Goal: Task Accomplishment & Management: Use online tool/utility

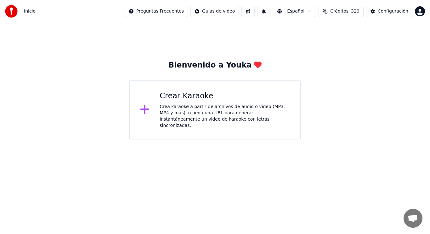
click at [188, 116] on div "Crea karaoke a partir de archivos de audio o video (MP3, MP4 y más), o pega una…" at bounding box center [225, 116] width 131 height 25
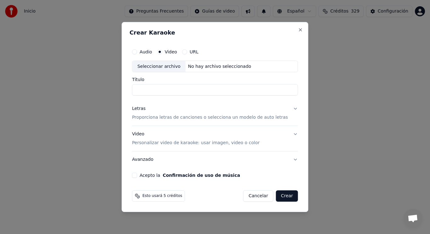
click at [162, 65] on div "Seleccionar archivo" at bounding box center [158, 66] width 53 height 11
click at [186, 92] on input "**********" at bounding box center [215, 90] width 166 height 11
type input "**********"
click at [290, 109] on button "Letras Proporciona letras de canciones o selecciona un modelo de auto letras" at bounding box center [215, 113] width 166 height 25
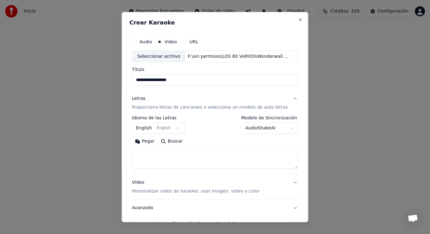
click at [156, 154] on textarea at bounding box center [215, 159] width 166 height 20
paste textarea "**********"
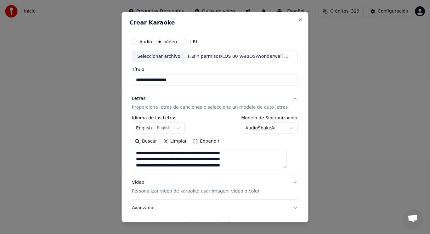
scroll to position [373, 0]
click at [157, 154] on textarea at bounding box center [209, 159] width 155 height 20
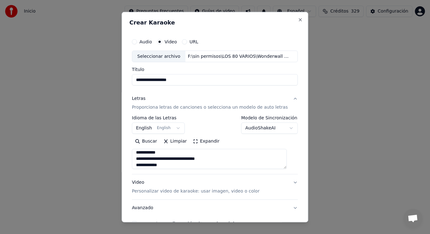
scroll to position [304, 0]
click at [159, 160] on textarea at bounding box center [209, 159] width 155 height 20
click at [168, 160] on textarea at bounding box center [209, 159] width 155 height 20
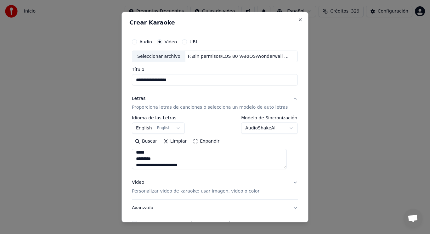
click at [159, 159] on textarea at bounding box center [209, 159] width 155 height 20
click at [189, 168] on textarea at bounding box center [209, 159] width 155 height 20
click at [156, 159] on textarea at bounding box center [209, 159] width 155 height 20
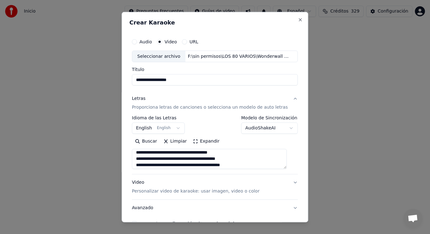
scroll to position [90, 0]
click at [169, 157] on textarea at bounding box center [209, 159] width 155 height 20
click at [164, 156] on textarea at bounding box center [209, 159] width 155 height 20
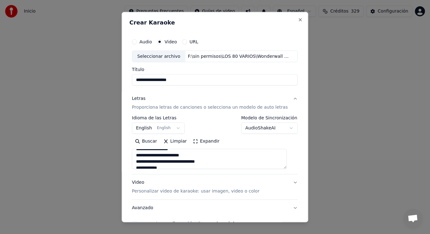
scroll to position [252, 0]
click at [194, 154] on textarea at bounding box center [209, 159] width 155 height 20
click at [193, 161] on textarea at bounding box center [209, 159] width 155 height 20
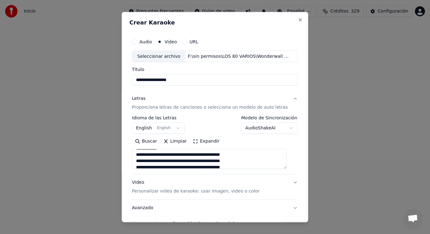
click at [248, 155] on textarea at bounding box center [209, 159] width 155 height 20
click at [249, 161] on textarea at bounding box center [209, 159] width 155 height 20
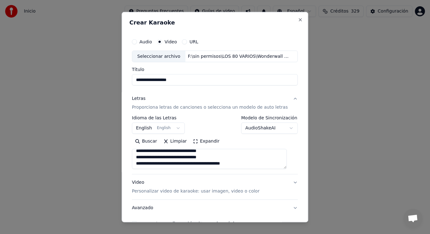
scroll to position [294, 0]
click at [254, 165] on textarea at bounding box center [209, 159] width 155 height 20
type textarea "**********"
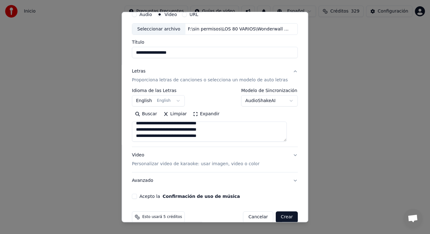
scroll to position [38, 0]
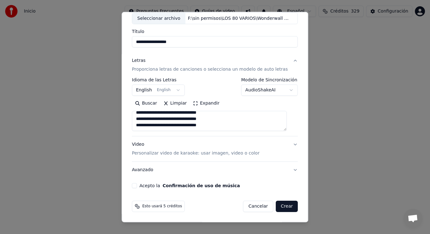
click at [137, 187] on button "Acepto la Confirmación de uso de música" at bounding box center [134, 185] width 5 height 5
click at [278, 207] on button "Crear" at bounding box center [287, 206] width 22 height 11
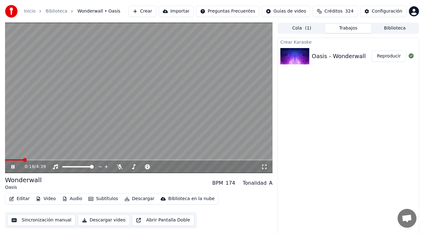
click at [13, 165] on icon at bounding box center [17, 167] width 14 height 5
click at [20, 201] on button "Editar" at bounding box center [19, 199] width 25 height 9
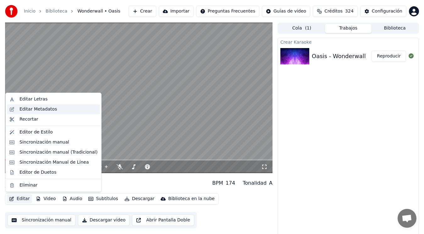
click at [42, 110] on div "Editar Metadatos" at bounding box center [38, 109] width 37 height 6
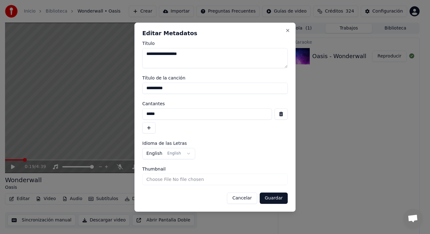
click at [279, 115] on button "button" at bounding box center [280, 114] width 13 height 11
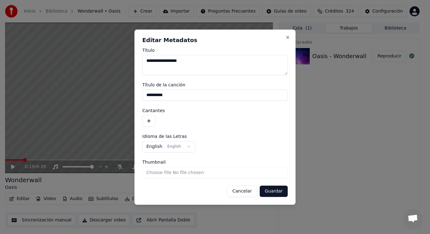
drag, startPoint x: 173, startPoint y: 95, endPoint x: 129, endPoint y: 93, distance: 44.1
click at [129, 93] on body "**********" at bounding box center [212, 117] width 424 height 234
click at [269, 189] on button "Guardar" at bounding box center [274, 191] width 28 height 11
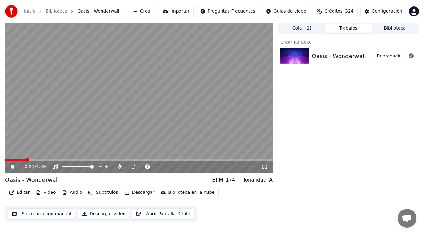
click at [13, 166] on icon at bounding box center [17, 167] width 14 height 5
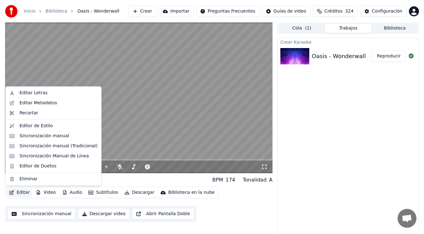
click at [18, 195] on button "Editar" at bounding box center [19, 192] width 25 height 9
click at [42, 147] on div "Sincronización manual (Tradicional)" at bounding box center [59, 146] width 78 height 6
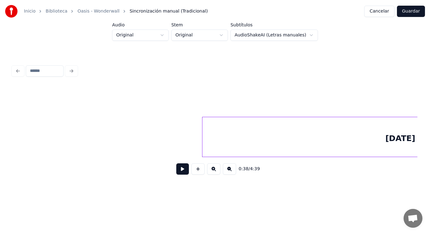
scroll to position [0, 16888]
click at [178, 172] on button at bounding box center [182, 169] width 13 height 11
click at [177, 147] on div at bounding box center [177, 137] width 2 height 40
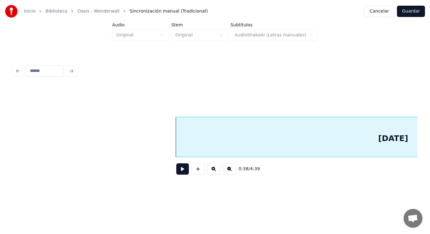
click at [179, 169] on button at bounding box center [182, 169] width 13 height 11
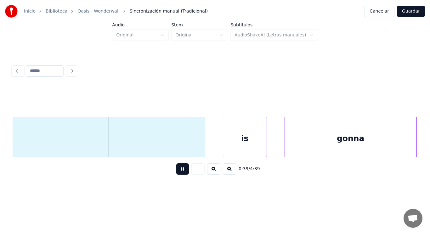
click at [179, 169] on button at bounding box center [182, 169] width 13 height 11
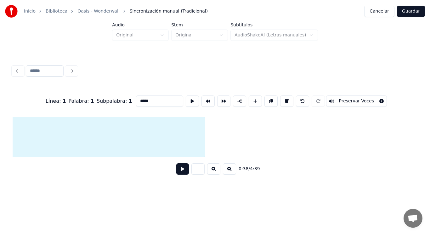
scroll to position [0, 17051]
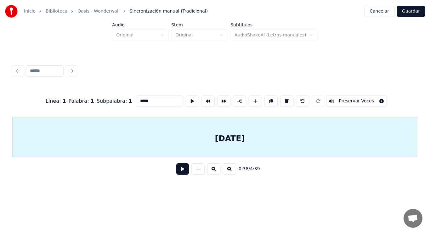
click at [177, 173] on button at bounding box center [182, 169] width 13 height 11
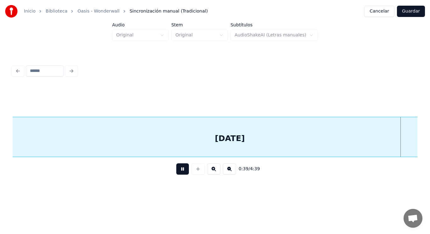
click at [177, 173] on button at bounding box center [182, 169] width 13 height 11
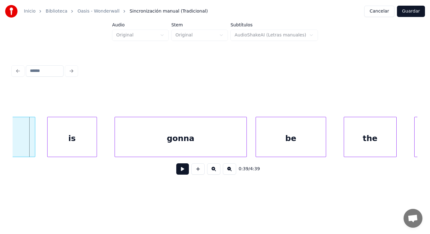
click at [48, 141] on div at bounding box center [49, 137] width 2 height 40
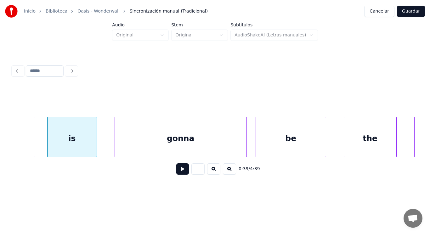
click at [178, 174] on button at bounding box center [182, 169] width 13 height 11
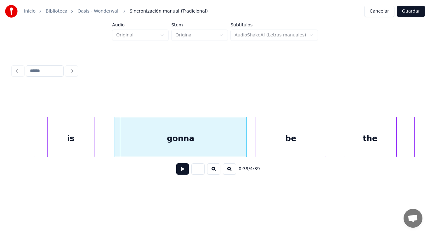
click at [93, 146] on div at bounding box center [93, 137] width 2 height 40
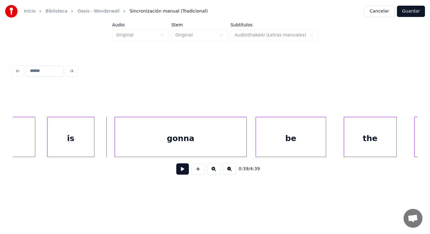
click at [176, 175] on button at bounding box center [182, 169] width 13 height 11
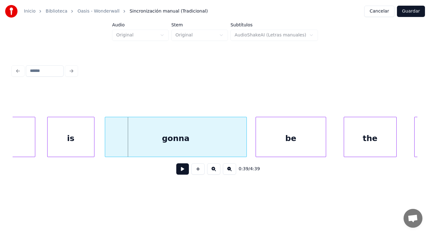
click at [105, 148] on div at bounding box center [106, 137] width 2 height 40
click at [183, 170] on button at bounding box center [182, 169] width 13 height 11
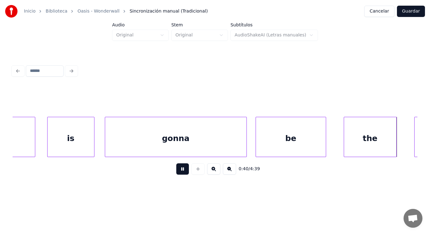
click at [183, 170] on button at bounding box center [182, 169] width 13 height 11
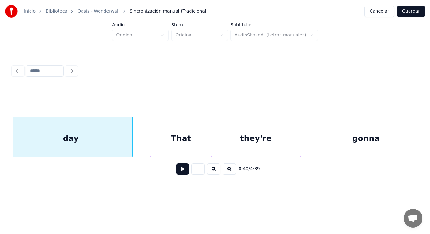
click at [79, 151] on div "day" at bounding box center [70, 138] width 123 height 43
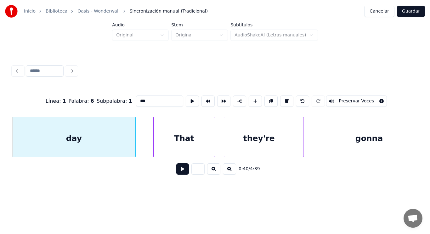
click at [179, 174] on button at bounding box center [182, 169] width 13 height 11
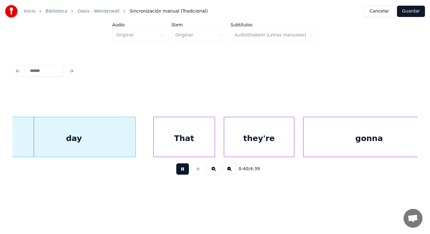
click at [179, 174] on button at bounding box center [182, 169] width 13 height 11
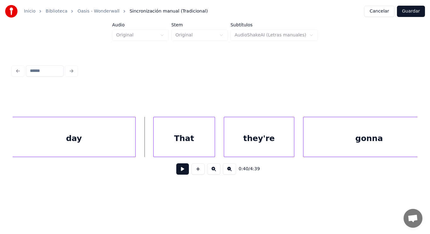
click at [173, 137] on div "That" at bounding box center [184, 138] width 61 height 43
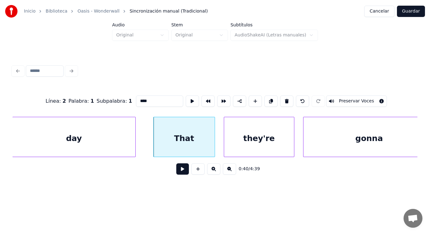
click at [136, 99] on input "****" at bounding box center [159, 101] width 47 height 11
click at [150, 148] on div at bounding box center [151, 137] width 2 height 40
type input "****"
click at [177, 171] on button at bounding box center [182, 169] width 13 height 11
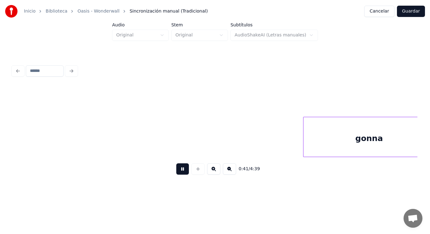
scroll to position [0, 18272]
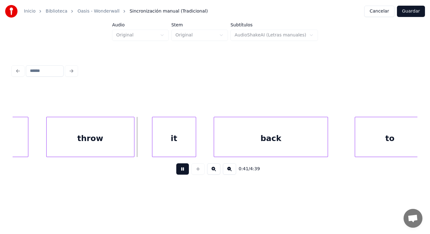
click at [177, 171] on button at bounding box center [182, 169] width 13 height 11
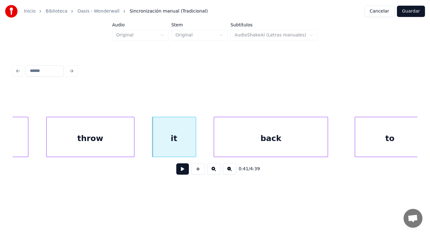
click at [123, 137] on div "throw" at bounding box center [90, 138] width 87 height 43
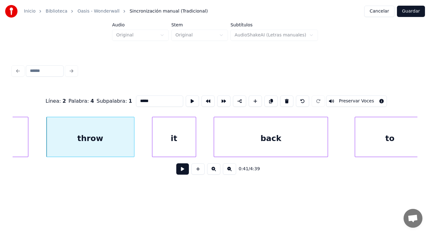
click at [179, 170] on button at bounding box center [182, 169] width 13 height 11
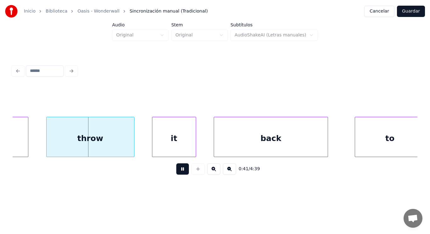
click at [179, 170] on button at bounding box center [182, 169] width 13 height 11
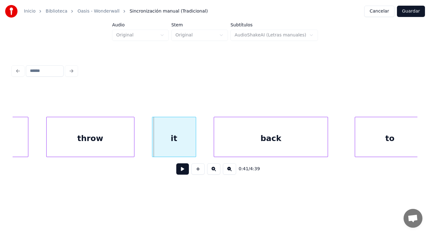
click at [160, 149] on div "it" at bounding box center [173, 138] width 43 height 43
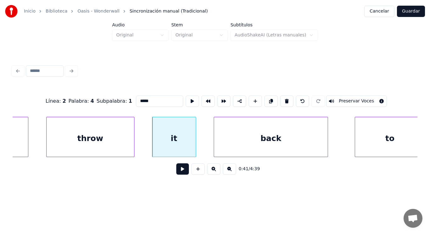
type input "**"
click at [177, 173] on button at bounding box center [182, 169] width 13 height 11
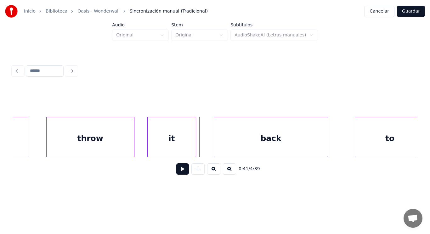
click at [148, 145] on div at bounding box center [149, 137] width 2 height 40
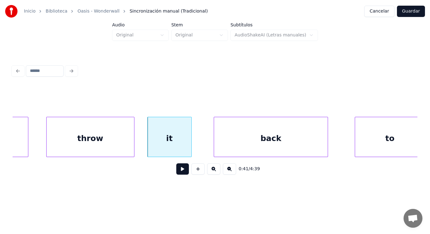
click at [190, 147] on div at bounding box center [190, 137] width 2 height 40
click at [204, 147] on div at bounding box center [205, 137] width 2 height 40
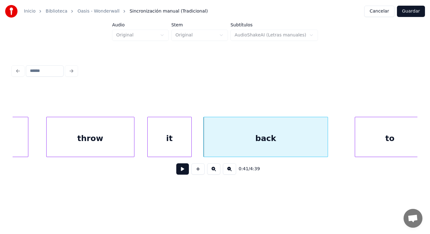
click at [179, 170] on button at bounding box center [182, 169] width 13 height 11
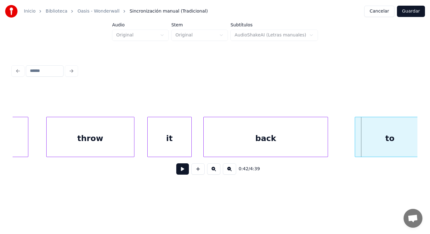
click at [322, 146] on div "back" at bounding box center [266, 138] width 124 height 43
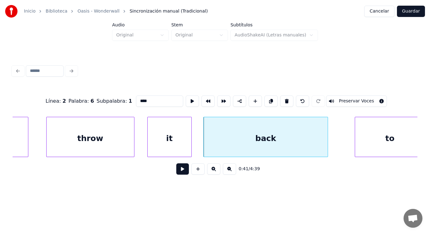
click at [181, 171] on button at bounding box center [182, 169] width 13 height 11
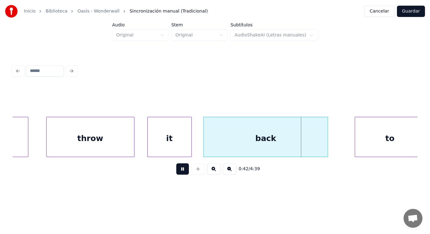
click at [181, 171] on button at bounding box center [182, 169] width 13 height 11
click at [307, 146] on div at bounding box center [307, 137] width 2 height 40
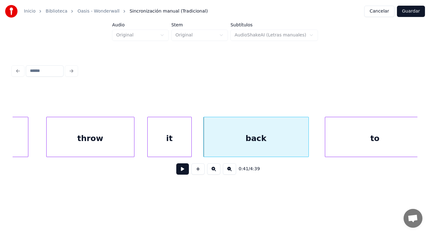
click at [326, 145] on div at bounding box center [326, 137] width 2 height 40
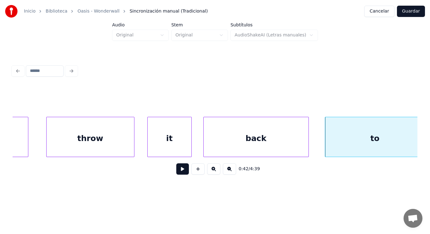
click at [180, 166] on button at bounding box center [182, 169] width 13 height 11
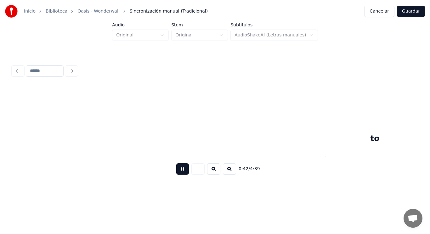
scroll to position [0, 18678]
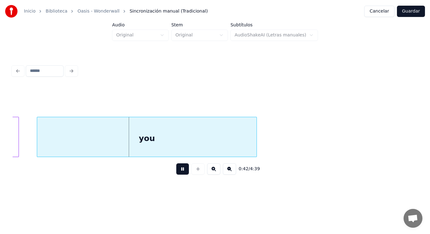
click at [180, 166] on button at bounding box center [182, 169] width 13 height 11
click at [161, 142] on div "you" at bounding box center [147, 138] width 220 height 43
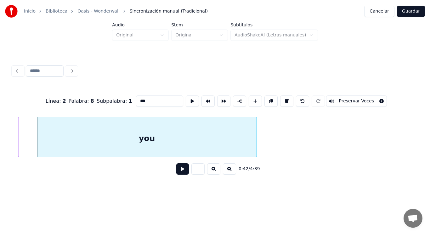
click at [178, 169] on button at bounding box center [182, 169] width 13 height 11
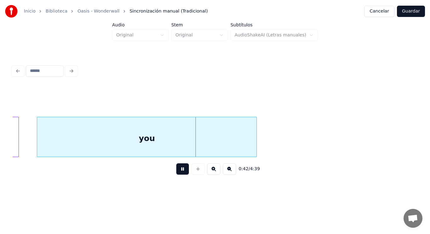
click at [178, 169] on button at bounding box center [182, 169] width 13 height 11
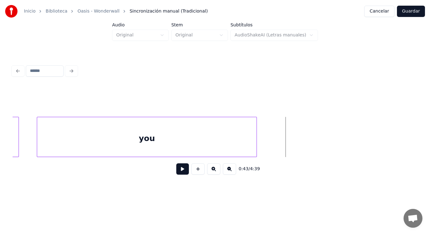
click at [214, 148] on div "you" at bounding box center [147, 138] width 220 height 43
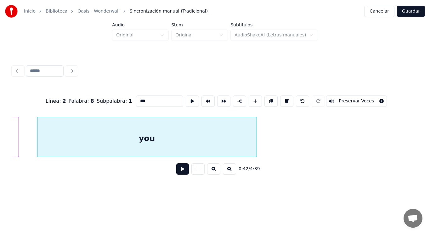
click at [177, 170] on button at bounding box center [182, 169] width 13 height 11
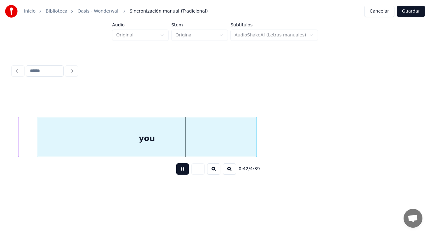
click at [177, 170] on button at bounding box center [182, 169] width 13 height 11
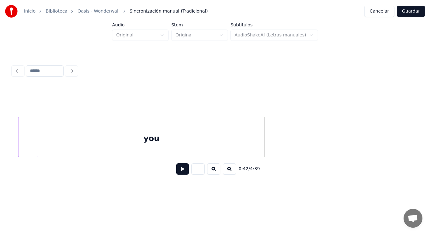
click at [264, 142] on div at bounding box center [265, 137] width 2 height 40
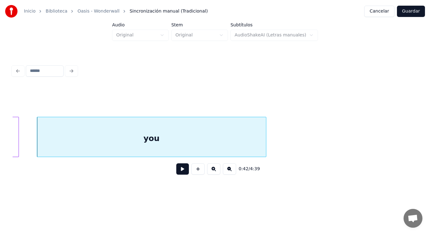
click at [178, 170] on button at bounding box center [182, 169] width 13 height 11
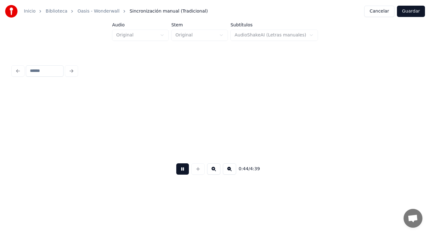
scroll to position [0, 19495]
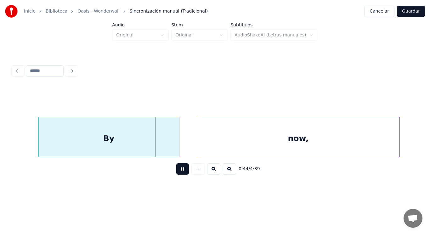
click at [178, 170] on button at bounding box center [182, 169] width 13 height 11
click at [12, 157] on div "0:44 / 4:39" at bounding box center [215, 121] width 410 height 125
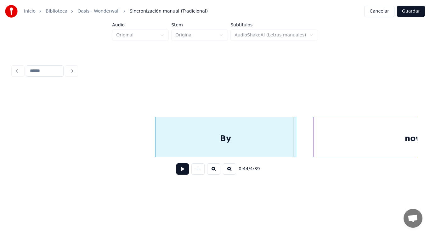
scroll to position [0, 19344]
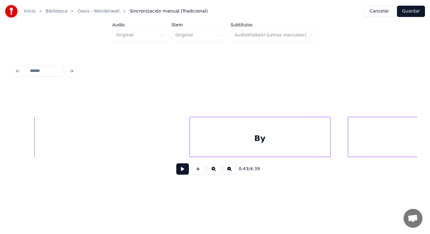
click at [177, 174] on button at bounding box center [182, 169] width 13 height 11
click at [162, 148] on div at bounding box center [163, 137] width 2 height 40
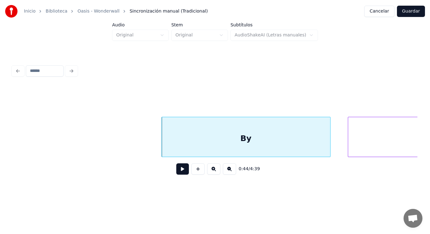
click at [176, 171] on button at bounding box center [182, 169] width 13 height 11
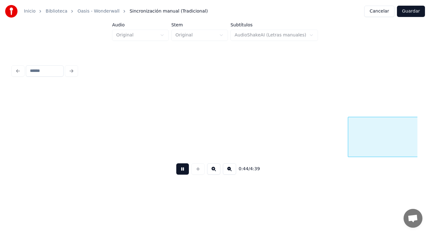
scroll to position [0, 19755]
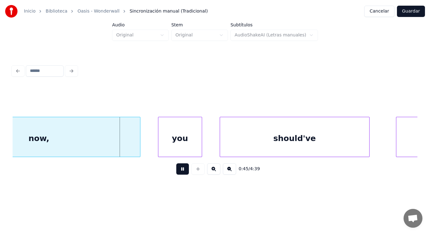
click at [176, 171] on button at bounding box center [182, 169] width 13 height 11
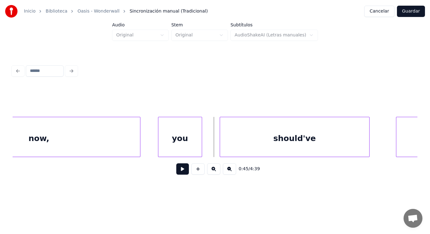
click at [181, 150] on div "you" at bounding box center [179, 138] width 43 height 43
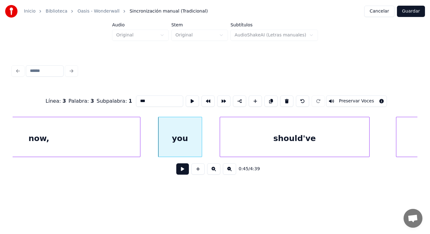
click at [176, 173] on button at bounding box center [182, 169] width 13 height 11
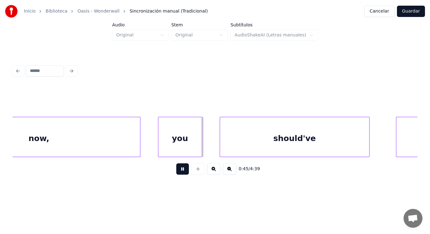
click at [176, 173] on button at bounding box center [182, 169] width 13 height 11
click at [114, 147] on div "now," at bounding box center [39, 138] width 202 height 43
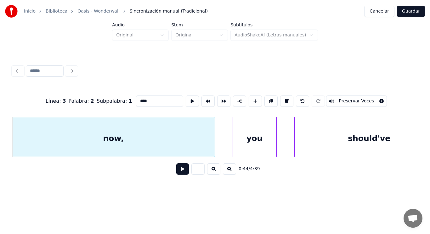
click at [176, 173] on button at bounding box center [182, 169] width 13 height 11
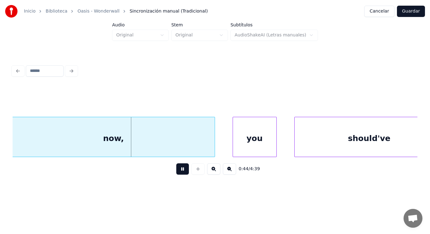
click at [176, 173] on button at bounding box center [182, 169] width 13 height 11
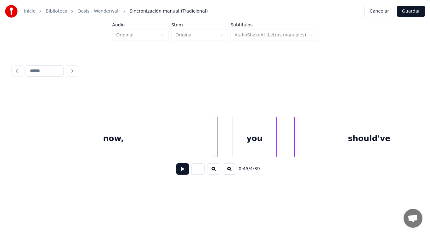
click at [191, 152] on div "now," at bounding box center [113, 138] width 202 height 43
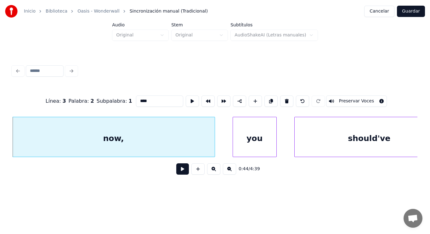
click at [180, 169] on button at bounding box center [182, 169] width 13 height 11
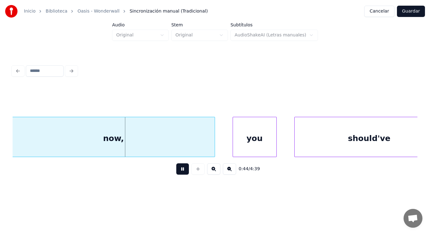
click at [180, 169] on button at bounding box center [182, 169] width 13 height 11
click at [203, 147] on div at bounding box center [203, 137] width 2 height 40
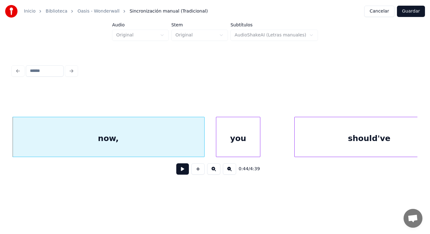
click at [223, 146] on div "you" at bounding box center [237, 138] width 43 height 43
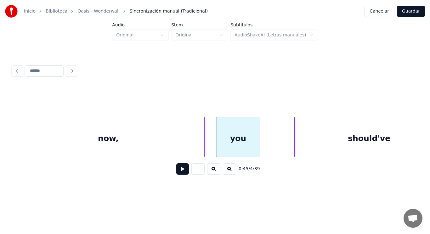
click at [178, 169] on button at bounding box center [182, 169] width 13 height 11
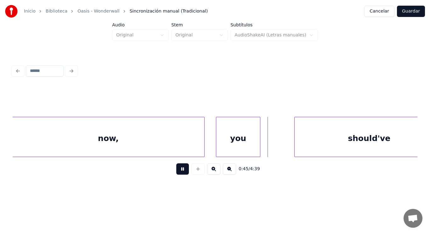
click at [178, 169] on button at bounding box center [182, 169] width 13 height 11
click at [254, 145] on div at bounding box center [255, 137] width 2 height 40
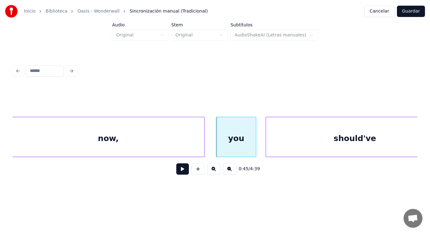
click at [266, 148] on div at bounding box center [267, 137] width 2 height 40
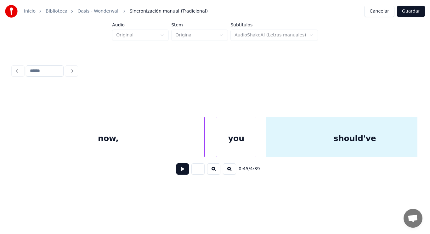
click at [178, 170] on button at bounding box center [182, 169] width 13 height 11
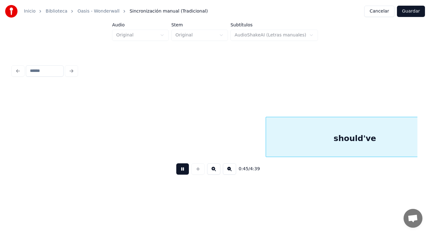
scroll to position [0, 20087]
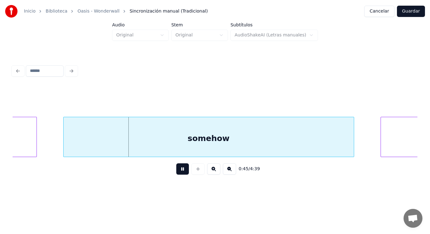
click at [178, 170] on button at bounding box center [182, 169] width 13 height 11
click at [165, 149] on div "somehow" at bounding box center [209, 138] width 290 height 43
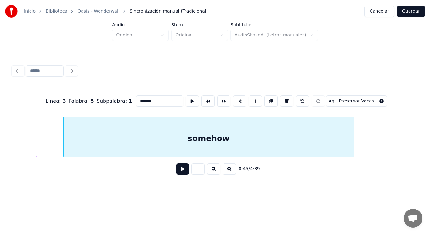
click at [177, 171] on button at bounding box center [182, 169] width 13 height 11
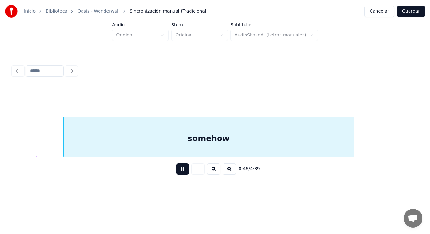
click at [177, 171] on button at bounding box center [182, 169] width 13 height 11
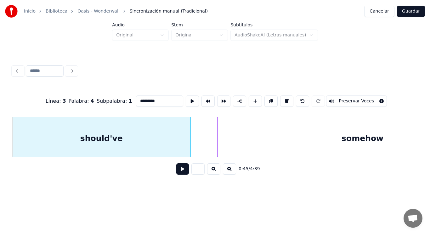
click at [179, 174] on button at bounding box center [182, 169] width 13 height 11
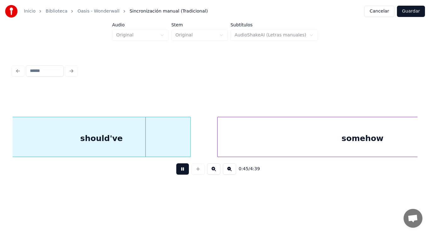
click at [179, 174] on button at bounding box center [182, 169] width 13 height 11
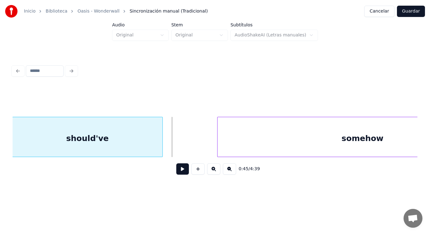
click at [162, 148] on div at bounding box center [161, 137] width 2 height 40
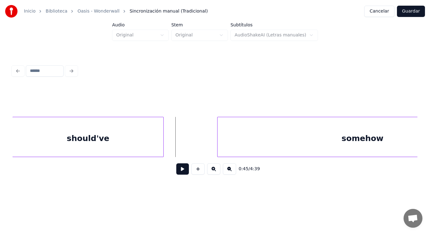
click at [176, 171] on button at bounding box center [182, 169] width 13 height 11
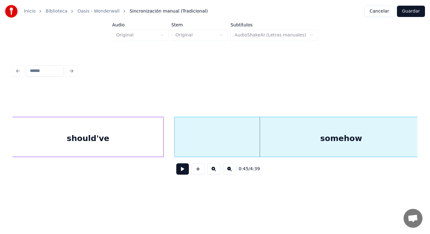
click at [175, 146] on div at bounding box center [176, 137] width 2 height 40
click at [179, 170] on button at bounding box center [182, 169] width 13 height 11
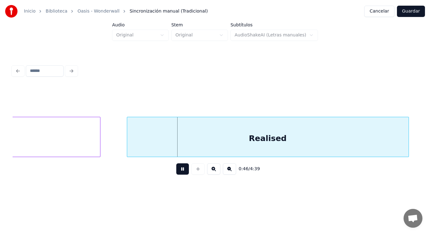
click at [179, 170] on button at bounding box center [182, 169] width 13 height 11
click at [184, 148] on div "Realised" at bounding box center [267, 138] width 281 height 43
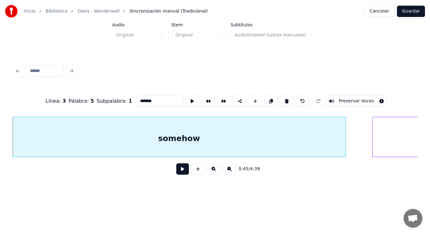
click at [152, 101] on input "*******" at bounding box center [159, 101] width 47 height 11
type input "********"
click at [176, 167] on button at bounding box center [182, 169] width 13 height 11
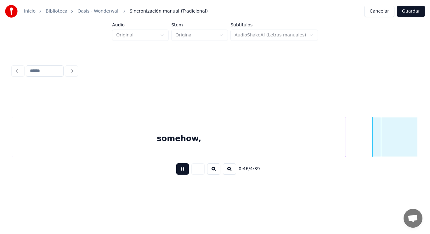
scroll to position [0, 20502]
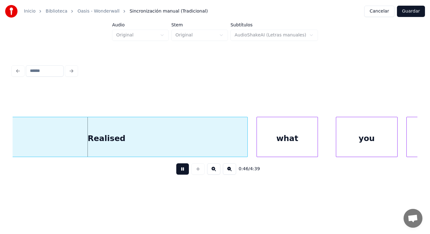
click at [176, 167] on button at bounding box center [182, 169] width 13 height 11
click at [180, 144] on div "Realised" at bounding box center [106, 138] width 281 height 43
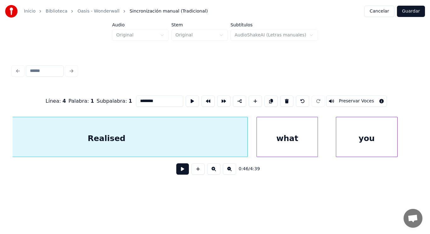
scroll to position [0, 20455]
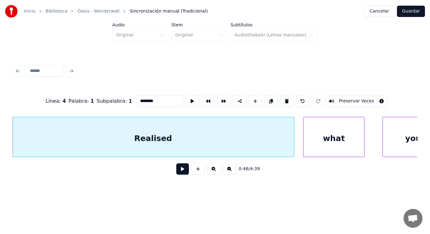
click at [181, 171] on button at bounding box center [182, 169] width 13 height 11
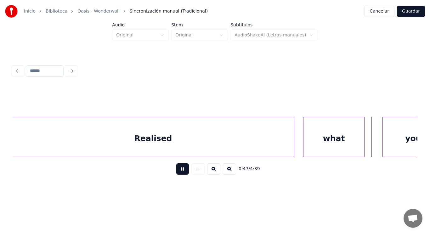
scroll to position [0, 20863]
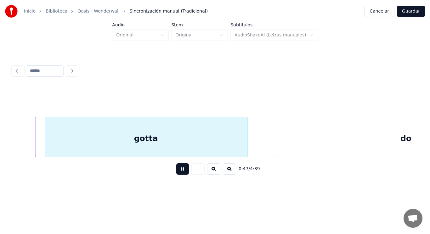
click at [181, 171] on button at bounding box center [182, 169] width 13 height 11
click at [175, 141] on div "gotta" at bounding box center [146, 138] width 202 height 43
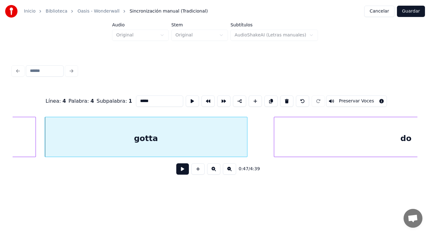
click at [176, 171] on button at bounding box center [182, 169] width 13 height 11
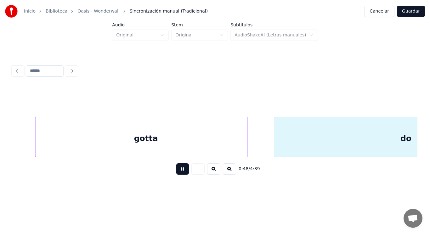
click at [176, 171] on button at bounding box center [182, 169] width 13 height 11
click at [282, 147] on div "do" at bounding box center [406, 138] width 264 height 43
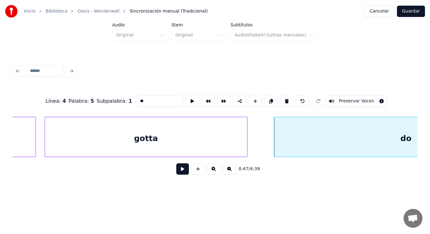
click at [180, 171] on button at bounding box center [182, 169] width 13 height 11
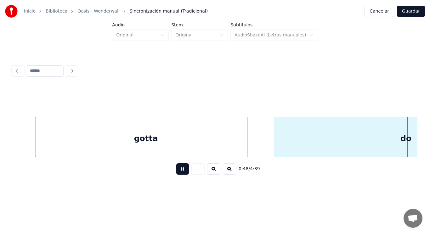
scroll to position [0, 21270]
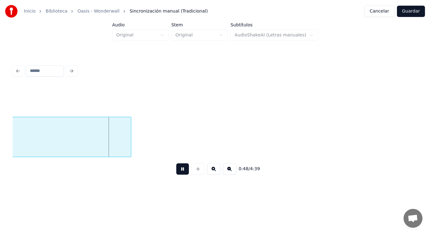
click at [180, 171] on button at bounding box center [182, 169] width 13 height 11
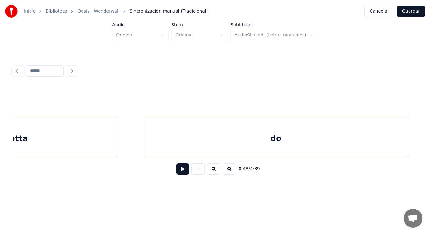
click at [60, 145] on div "gotta" at bounding box center [16, 138] width 202 height 43
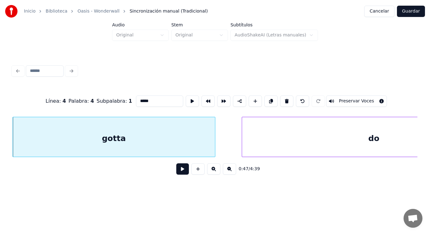
click at [177, 171] on button at bounding box center [182, 169] width 13 height 11
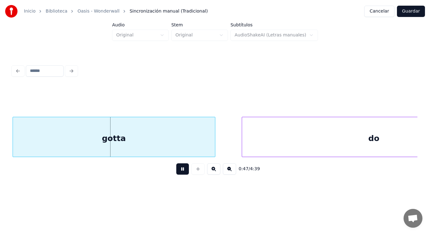
click at [177, 171] on button at bounding box center [182, 169] width 13 height 11
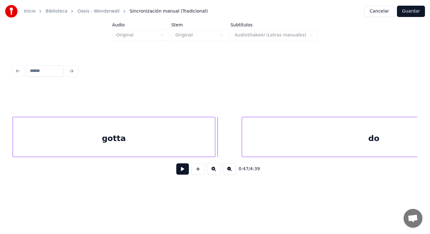
click at [214, 144] on div at bounding box center [214, 137] width 2 height 40
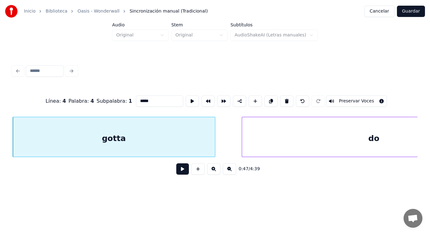
click at [181, 169] on button at bounding box center [182, 169] width 13 height 11
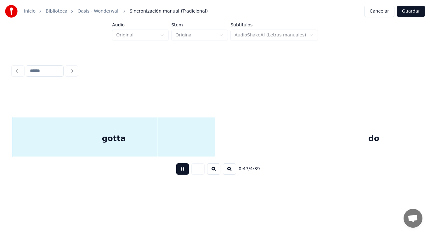
click at [181, 169] on button at bounding box center [182, 169] width 13 height 11
click at [200, 149] on div at bounding box center [200, 137] width 2 height 40
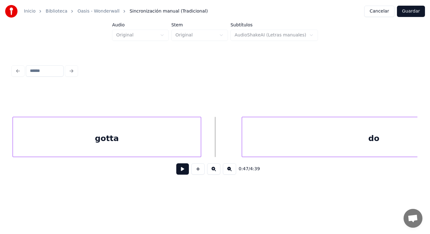
click at [176, 171] on button at bounding box center [182, 169] width 13 height 11
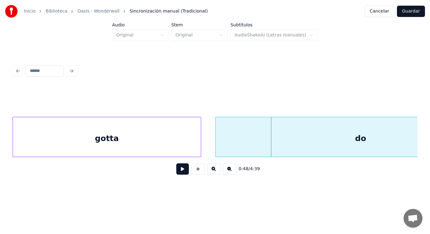
click at [216, 143] on div at bounding box center [217, 137] width 2 height 40
click at [176, 169] on button at bounding box center [182, 169] width 13 height 11
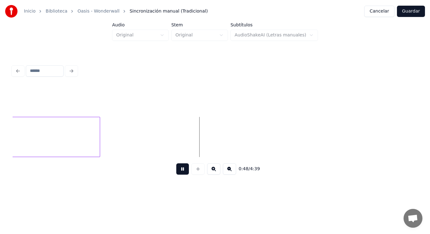
click at [176, 169] on button at bounding box center [182, 169] width 13 height 11
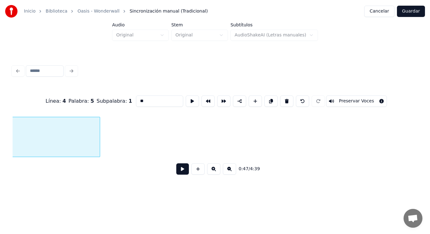
scroll to position [0, 21098]
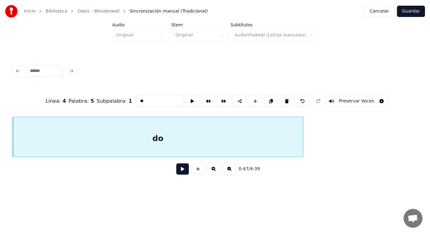
click at [176, 170] on button at bounding box center [182, 169] width 13 height 11
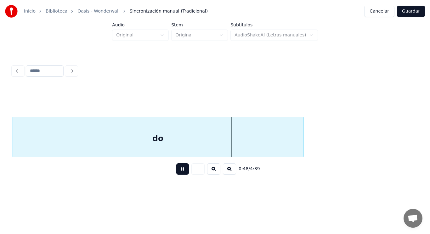
click at [176, 170] on button at bounding box center [182, 169] width 13 height 11
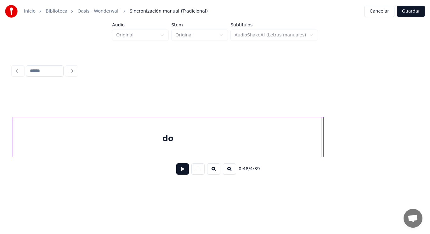
click at [322, 145] on div at bounding box center [322, 137] width 2 height 40
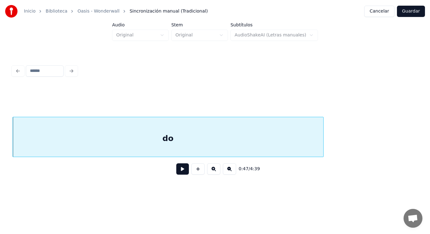
click at [178, 172] on button at bounding box center [182, 169] width 13 height 11
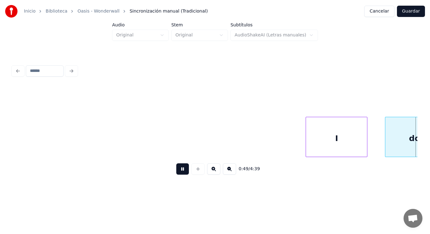
scroll to position [0, 21921]
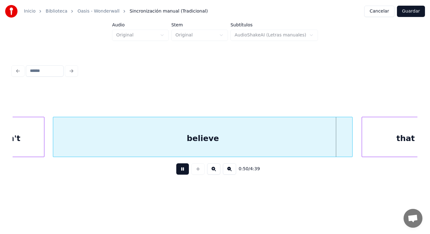
click at [178, 172] on button at bounding box center [182, 169] width 13 height 11
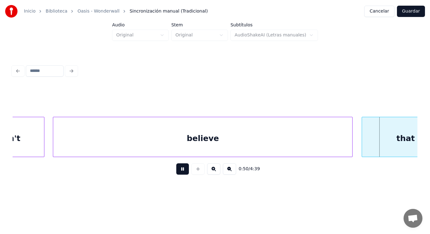
scroll to position [0, 22325]
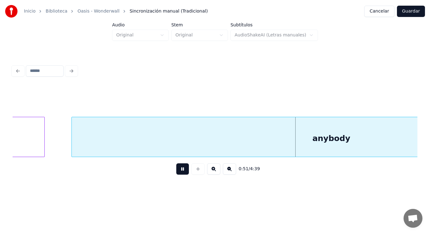
click at [178, 172] on button at bounding box center [182, 169] width 13 height 11
click at [179, 137] on div "anybody" at bounding box center [331, 138] width 519 height 43
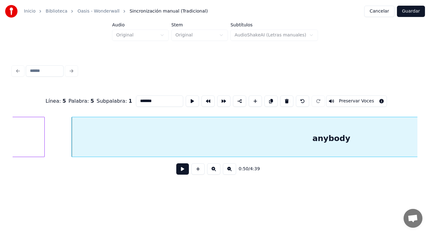
click at [176, 172] on button at bounding box center [182, 169] width 13 height 11
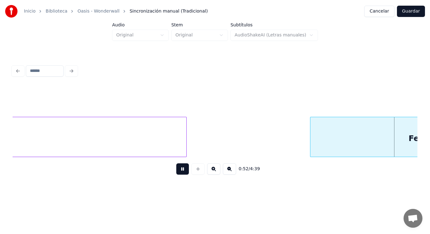
scroll to position [0, 23140]
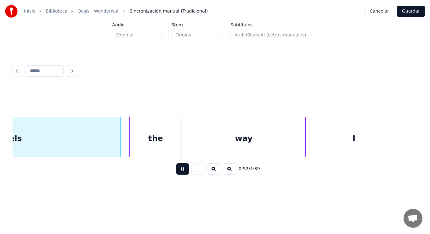
click at [176, 172] on button at bounding box center [182, 169] width 13 height 11
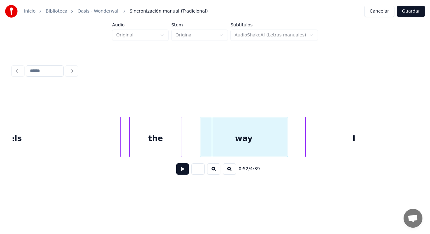
click at [67, 153] on div "Feels" at bounding box center [11, 138] width 220 height 43
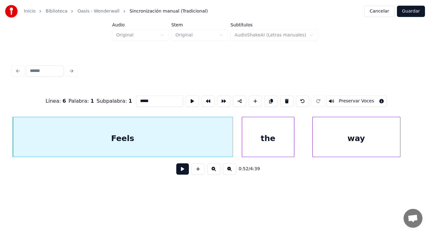
click at [181, 168] on button at bounding box center [182, 169] width 13 height 11
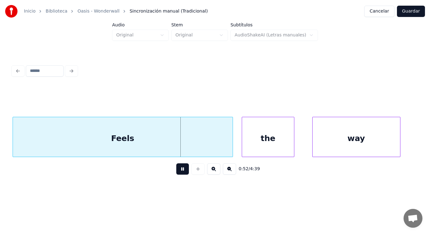
click at [181, 168] on button at bounding box center [182, 169] width 13 height 11
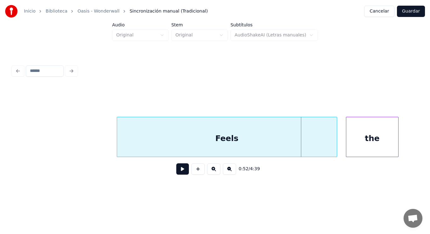
scroll to position [0, 22889]
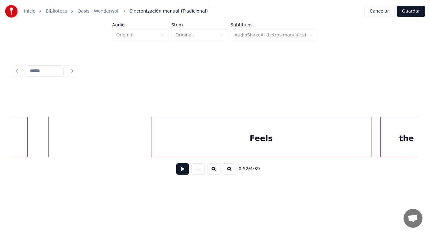
click at [179, 171] on button at bounding box center [182, 169] width 13 height 11
click at [140, 148] on div at bounding box center [140, 137] width 2 height 40
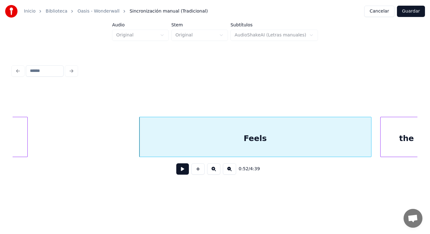
click at [178, 175] on button at bounding box center [182, 169] width 13 height 11
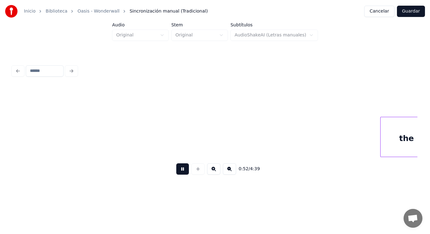
scroll to position [0, 23297]
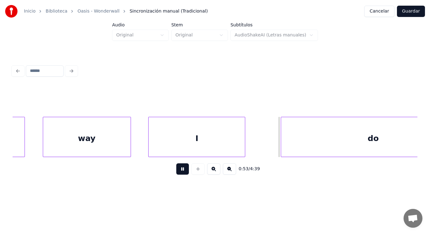
click at [178, 175] on button at bounding box center [182, 169] width 13 height 11
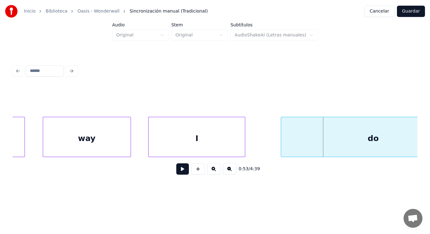
click at [170, 148] on div "I" at bounding box center [196, 138] width 96 height 43
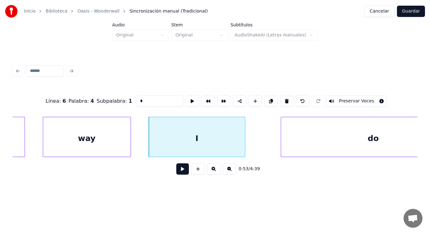
click at [176, 171] on button at bounding box center [182, 169] width 13 height 11
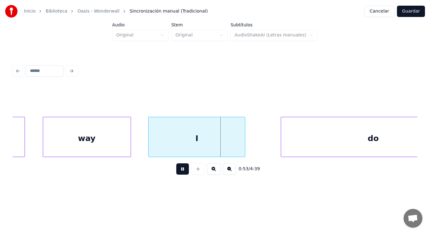
click at [176, 171] on button at bounding box center [182, 169] width 13 height 11
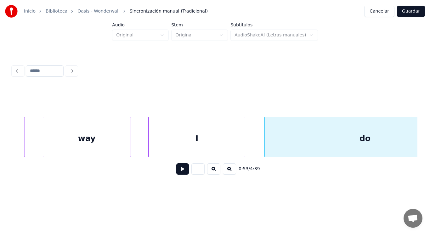
click at [265, 146] on div at bounding box center [266, 137] width 2 height 40
click at [182, 170] on button at bounding box center [182, 169] width 13 height 11
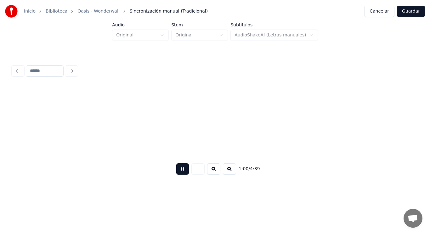
scroll to position [0, 26574]
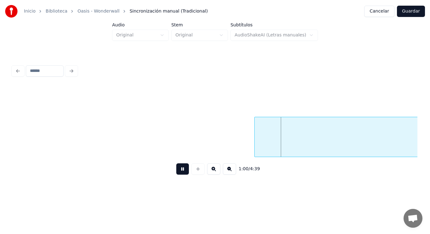
click at [180, 173] on button at bounding box center [182, 169] width 13 height 11
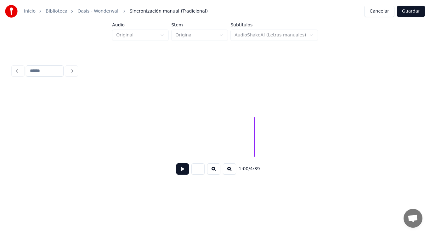
click at [177, 173] on button at bounding box center [182, 169] width 13 height 11
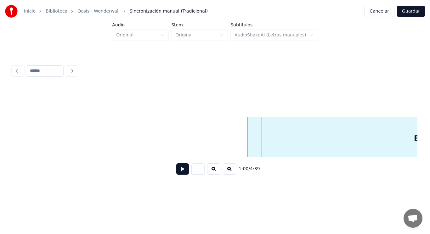
click at [248, 147] on div at bounding box center [249, 137] width 2 height 40
click at [177, 169] on button at bounding box center [182, 169] width 13 height 11
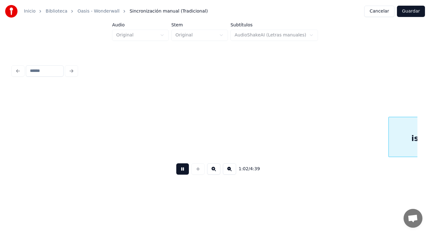
scroll to position [0, 27392]
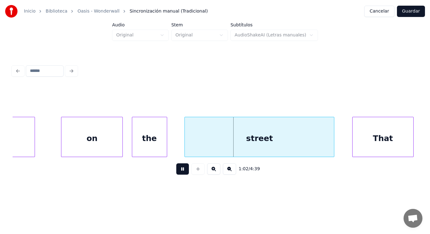
click at [177, 169] on button at bounding box center [182, 169] width 13 height 11
click at [188, 144] on div "street" at bounding box center [259, 138] width 149 height 43
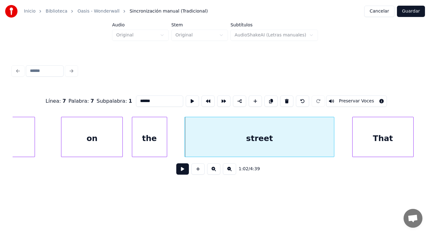
click at [177, 171] on button at bounding box center [182, 169] width 13 height 11
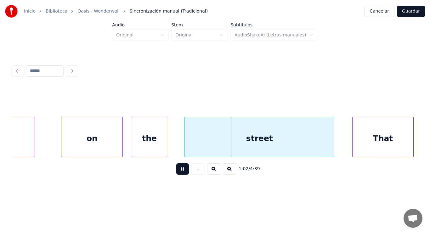
click at [177, 171] on button at bounding box center [182, 169] width 13 height 11
click at [32, 141] on div "is" at bounding box center [8, 138] width 52 height 43
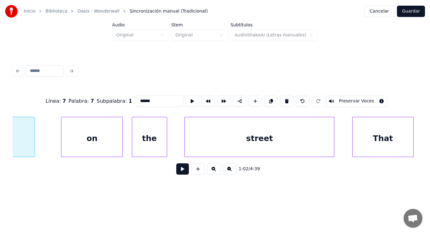
type input "**"
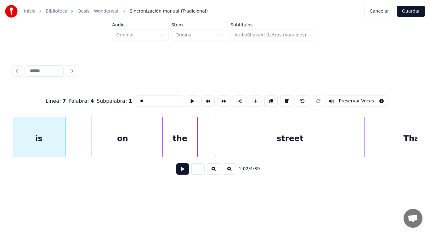
click at [180, 172] on button at bounding box center [182, 169] width 13 height 11
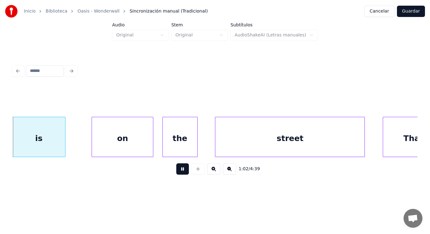
click at [180, 172] on button at bounding box center [182, 169] width 13 height 11
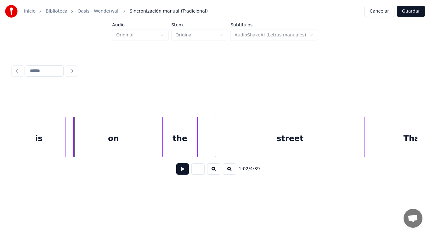
click at [74, 143] on div at bounding box center [75, 137] width 2 height 40
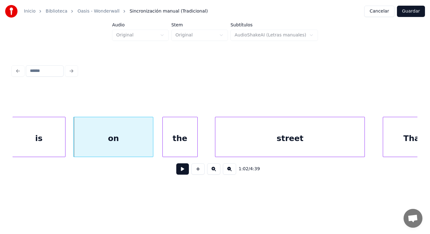
click at [180, 170] on button at bounding box center [182, 169] width 13 height 11
click at [109, 145] on div "on" at bounding box center [113, 138] width 79 height 43
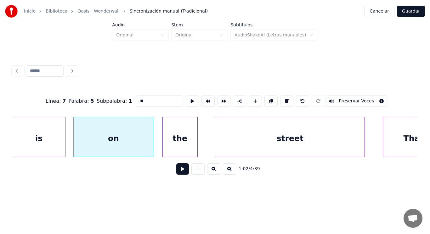
click at [176, 173] on button at bounding box center [182, 169] width 13 height 11
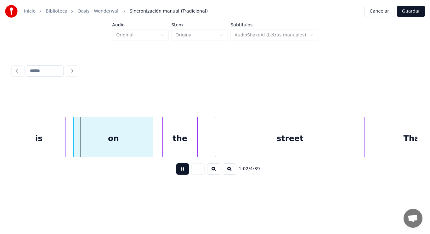
click at [176, 173] on button at bounding box center [182, 169] width 13 height 11
click at [141, 148] on div at bounding box center [142, 137] width 2 height 40
click at [156, 146] on div "the" at bounding box center [165, 138] width 35 height 43
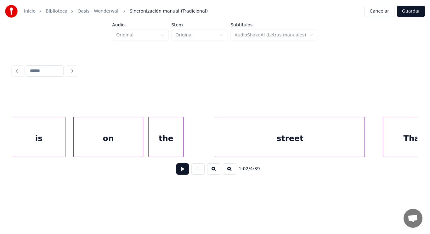
click at [176, 173] on button at bounding box center [182, 169] width 13 height 11
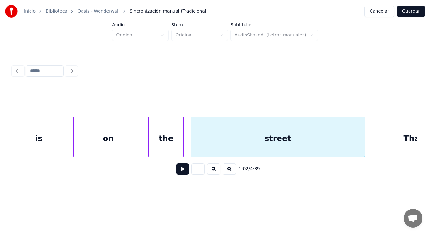
click at [192, 147] on div at bounding box center [192, 137] width 2 height 40
click at [180, 173] on button at bounding box center [182, 169] width 13 height 11
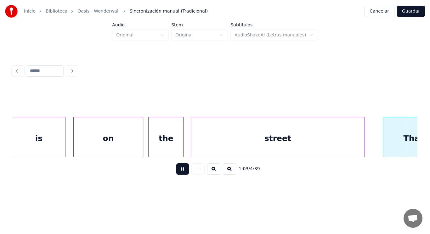
scroll to position [0, 27768]
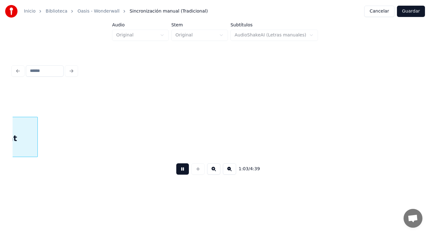
click at [180, 173] on button at bounding box center [182, 169] width 13 height 11
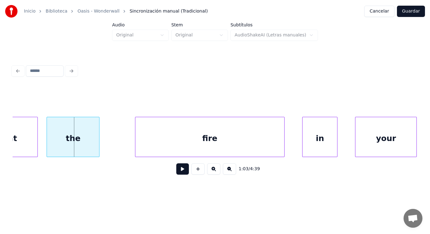
click at [32, 146] on div "That" at bounding box center [7, 138] width 61 height 43
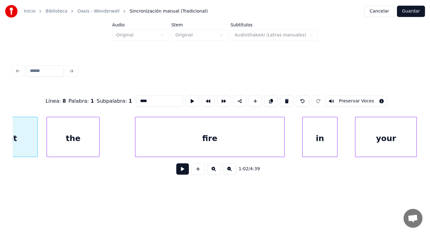
scroll to position [0, 27731]
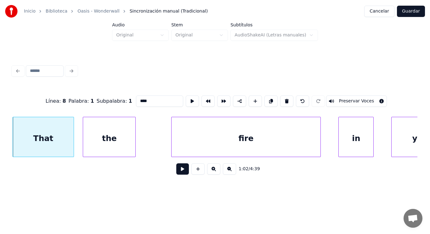
click at [136, 98] on input "****" at bounding box center [159, 101] width 47 height 11
click at [125, 146] on div "the" at bounding box center [107, 138] width 52 height 43
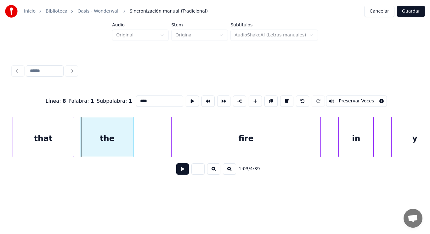
click at [70, 143] on div "that" at bounding box center [43, 138] width 61 height 43
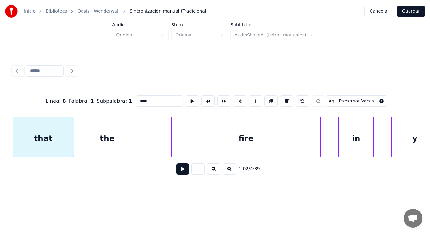
type input "****"
click at [176, 173] on button at bounding box center [182, 169] width 13 height 11
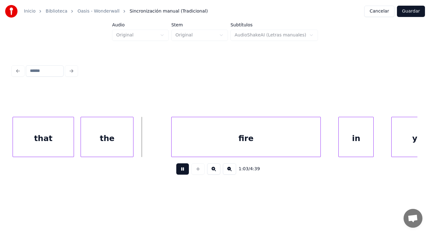
click at [176, 173] on button at bounding box center [182, 169] width 13 height 11
click at [117, 146] on div "the" at bounding box center [107, 138] width 52 height 43
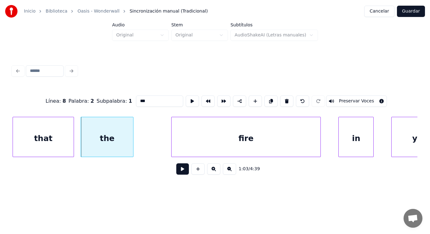
click at [177, 174] on button at bounding box center [182, 169] width 13 height 11
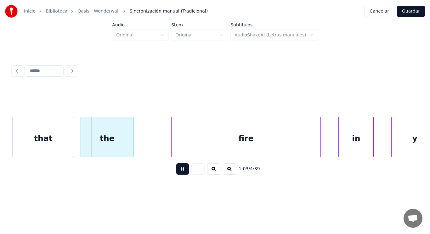
click at [177, 174] on button at bounding box center [182, 169] width 13 height 11
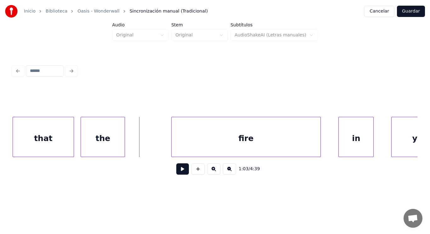
click at [123, 148] on div at bounding box center [124, 137] width 2 height 40
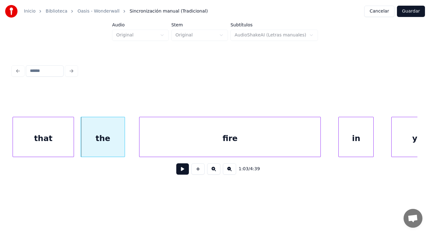
click at [139, 145] on div at bounding box center [140, 137] width 2 height 40
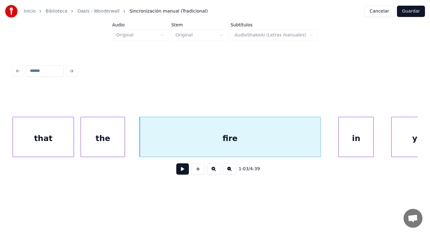
click at [176, 171] on button at bounding box center [182, 169] width 13 height 11
click at [307, 148] on div at bounding box center [307, 137] width 2 height 40
click at [179, 170] on button at bounding box center [182, 169] width 13 height 11
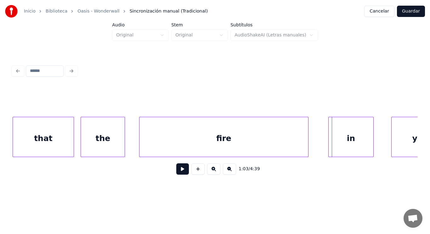
click at [329, 146] on div at bounding box center [329, 137] width 2 height 40
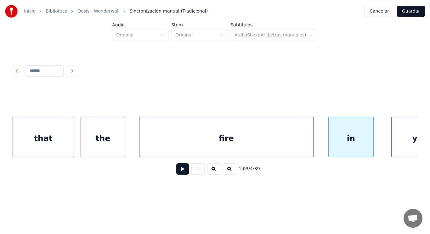
click at [311, 141] on div at bounding box center [312, 137] width 2 height 40
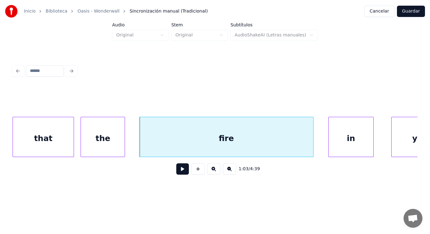
click at [179, 171] on button at bounding box center [182, 169] width 13 height 11
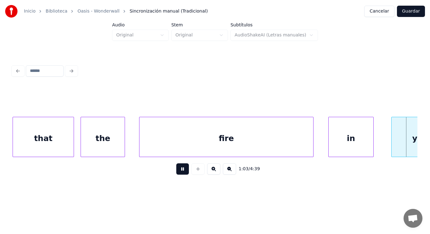
scroll to position [0, 28137]
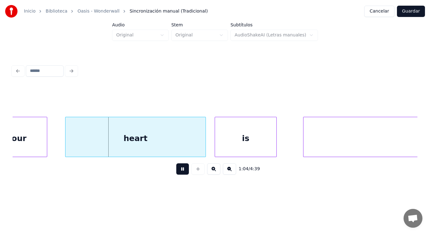
click at [179, 171] on button at bounding box center [182, 169] width 13 height 11
click at [120, 151] on div "heart" at bounding box center [135, 138] width 140 height 43
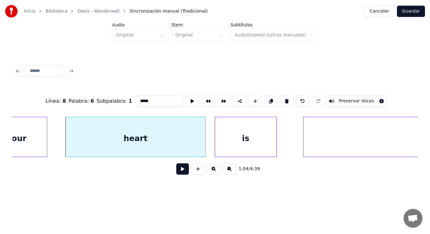
click at [178, 173] on button at bounding box center [182, 169] width 13 height 11
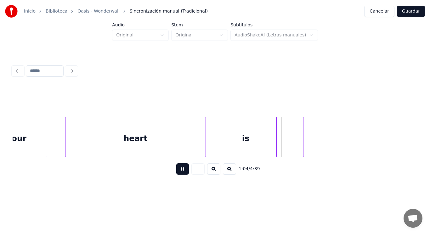
click at [178, 173] on button at bounding box center [182, 169] width 13 height 11
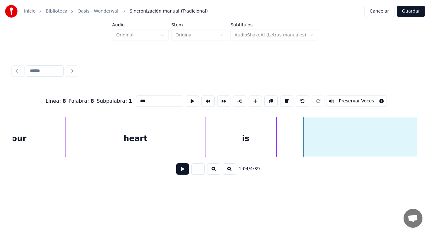
click at [176, 172] on button at bounding box center [182, 169] width 13 height 11
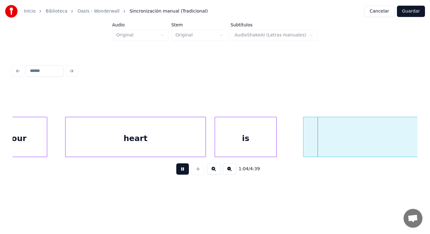
click at [176, 172] on button at bounding box center [182, 169] width 13 height 11
click at [266, 147] on div "is" at bounding box center [245, 138] width 61 height 43
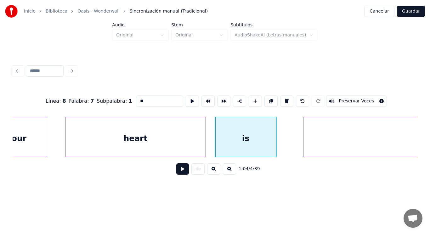
click at [181, 170] on button at bounding box center [182, 169] width 13 height 11
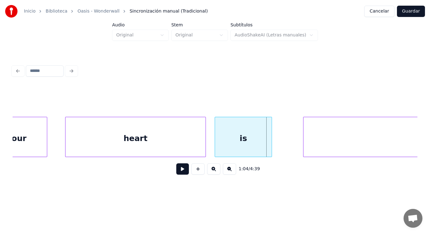
click at [270, 148] on div at bounding box center [271, 137] width 2 height 40
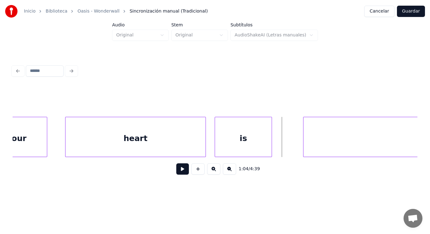
click at [176, 170] on button at bounding box center [182, 169] width 13 height 11
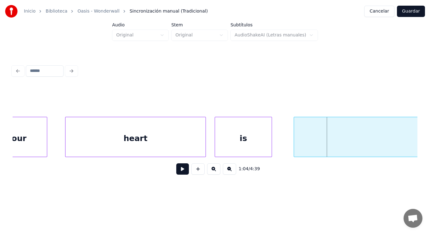
click at [295, 145] on div at bounding box center [295, 137] width 2 height 40
click at [278, 144] on div at bounding box center [279, 137] width 2 height 40
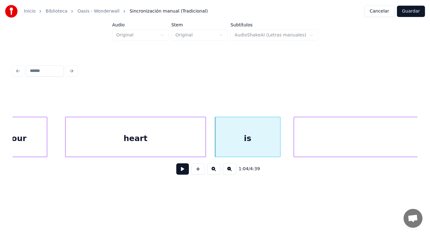
click at [179, 171] on button at bounding box center [182, 169] width 13 height 11
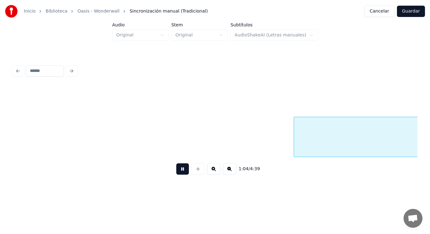
scroll to position [0, 28542]
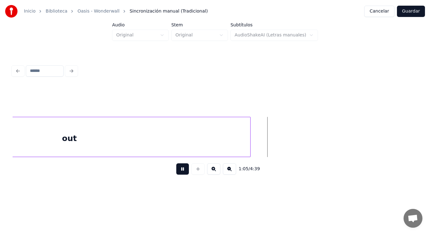
click at [179, 171] on button at bounding box center [182, 169] width 13 height 11
click at [192, 146] on div "out" at bounding box center [69, 138] width 361 height 43
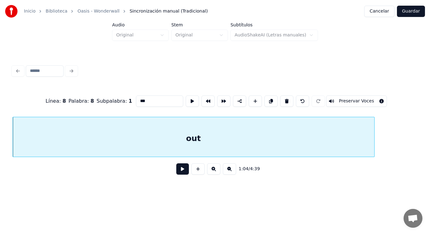
click at [180, 168] on button at bounding box center [182, 169] width 13 height 11
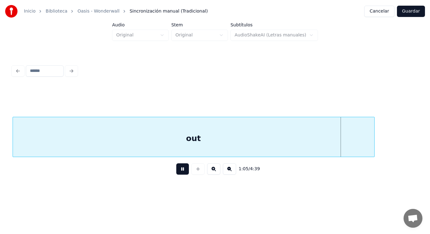
click at [180, 168] on button at bounding box center [182, 169] width 13 height 11
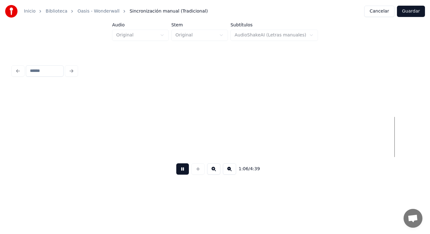
scroll to position [0, 29236]
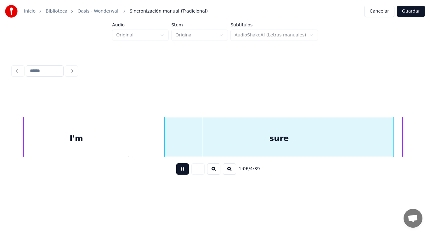
click at [178, 170] on button at bounding box center [182, 169] width 13 height 11
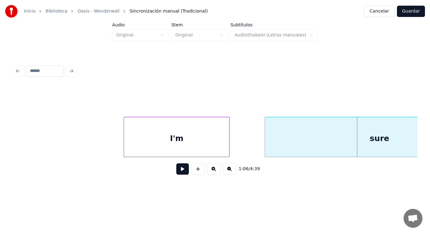
scroll to position [0, 29135]
click at [120, 144] on div at bounding box center [120, 137] width 2 height 40
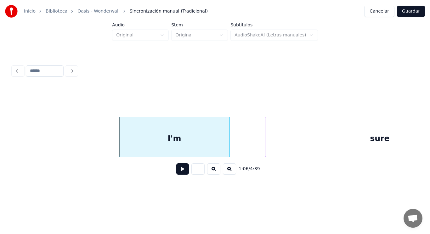
click at [176, 171] on button at bounding box center [182, 169] width 13 height 11
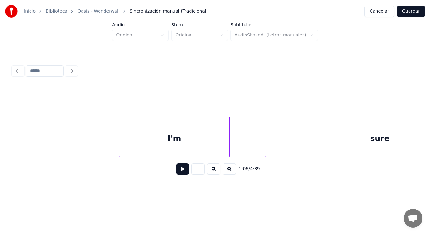
click at [228, 147] on div at bounding box center [228, 137] width 2 height 40
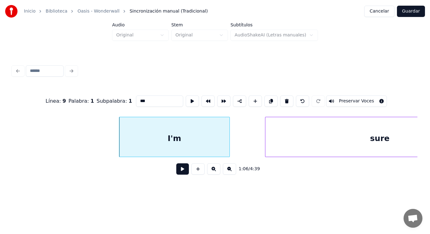
type input "***"
click at [176, 172] on button at bounding box center [182, 169] width 13 height 11
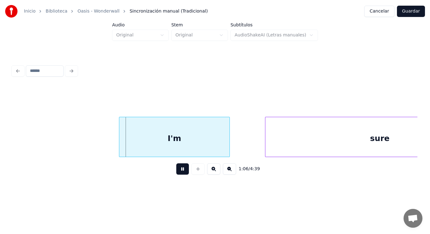
click at [176, 172] on button at bounding box center [182, 169] width 13 height 11
click at [223, 148] on div at bounding box center [223, 137] width 2 height 40
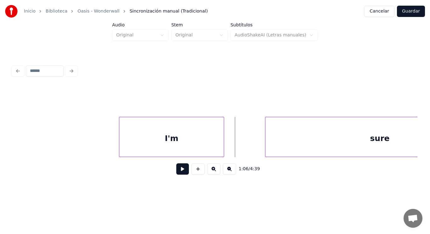
click at [176, 171] on button at bounding box center [182, 169] width 13 height 11
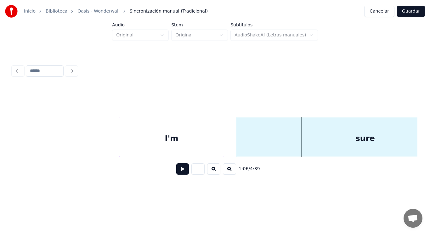
click at [237, 148] on div at bounding box center [237, 137] width 2 height 40
click at [176, 169] on button at bounding box center [182, 169] width 13 height 11
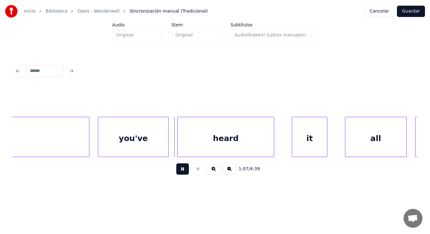
click at [176, 169] on button at bounding box center [182, 169] width 13 height 11
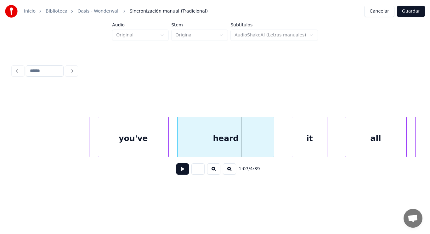
click at [161, 147] on div "you've" at bounding box center [133, 138] width 70 height 43
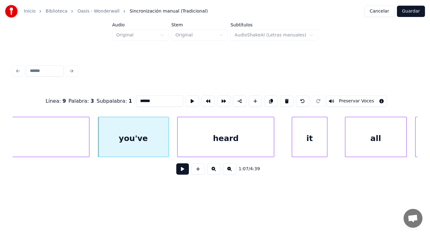
click at [177, 171] on button at bounding box center [182, 169] width 13 height 11
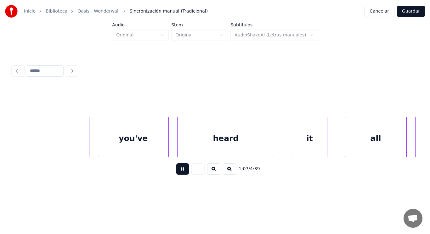
click at [177, 171] on button at bounding box center [182, 169] width 13 height 11
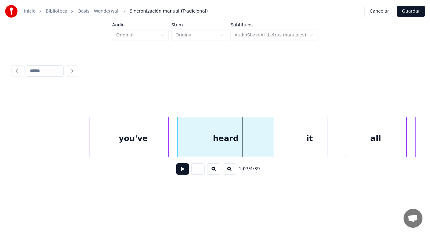
click at [235, 153] on div "heard" at bounding box center [225, 138] width 96 height 43
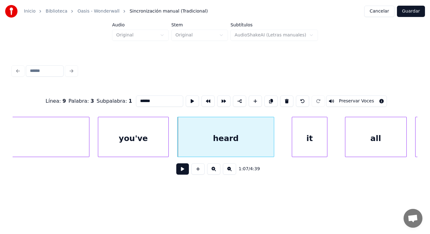
type input "*****"
click at [178, 171] on button at bounding box center [182, 169] width 13 height 11
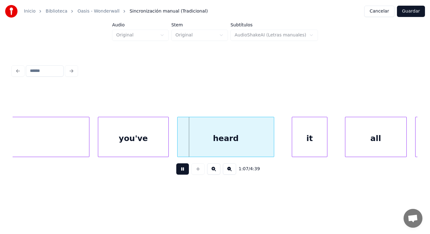
click at [178, 171] on button at bounding box center [182, 169] width 13 height 11
click at [253, 149] on div at bounding box center [253, 137] width 2 height 40
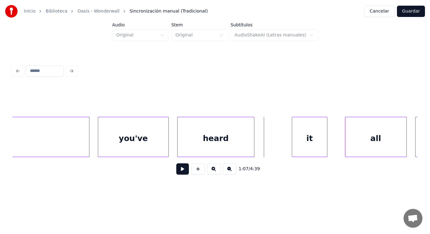
click at [176, 170] on button at bounding box center [182, 169] width 13 height 11
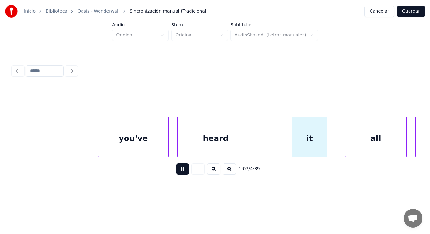
click at [176, 170] on button at bounding box center [182, 169] width 13 height 11
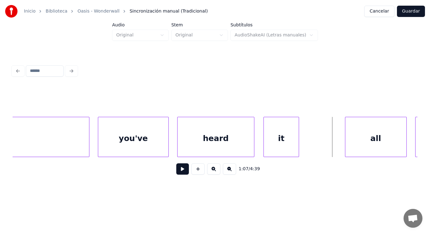
click at [273, 145] on div "it" at bounding box center [281, 138] width 35 height 43
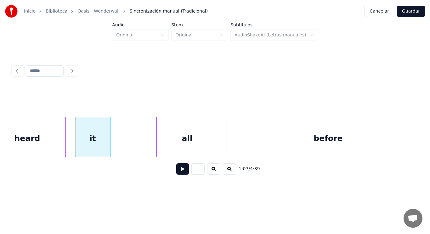
scroll to position [0, 29729]
click at [181, 171] on button at bounding box center [182, 169] width 13 height 11
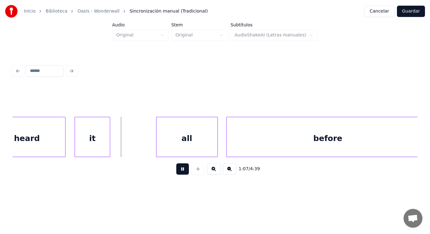
click at [181, 171] on button at bounding box center [182, 169] width 13 height 11
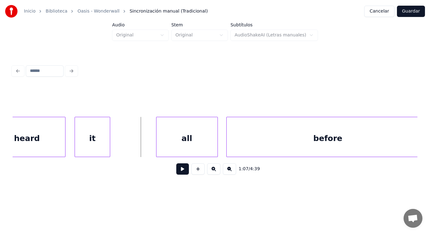
click at [181, 173] on button at bounding box center [182, 169] width 13 height 11
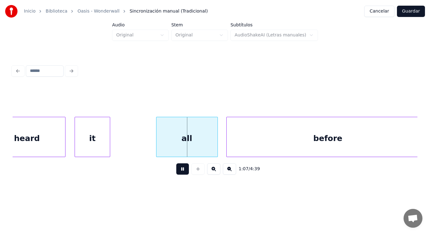
click at [181, 173] on button at bounding box center [182, 169] width 13 height 11
click at [142, 148] on div at bounding box center [142, 137] width 2 height 40
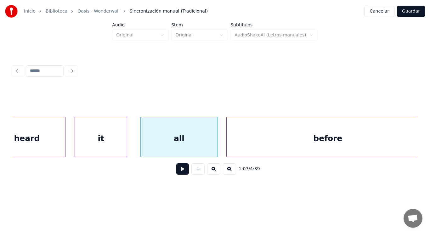
click at [125, 146] on div at bounding box center [126, 137] width 2 height 40
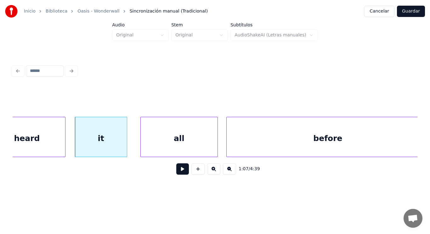
click at [178, 174] on button at bounding box center [182, 169] width 13 height 11
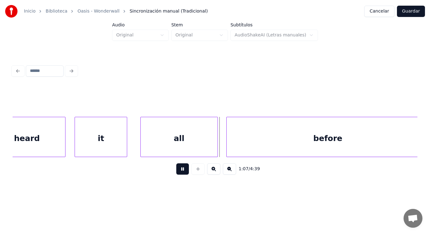
click at [178, 174] on button at bounding box center [182, 169] width 13 height 11
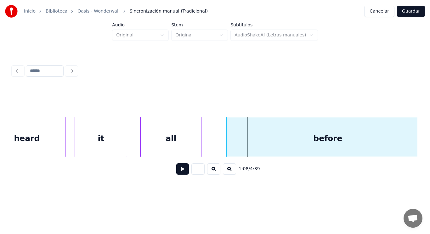
click at [200, 146] on div at bounding box center [200, 137] width 2 height 40
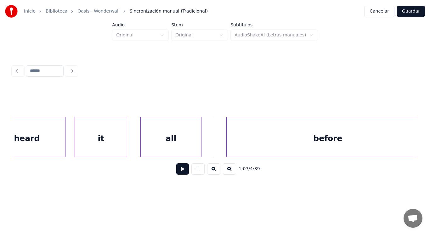
click at [176, 169] on button at bounding box center [182, 169] width 13 height 11
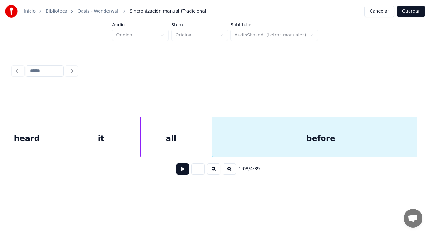
click at [212, 145] on div at bounding box center [213, 137] width 2 height 40
click at [139, 145] on div at bounding box center [139, 137] width 2 height 40
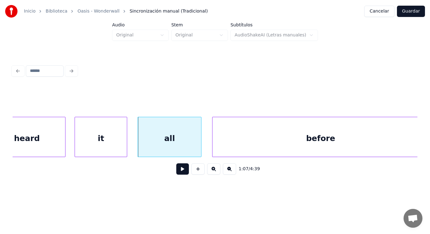
click at [179, 171] on button at bounding box center [182, 169] width 13 height 11
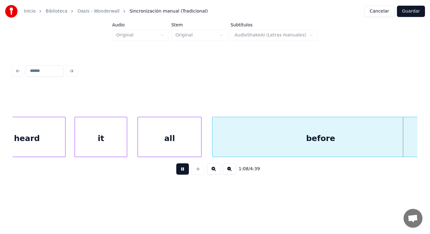
scroll to position [0, 30140]
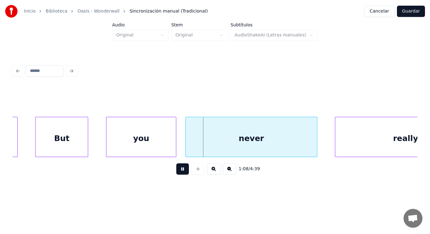
click at [179, 171] on button at bounding box center [182, 169] width 13 height 11
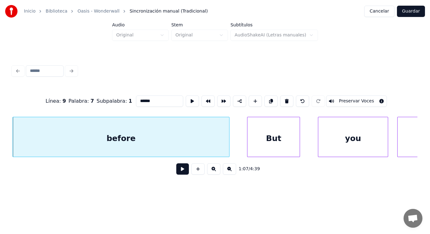
click at [143, 99] on input "******" at bounding box center [159, 101] width 47 height 11
type input "*******"
click at [177, 170] on button at bounding box center [182, 169] width 13 height 11
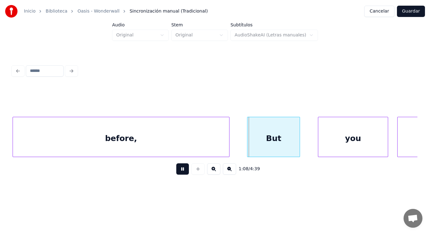
click at [177, 170] on button at bounding box center [182, 169] width 13 height 11
click at [242, 152] on div at bounding box center [243, 137] width 2 height 40
click at [363, 151] on div "you" at bounding box center [353, 138] width 70 height 43
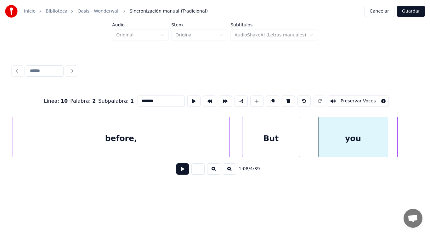
type input "***"
click at [182, 168] on button at bounding box center [182, 169] width 13 height 11
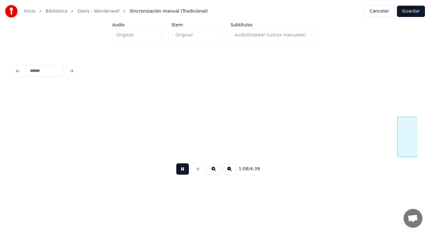
scroll to position [0, 30334]
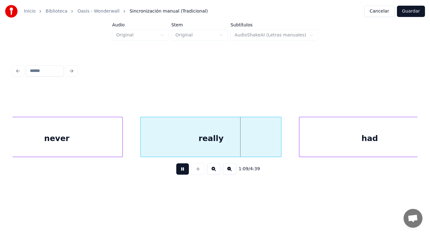
click at [182, 168] on button at bounding box center [182, 169] width 13 height 11
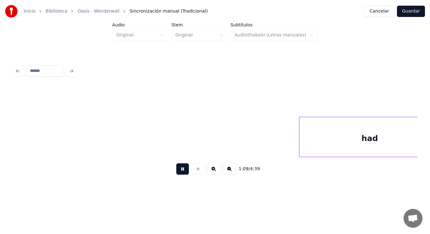
scroll to position [0, 30746]
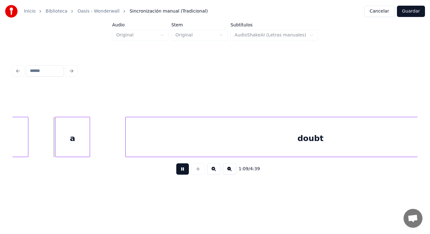
click at [182, 168] on button at bounding box center [182, 169] width 13 height 11
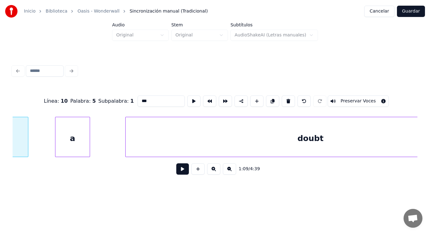
scroll to position [0, 30621]
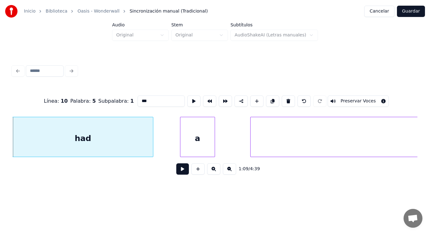
click at [180, 172] on button at bounding box center [182, 169] width 13 height 11
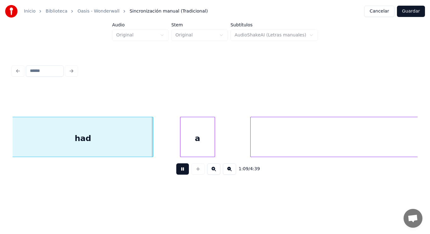
click at [180, 172] on button at bounding box center [182, 169] width 13 height 11
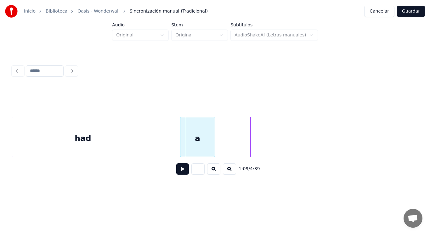
drag, startPoint x: 168, startPoint y: 145, endPoint x: 171, endPoint y: 170, distance: 24.7
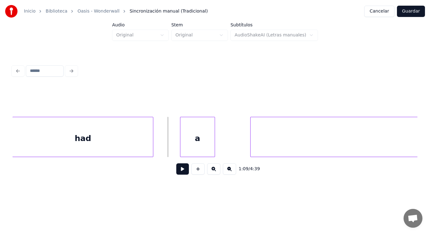
click at [176, 170] on button at bounding box center [182, 169] width 13 height 11
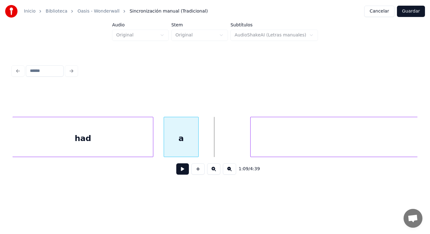
click at [170, 146] on div "a" at bounding box center [181, 138] width 35 height 43
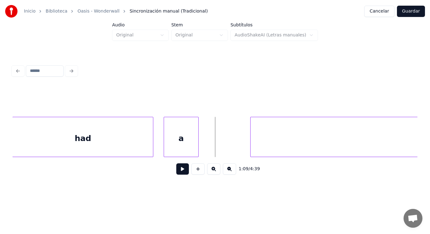
click at [176, 171] on button at bounding box center [182, 169] width 13 height 11
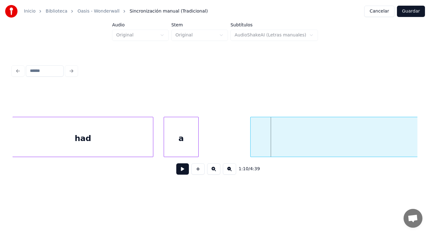
click at [250, 139] on div "doubt" at bounding box center [435, 137] width 370 height 40
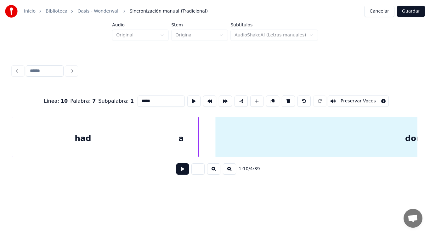
click at [216, 143] on div at bounding box center [217, 137] width 2 height 40
click at [177, 169] on button at bounding box center [182, 169] width 13 height 11
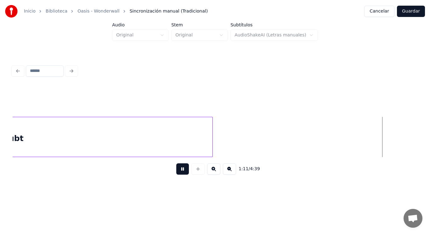
scroll to position [0, 31436]
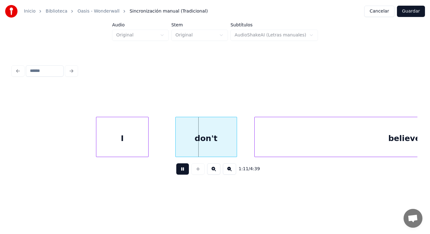
click at [177, 169] on button at bounding box center [182, 169] width 13 height 11
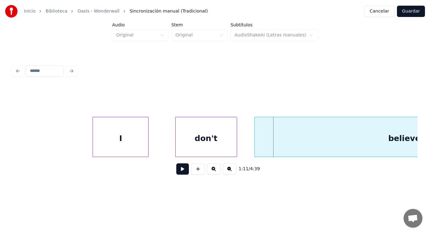
click at [94, 148] on div at bounding box center [94, 137] width 2 height 40
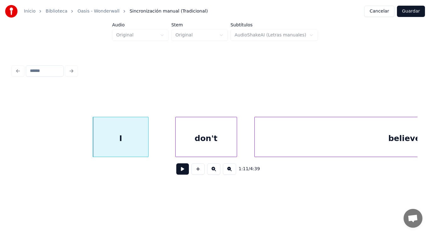
click at [176, 172] on button at bounding box center [182, 169] width 13 height 11
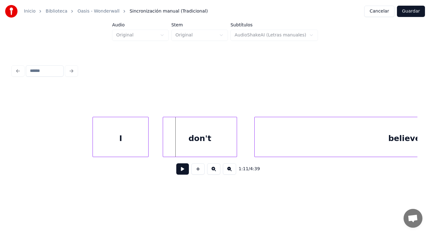
click at [163, 145] on div at bounding box center [164, 137] width 2 height 40
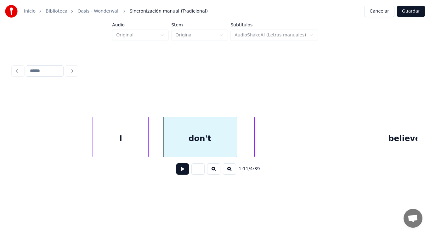
click at [176, 170] on button at bounding box center [182, 169] width 13 height 11
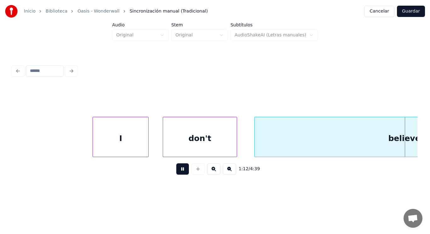
scroll to position [0, 31845]
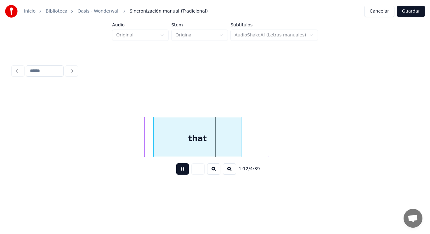
click at [176, 170] on button at bounding box center [182, 169] width 13 height 11
click at [195, 144] on div "that" at bounding box center [197, 138] width 87 height 43
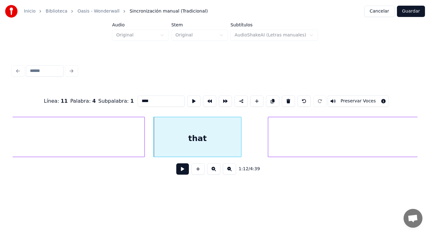
click at [176, 174] on button at bounding box center [182, 169] width 13 height 11
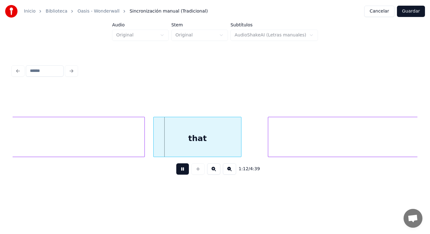
click at [176, 174] on button at bounding box center [182, 169] width 13 height 11
click at [221, 146] on div at bounding box center [221, 137] width 2 height 40
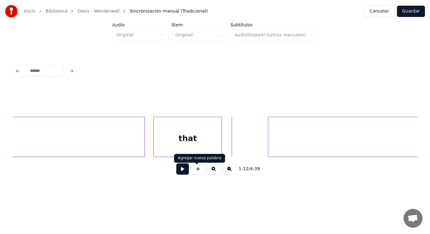
click at [182, 168] on button at bounding box center [182, 169] width 13 height 11
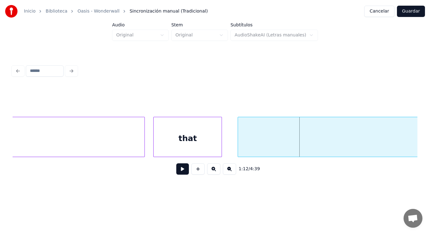
click at [239, 147] on div at bounding box center [239, 137] width 2 height 40
click at [222, 146] on div at bounding box center [223, 137] width 2 height 40
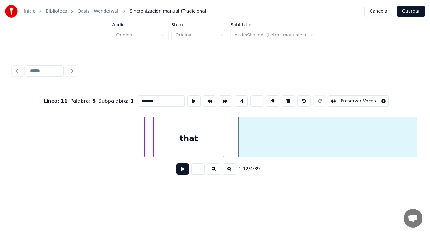
click at [176, 172] on button at bounding box center [182, 169] width 13 height 11
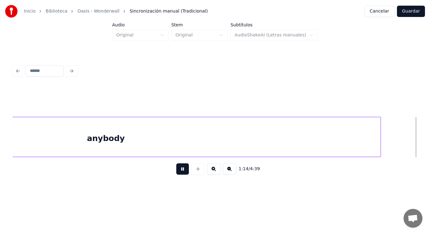
scroll to position [0, 32664]
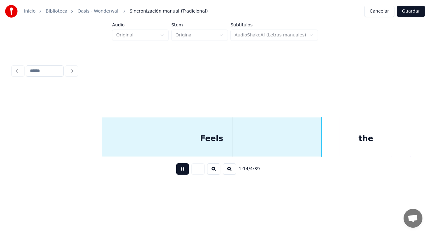
click at [176, 172] on button at bounding box center [182, 169] width 13 height 11
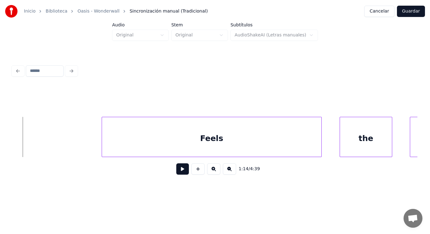
click at [176, 171] on button at bounding box center [182, 169] width 13 height 11
click at [84, 147] on div at bounding box center [84, 137] width 2 height 40
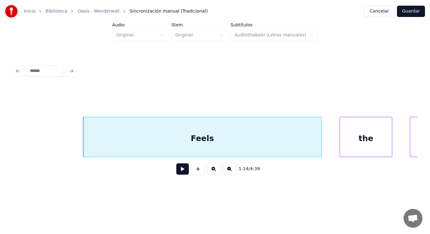
click at [176, 174] on button at bounding box center [182, 169] width 13 height 11
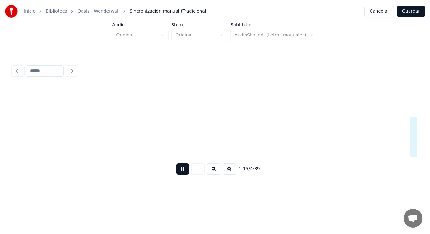
scroll to position [0, 33073]
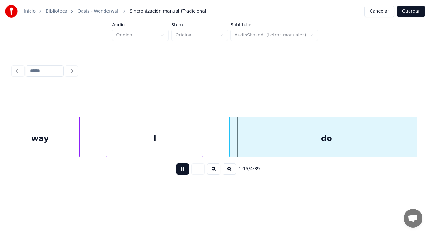
click at [176, 174] on button at bounding box center [182, 169] width 13 height 11
click at [75, 149] on div "way" at bounding box center [40, 138] width 79 height 43
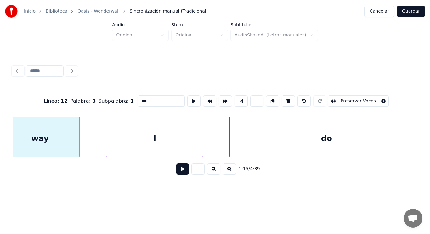
scroll to position [0, 33061]
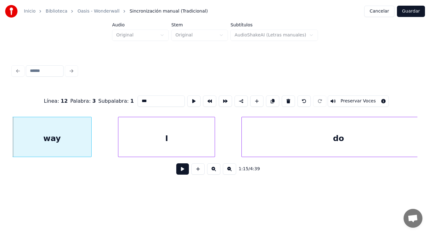
click at [75, 149] on div "way" at bounding box center [52, 138] width 79 height 43
click at [179, 171] on button at bounding box center [182, 169] width 13 height 11
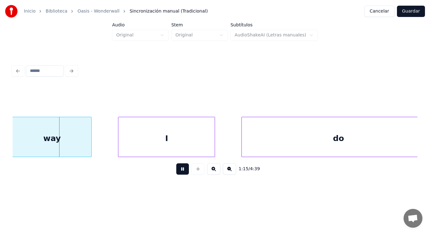
click at [179, 171] on button at bounding box center [182, 169] width 13 height 11
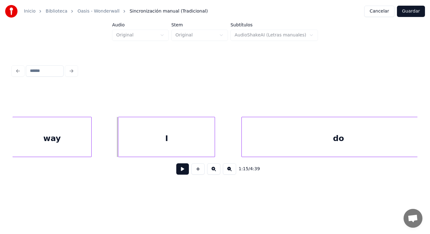
click at [181, 172] on button at bounding box center [182, 169] width 13 height 11
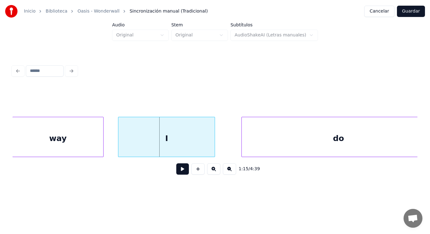
click at [103, 145] on div at bounding box center [102, 137] width 2 height 40
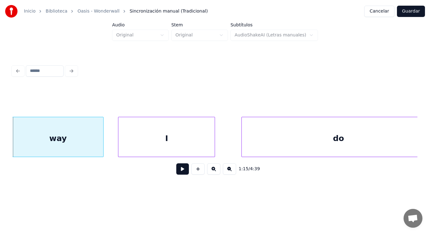
click at [180, 175] on button at bounding box center [182, 169] width 13 height 11
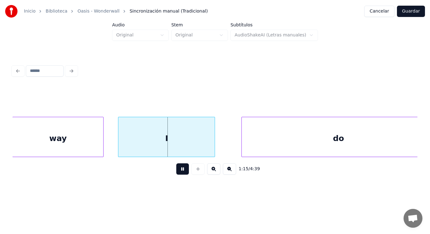
click at [180, 175] on button at bounding box center [182, 169] width 13 height 11
click at [183, 153] on div "I" at bounding box center [166, 138] width 96 height 43
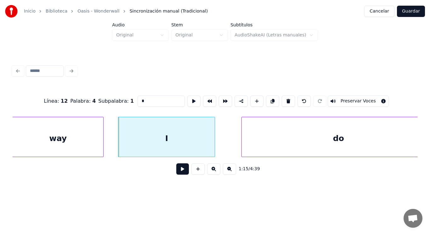
click at [178, 167] on button at bounding box center [182, 169] width 13 height 11
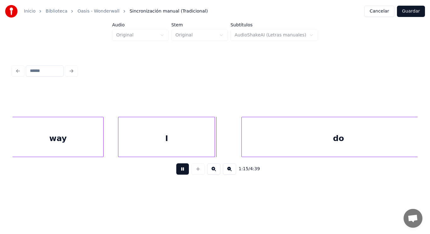
click at [178, 167] on button at bounding box center [182, 169] width 13 height 11
click at [229, 148] on div at bounding box center [230, 137] width 2 height 40
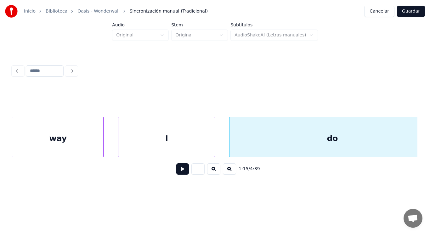
click at [180, 169] on button at bounding box center [182, 169] width 13 height 11
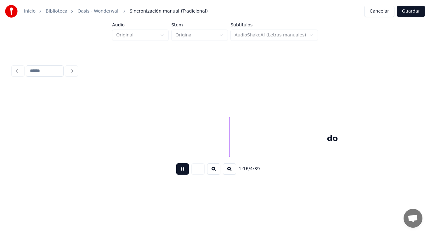
scroll to position [0, 33468]
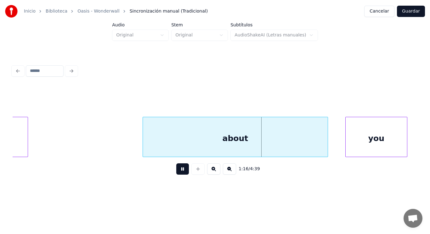
click at [180, 169] on button at bounding box center [182, 169] width 13 height 11
click at [134, 149] on div at bounding box center [134, 137] width 2 height 40
click at [179, 172] on button at bounding box center [182, 169] width 13 height 11
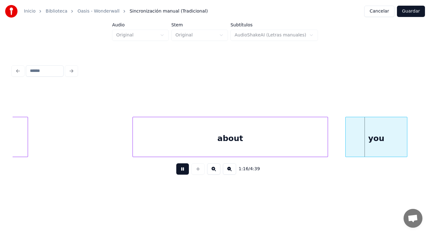
scroll to position [0, 33875]
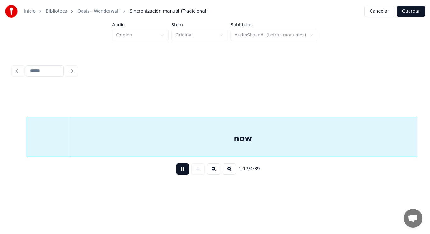
click at [179, 172] on button at bounding box center [182, 169] width 13 height 11
click at [162, 148] on div "now" at bounding box center [242, 138] width 431 height 43
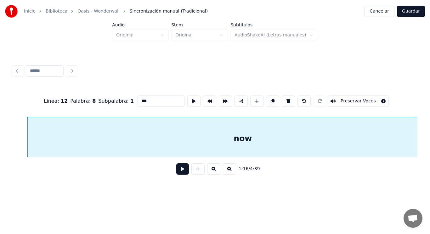
click at [176, 173] on button at bounding box center [182, 169] width 13 height 11
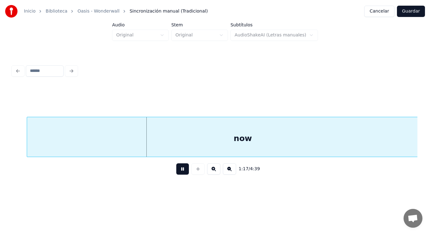
click at [176, 173] on button at bounding box center [182, 169] width 13 height 11
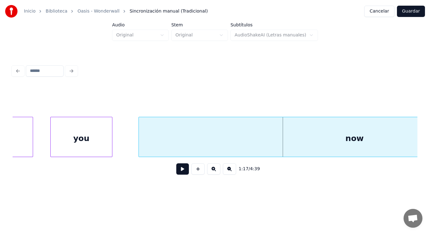
scroll to position [0, 33761]
click at [68, 143] on div "you" at bounding box center [82, 138] width 61 height 43
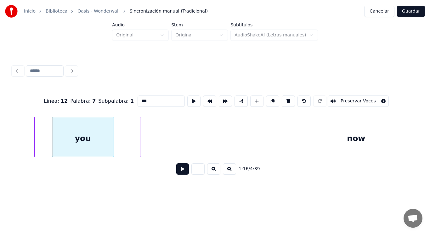
click at [179, 174] on button at bounding box center [182, 169] width 13 height 11
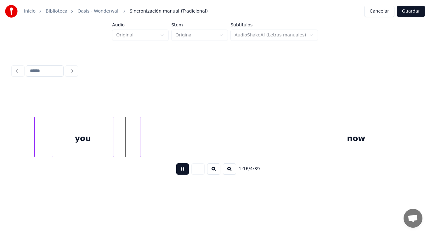
click at [179, 174] on button at bounding box center [182, 169] width 13 height 11
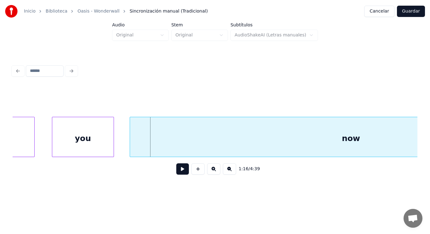
click at [130, 148] on div at bounding box center [131, 137] width 2 height 40
click at [182, 173] on button at bounding box center [182, 169] width 13 height 11
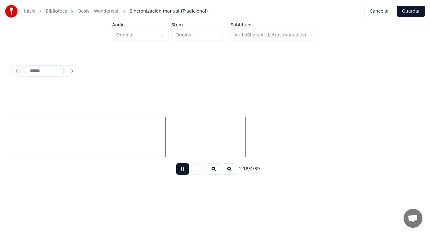
click at [182, 173] on button at bounding box center [182, 169] width 13 height 11
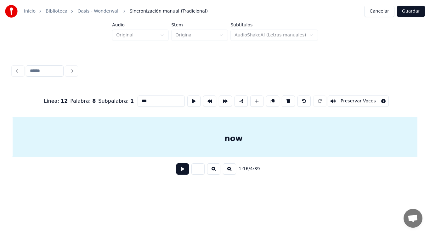
click at [177, 172] on button at bounding box center [182, 169] width 13 height 11
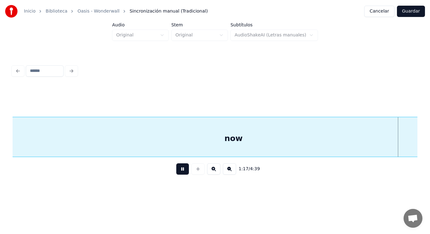
scroll to position [0, 34283]
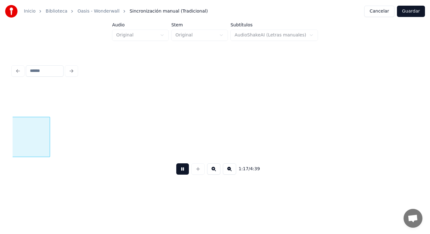
click at [177, 172] on button at bounding box center [182, 169] width 13 height 11
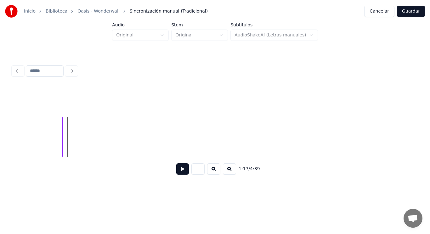
click at [62, 143] on div at bounding box center [61, 137] width 2 height 40
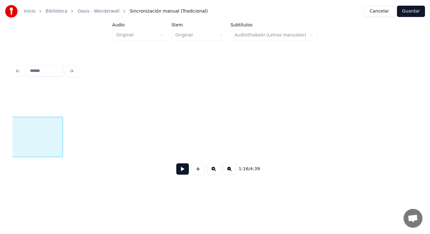
scroll to position [0, 33879]
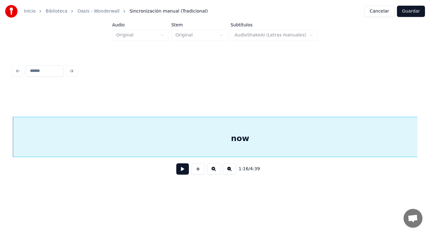
click at [180, 174] on button at bounding box center [182, 169] width 13 height 11
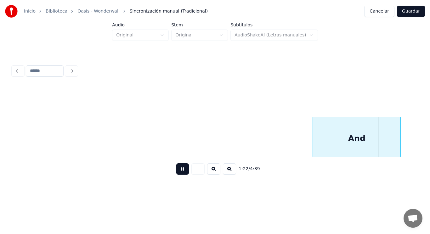
click at [180, 174] on button at bounding box center [182, 169] width 13 height 11
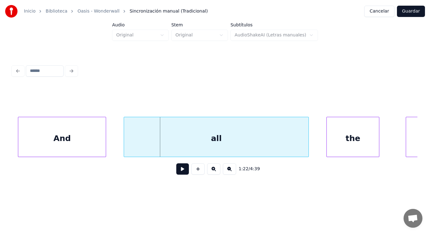
scroll to position [0, 36196]
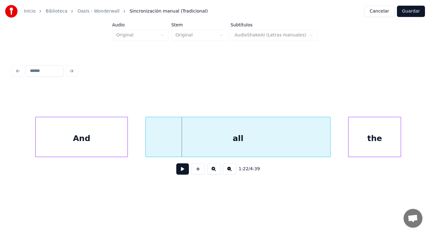
click at [36, 147] on div at bounding box center [37, 137] width 2 height 40
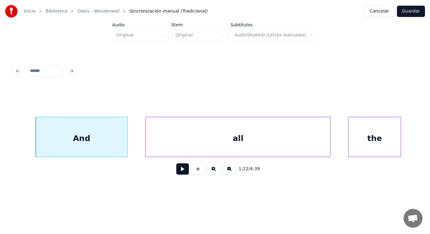
click at [176, 173] on button at bounding box center [182, 169] width 13 height 11
click at [114, 145] on div at bounding box center [114, 137] width 2 height 40
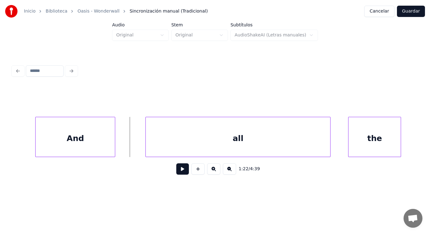
click at [176, 169] on button at bounding box center [182, 169] width 13 height 11
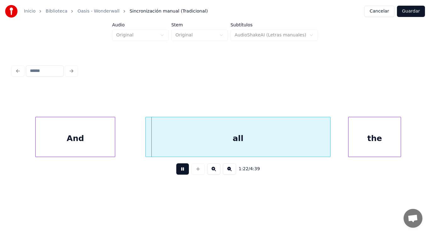
click at [176, 169] on button at bounding box center [182, 169] width 13 height 11
click at [124, 144] on div at bounding box center [125, 137] width 2 height 40
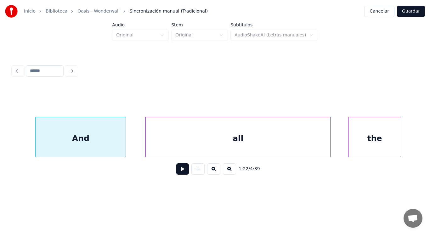
click at [148, 144] on div "all" at bounding box center [238, 138] width 184 height 43
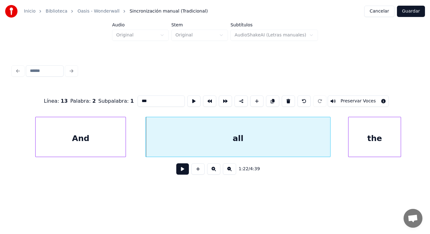
click at [148, 144] on div "all" at bounding box center [238, 138] width 184 height 43
click at [176, 171] on button at bounding box center [182, 169] width 13 height 11
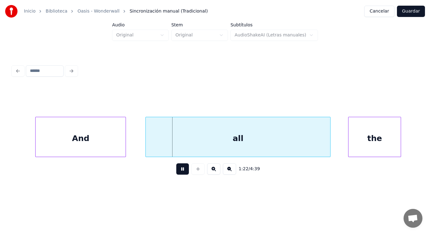
click at [176, 171] on button at bounding box center [182, 169] width 13 height 11
click at [147, 150] on div at bounding box center [147, 137] width 2 height 40
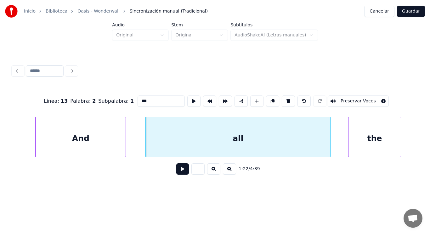
click at [176, 170] on button at bounding box center [182, 169] width 13 height 11
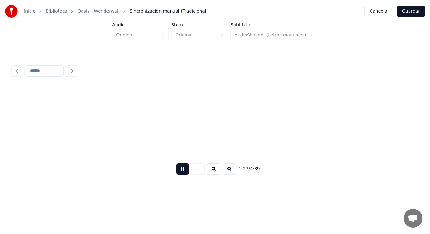
scroll to position [0, 38654]
click at [176, 170] on button at bounding box center [182, 169] width 13 height 11
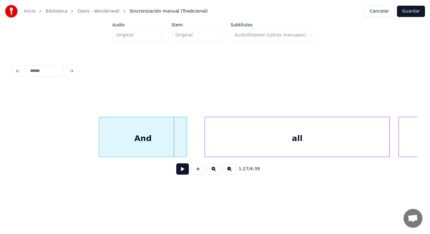
scroll to position [0, 38565]
click at [172, 149] on div "And" at bounding box center [145, 138] width 87 height 43
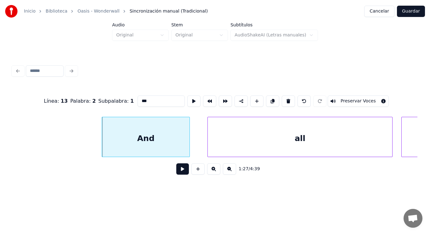
type input "***"
click at [176, 174] on button at bounding box center [182, 169] width 13 height 11
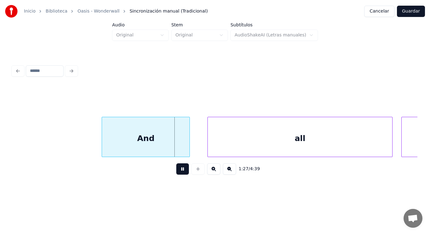
click at [176, 174] on button at bounding box center [182, 169] width 13 height 11
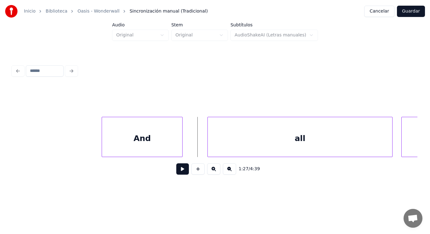
click at [181, 150] on div at bounding box center [181, 137] width 2 height 40
click at [181, 171] on button at bounding box center [182, 169] width 13 height 11
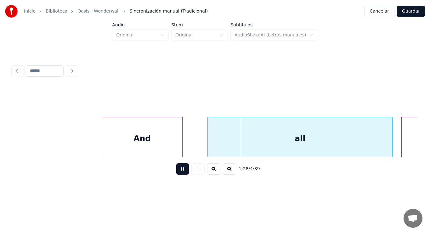
click at [181, 171] on button at bounding box center [182, 169] width 13 height 11
click at [199, 151] on div at bounding box center [198, 137] width 2 height 40
click at [185, 149] on div at bounding box center [185, 137] width 2 height 40
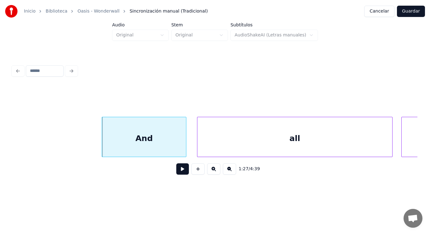
click at [176, 173] on button at bounding box center [182, 169] width 13 height 11
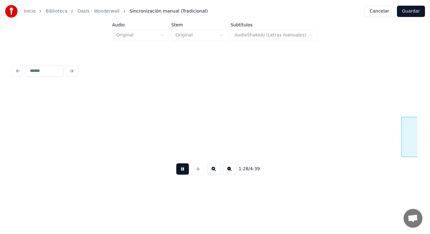
scroll to position [0, 38973]
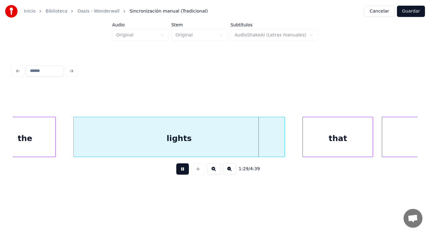
click at [176, 173] on button at bounding box center [182, 169] width 13 height 11
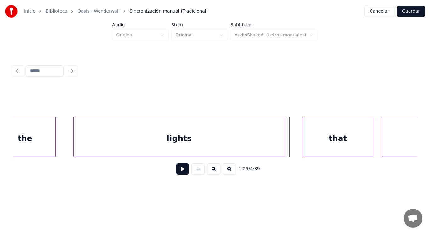
click at [159, 151] on div "lights" at bounding box center [179, 138] width 211 height 43
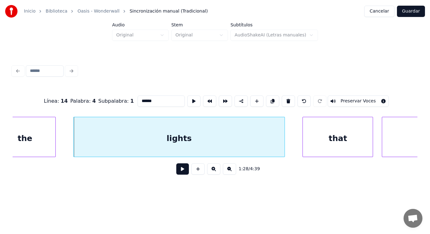
click at [176, 170] on button at bounding box center [182, 169] width 13 height 11
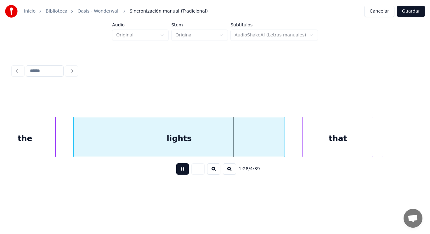
click at [176, 170] on button at bounding box center [182, 169] width 13 height 11
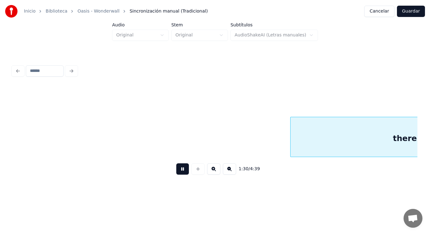
scroll to position [0, 39788]
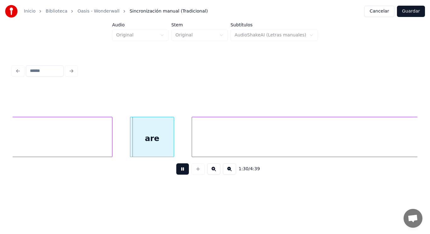
click at [176, 170] on button at bounding box center [182, 169] width 13 height 11
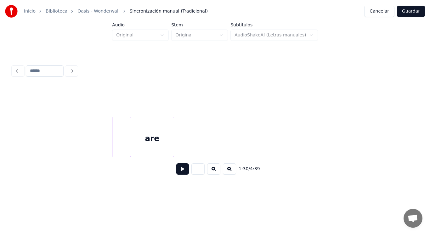
click at [157, 152] on div "are" at bounding box center [151, 138] width 43 height 43
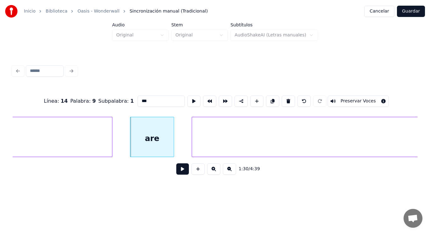
click at [177, 171] on button at bounding box center [182, 169] width 13 height 11
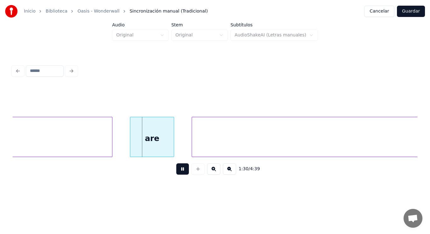
click at [177, 171] on button at bounding box center [182, 169] width 13 height 11
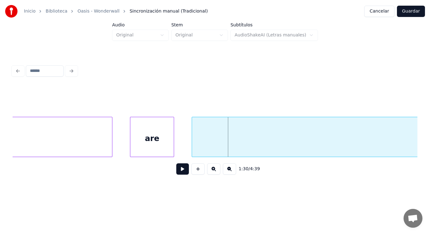
click at [177, 171] on button at bounding box center [182, 169] width 13 height 11
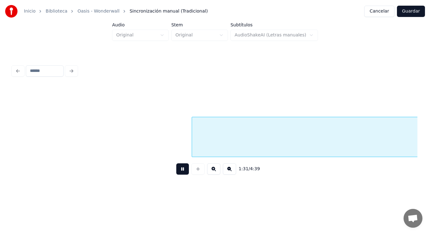
scroll to position [0, 40193]
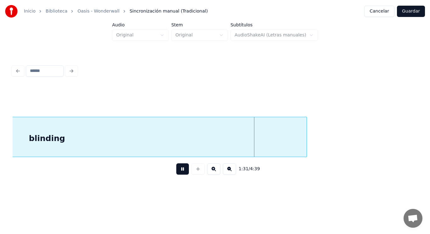
click at [177, 171] on button at bounding box center [182, 169] width 13 height 11
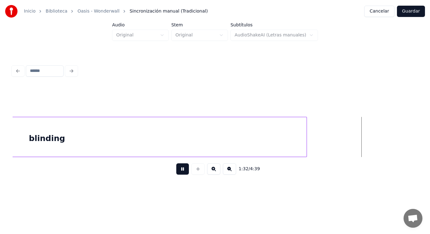
scroll to position [0, 40600]
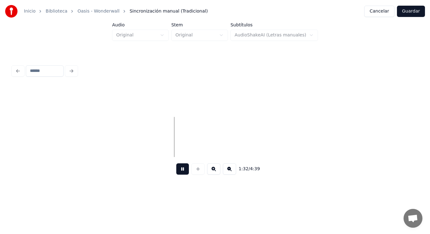
click at [177, 171] on button at bounding box center [182, 169] width 13 height 11
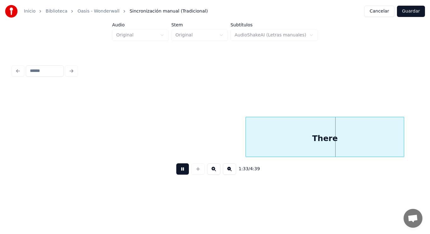
click at [177, 171] on button at bounding box center [182, 169] width 13 height 11
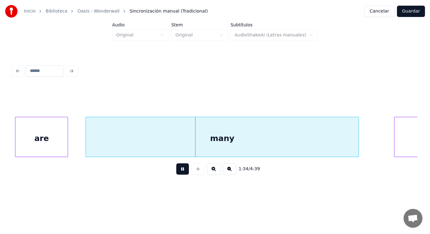
click at [177, 171] on button at bounding box center [182, 169] width 13 height 11
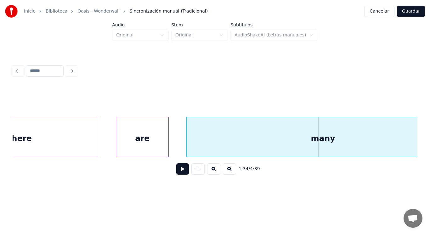
click at [43, 147] on div "There" at bounding box center [19, 138] width 158 height 43
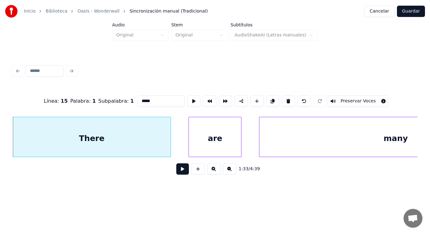
click at [179, 172] on button at bounding box center [182, 169] width 13 height 11
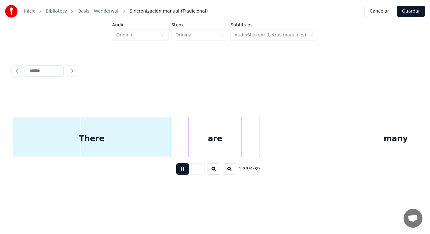
click at [179, 172] on button at bounding box center [182, 169] width 13 height 11
click at [184, 144] on div at bounding box center [185, 137] width 2 height 40
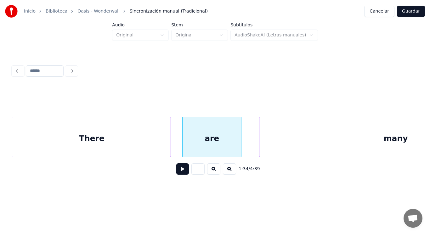
click at [176, 172] on button at bounding box center [182, 169] width 13 height 11
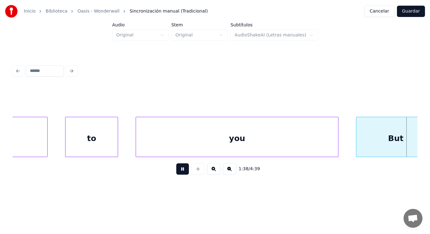
scroll to position [0, 43294]
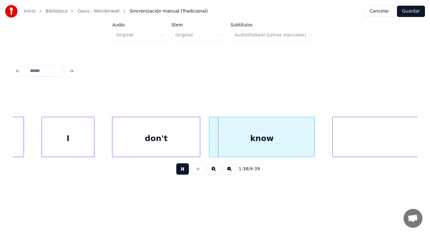
click at [176, 172] on button at bounding box center [182, 169] width 13 height 11
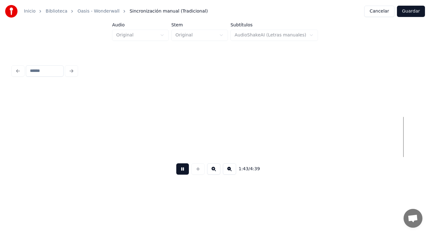
scroll to position [0, 45757]
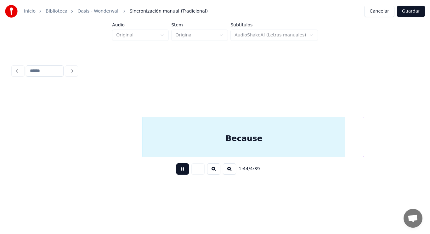
click at [176, 174] on button at bounding box center [182, 169] width 13 height 11
click at [133, 142] on div at bounding box center [134, 137] width 2 height 40
click at [178, 171] on button at bounding box center [182, 169] width 13 height 11
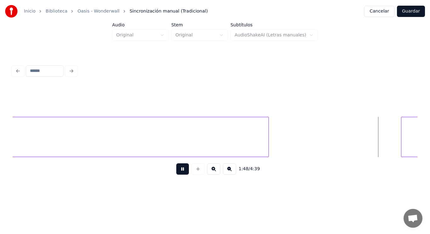
scroll to position [0, 47795]
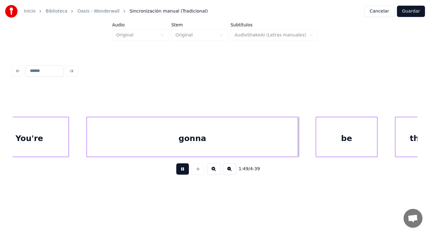
click at [178, 171] on button at bounding box center [182, 169] width 13 height 11
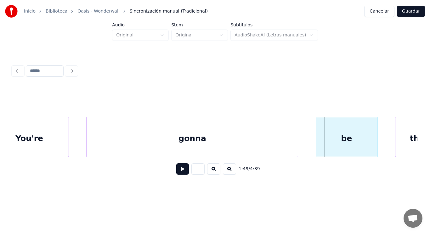
click at [178, 171] on button at bounding box center [182, 169] width 13 height 11
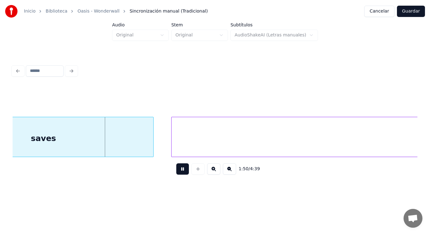
click at [178, 171] on button at bounding box center [182, 169] width 13 height 11
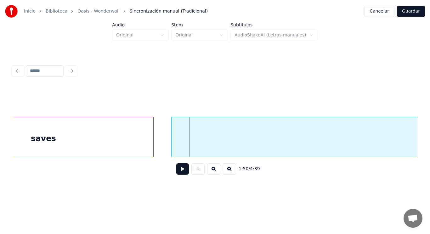
click at [120, 140] on div "saves" at bounding box center [44, 138] width 220 height 43
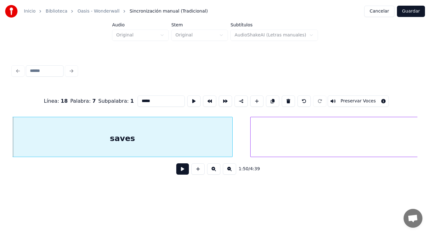
click at [181, 173] on button at bounding box center [182, 169] width 13 height 11
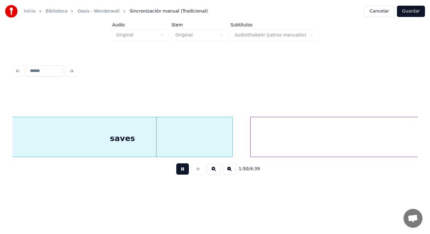
click at [181, 173] on button at bounding box center [182, 169] width 13 height 11
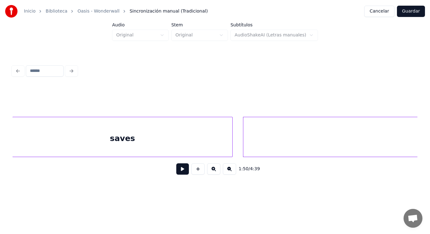
click at [244, 144] on div at bounding box center [244, 137] width 2 height 40
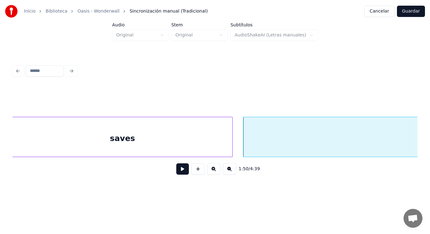
click at [181, 170] on button at bounding box center [182, 169] width 13 height 11
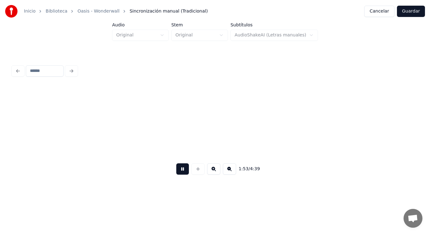
scroll to position [0, 50178]
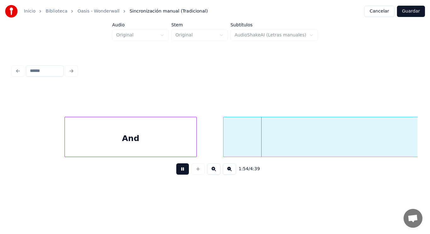
click at [181, 170] on button at bounding box center [182, 169] width 13 height 11
click at [54, 146] on div at bounding box center [55, 137] width 2 height 40
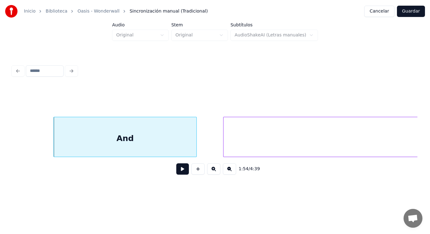
click at [180, 171] on button at bounding box center [182, 169] width 13 height 11
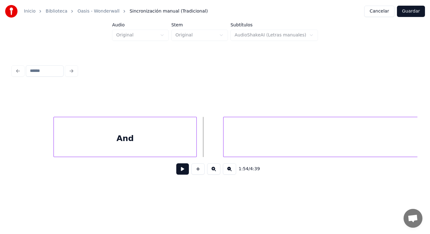
click at [177, 171] on button at bounding box center [182, 169] width 13 height 11
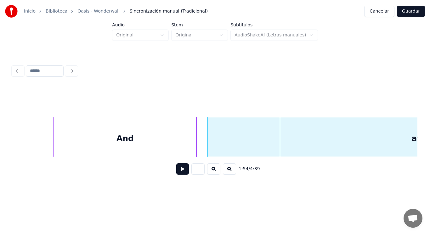
click at [209, 148] on div at bounding box center [209, 137] width 2 height 40
click at [180, 171] on button at bounding box center [182, 169] width 13 height 11
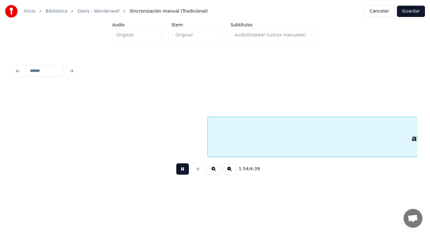
scroll to position [0, 50588]
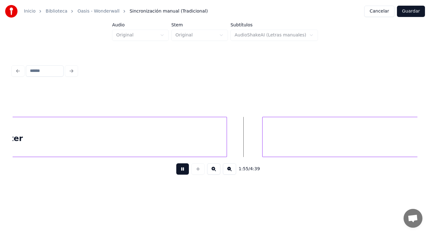
click at [180, 171] on button at bounding box center [182, 169] width 13 height 11
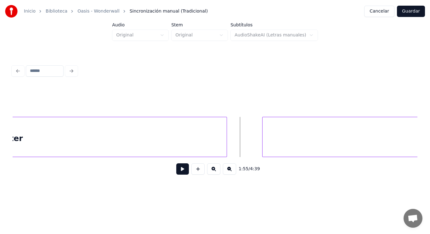
click at [178, 167] on button at bounding box center [182, 169] width 13 height 11
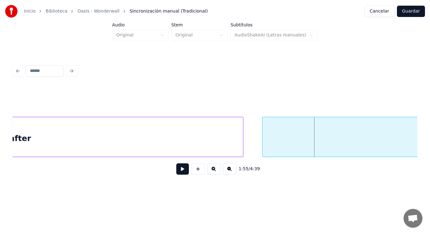
click at [242, 146] on div at bounding box center [242, 137] width 2 height 40
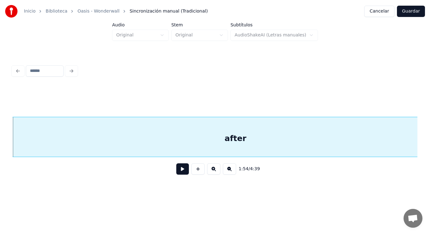
click at [176, 172] on button at bounding box center [182, 169] width 13 height 11
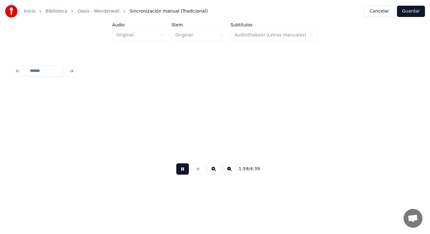
scroll to position [0, 52430]
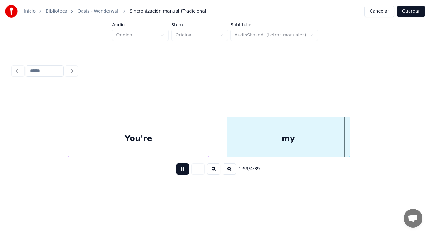
click at [176, 172] on button at bounding box center [182, 169] width 13 height 11
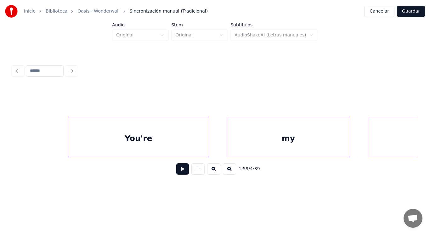
click at [178, 171] on button at bounding box center [182, 169] width 13 height 11
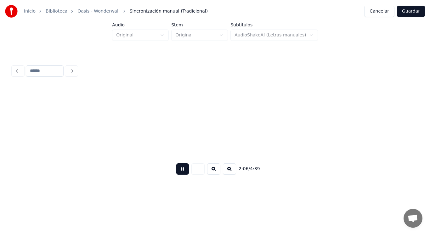
scroll to position [0, 55711]
click at [176, 173] on button at bounding box center [182, 169] width 13 height 11
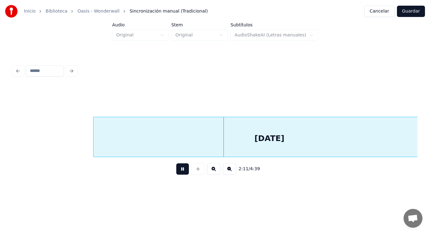
click at [176, 173] on button at bounding box center [182, 169] width 13 height 11
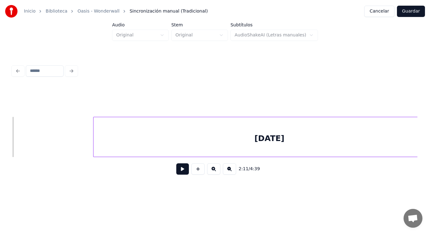
click at [180, 171] on button at bounding box center [182, 169] width 13 height 11
click at [65, 148] on div at bounding box center [65, 137] width 2 height 40
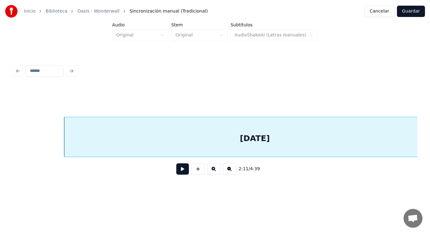
click at [176, 174] on button at bounding box center [182, 169] width 13 height 11
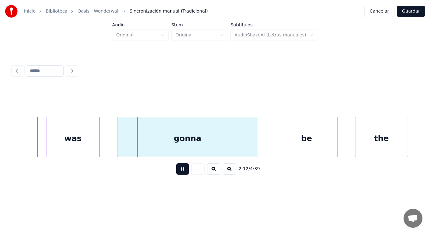
click at [176, 174] on button at bounding box center [182, 169] width 13 height 11
click at [85, 146] on div "was" at bounding box center [73, 138] width 52 height 43
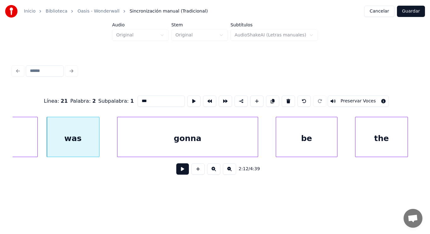
click at [177, 173] on button at bounding box center [182, 169] width 13 height 11
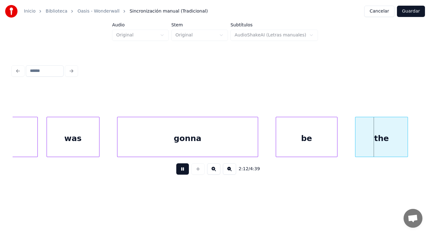
scroll to position [0, 58578]
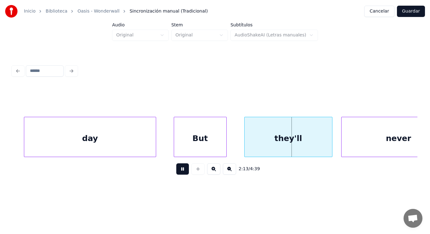
click at [177, 173] on button at bounding box center [182, 169] width 13 height 11
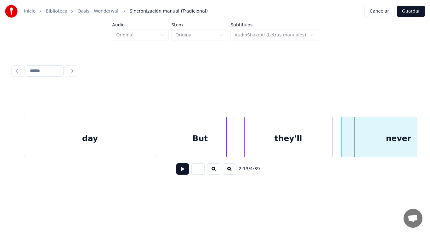
click at [130, 153] on div "day" at bounding box center [90, 138] width 132 height 43
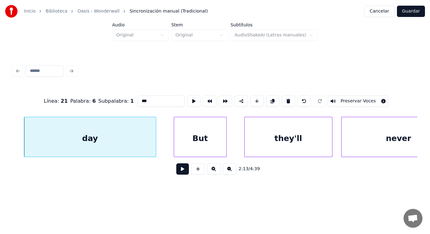
click at [138, 101] on input "***" at bounding box center [160, 101] width 47 height 11
type input "****"
click at [177, 172] on button at bounding box center [182, 169] width 13 height 11
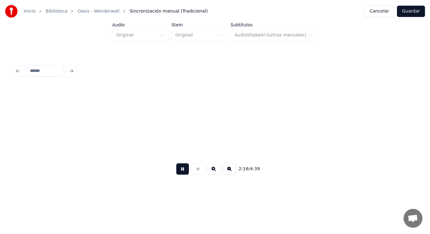
scroll to position [0, 60215]
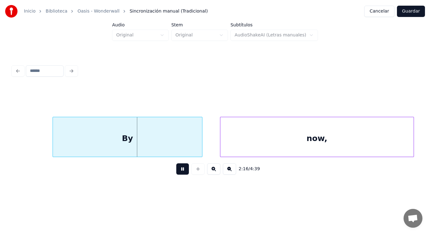
click at [177, 172] on button at bounding box center [182, 169] width 13 height 11
click at [48, 142] on div at bounding box center [49, 137] width 2 height 40
click at [179, 171] on button at bounding box center [182, 169] width 13 height 11
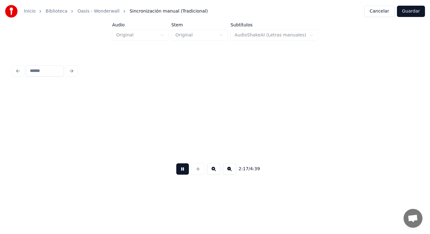
scroll to position [0, 60626]
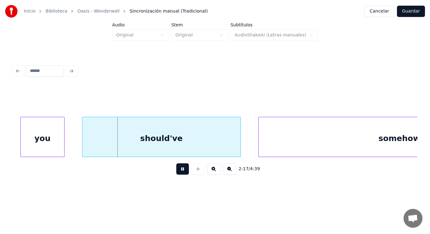
click at [179, 171] on button at bounding box center [182, 169] width 13 height 11
click at [153, 133] on div "should've" at bounding box center [161, 138] width 158 height 43
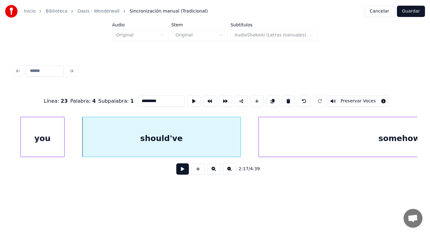
click at [178, 171] on button at bounding box center [182, 169] width 13 height 11
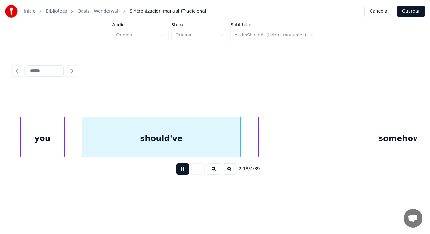
click at [178, 171] on button at bounding box center [182, 169] width 13 height 11
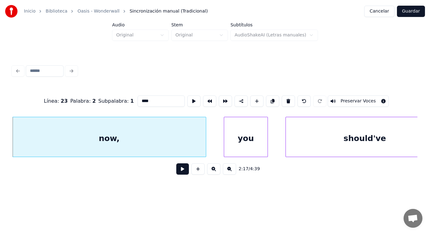
click at [179, 171] on button at bounding box center [182, 169] width 13 height 11
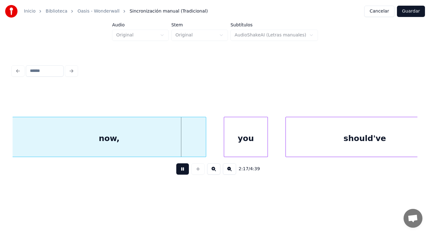
click at [179, 171] on button at bounding box center [182, 169] width 13 height 11
click at [196, 147] on div at bounding box center [196, 137] width 2 height 40
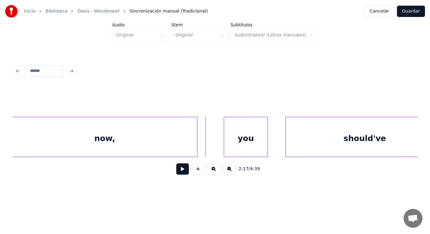
click at [176, 172] on button at bounding box center [182, 169] width 13 height 11
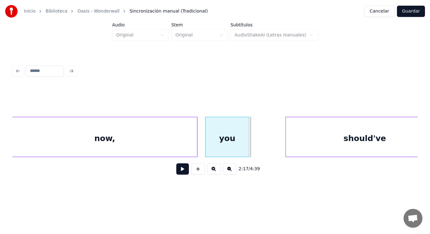
click at [219, 143] on div "you" at bounding box center [226, 138] width 43 height 43
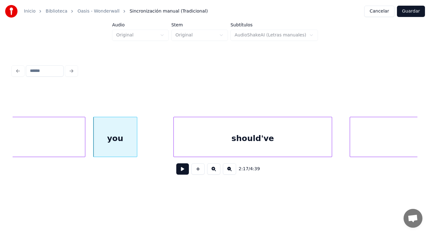
scroll to position [0, 60536]
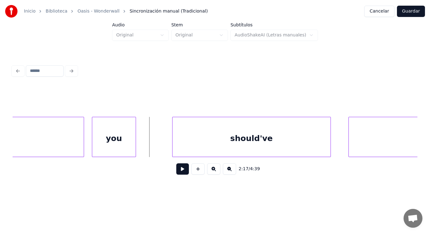
click at [179, 174] on button at bounding box center [182, 169] width 13 height 11
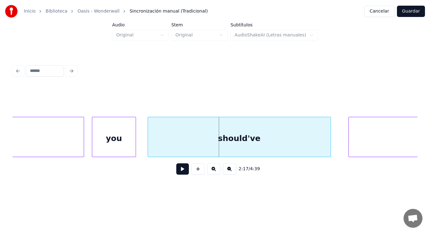
click at [149, 148] on div at bounding box center [149, 137] width 2 height 40
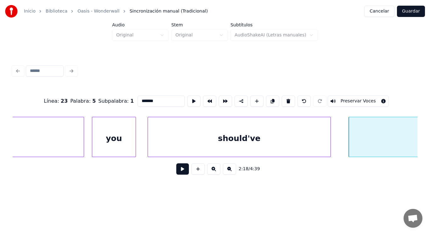
click at [236, 134] on div "should've" at bounding box center [239, 138] width 182 height 43
type input "*********"
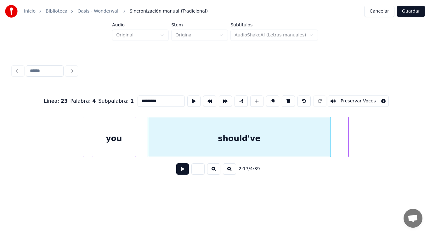
click at [180, 169] on button at bounding box center [182, 169] width 13 height 11
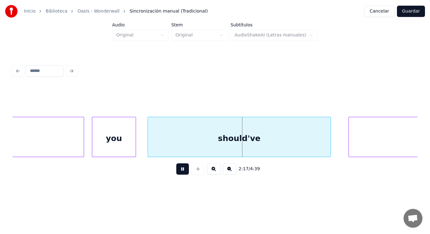
click at [180, 169] on button at bounding box center [182, 169] width 13 height 11
click at [266, 143] on div "should've" at bounding box center [239, 138] width 182 height 43
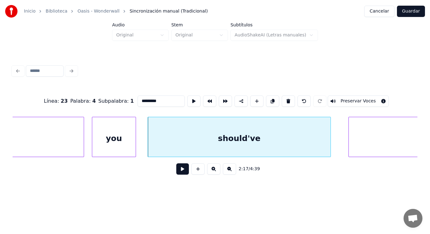
click at [176, 170] on button at bounding box center [182, 169] width 13 height 11
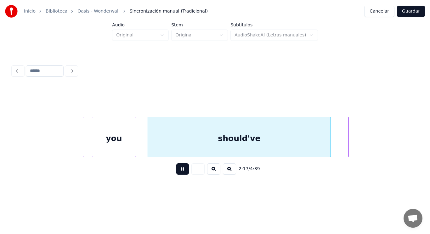
click at [176, 170] on button at bounding box center [182, 169] width 13 height 11
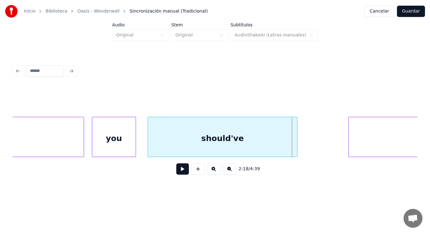
click at [296, 149] on div at bounding box center [296, 137] width 2 height 40
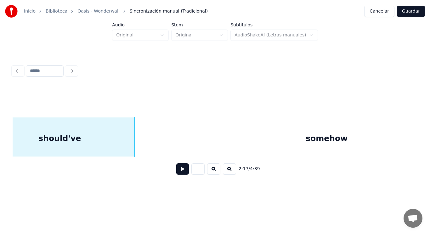
scroll to position [0, 60712]
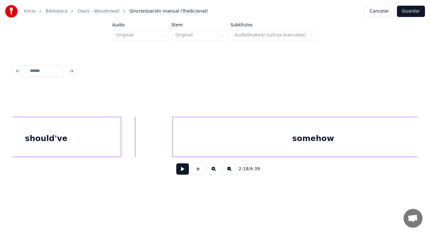
click at [176, 170] on button at bounding box center [182, 169] width 13 height 11
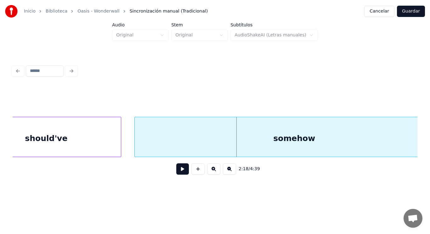
click at [135, 149] on div at bounding box center [136, 137] width 2 height 40
click at [180, 170] on button at bounding box center [182, 169] width 13 height 11
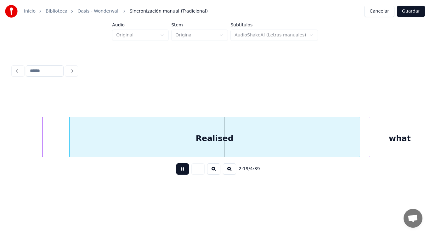
click at [180, 170] on button at bounding box center [182, 169] width 13 height 11
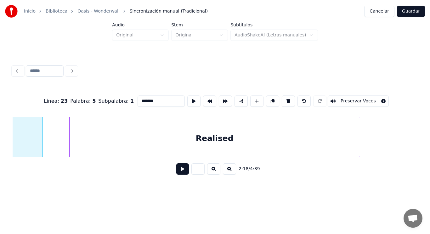
scroll to position [0, 60834]
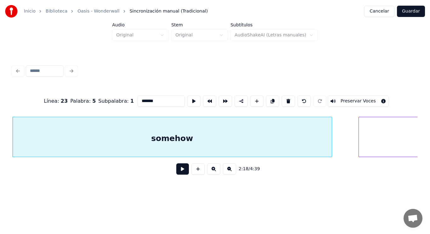
click at [149, 99] on input "*******" at bounding box center [160, 101] width 47 height 11
type input "********"
click at [177, 173] on button at bounding box center [182, 169] width 13 height 11
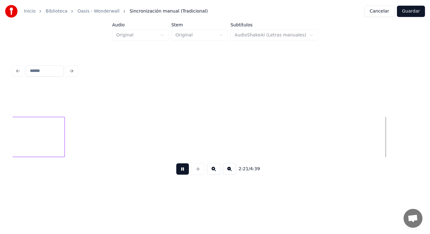
scroll to position [0, 62472]
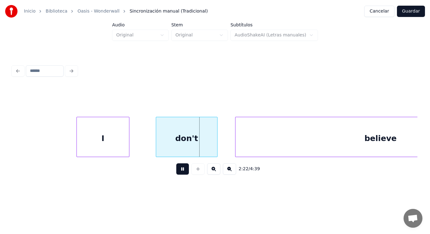
click at [177, 173] on button at bounding box center [182, 169] width 13 height 11
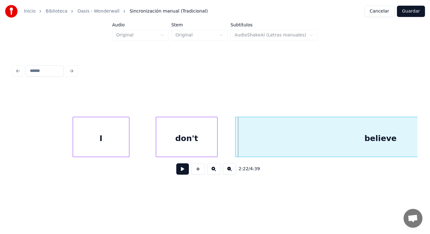
click at [74, 143] on div at bounding box center [74, 137] width 2 height 40
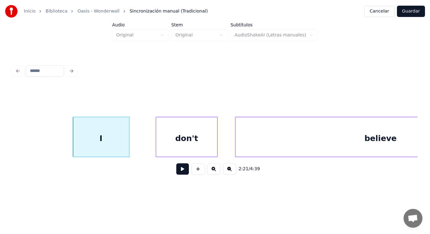
click at [176, 171] on button at bounding box center [182, 169] width 13 height 11
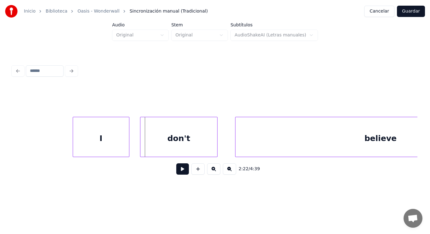
click at [141, 147] on div at bounding box center [141, 137] width 2 height 40
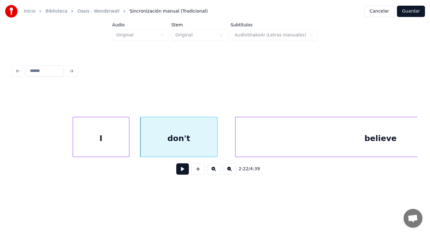
click at [180, 169] on button at bounding box center [182, 169] width 13 height 11
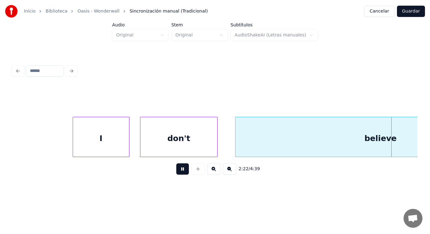
click at [180, 169] on button at bounding box center [182, 169] width 13 height 11
click at [260, 144] on div "believe" at bounding box center [380, 138] width 290 height 43
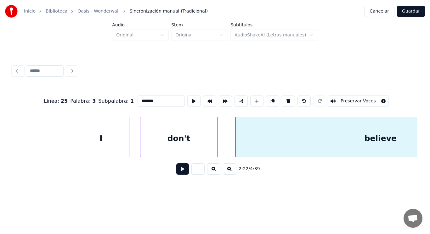
click at [179, 169] on button at bounding box center [182, 169] width 13 height 11
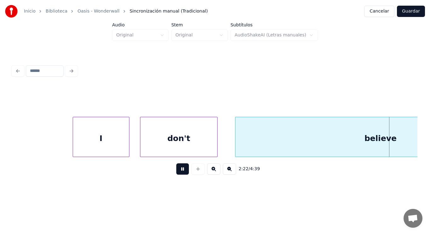
scroll to position [0, 62877]
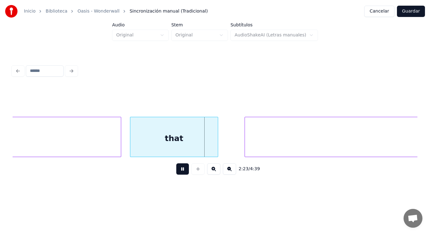
click at [179, 169] on button at bounding box center [182, 169] width 13 height 11
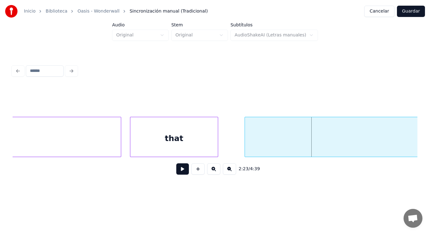
click at [178, 171] on button at bounding box center [182, 169] width 13 height 11
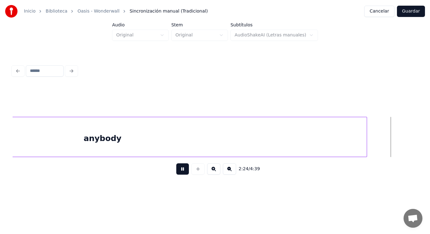
scroll to position [0, 63694]
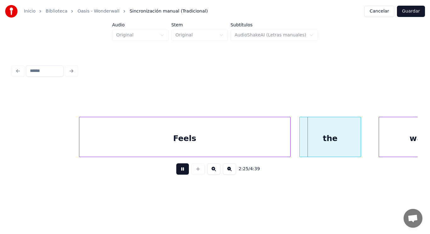
click at [178, 171] on button at bounding box center [182, 169] width 13 height 11
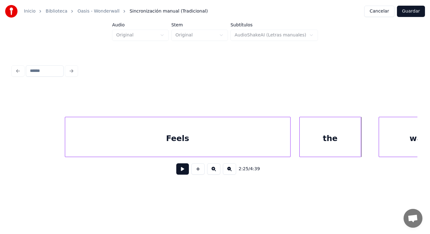
click at [65, 145] on div at bounding box center [66, 137] width 2 height 40
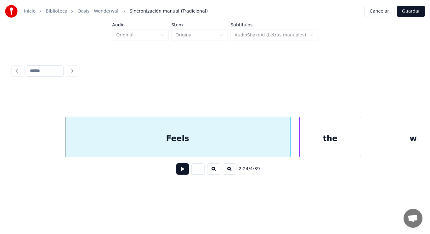
click at [182, 169] on button at bounding box center [182, 169] width 13 height 11
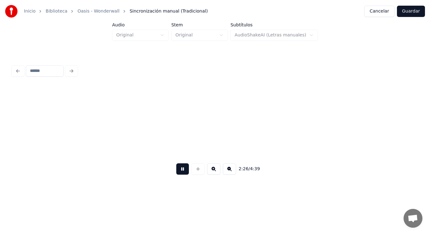
scroll to position [0, 64513]
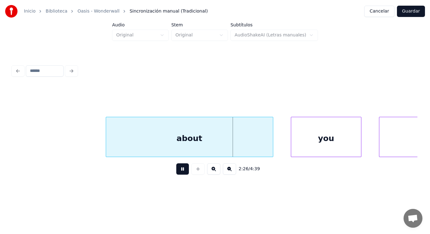
click at [182, 169] on button at bounding box center [182, 169] width 13 height 11
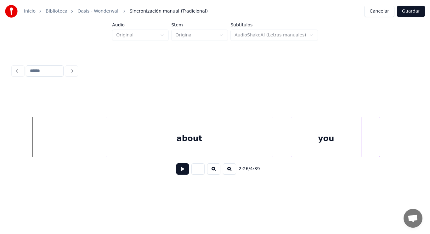
click at [177, 173] on button at bounding box center [182, 169] width 13 height 11
click at [95, 146] on div at bounding box center [96, 137] width 2 height 40
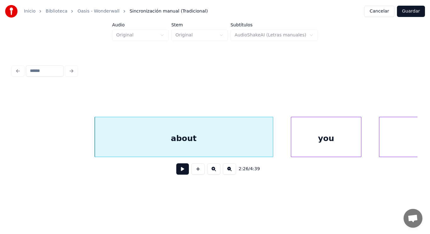
click at [178, 170] on button at bounding box center [182, 169] width 13 height 11
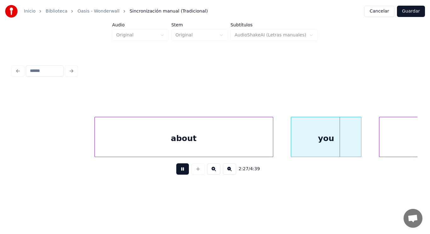
click at [178, 170] on button at bounding box center [182, 169] width 13 height 11
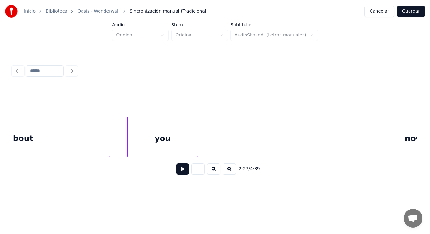
scroll to position [0, 64702]
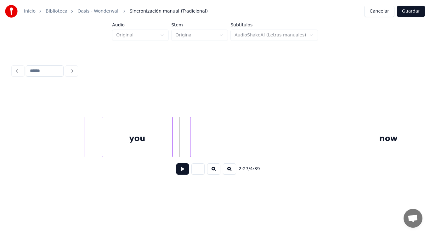
click at [119, 143] on div "you" at bounding box center [137, 138] width 70 height 43
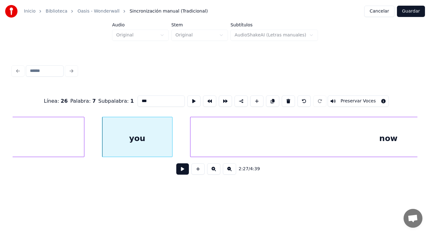
click at [179, 173] on button at bounding box center [182, 169] width 13 height 11
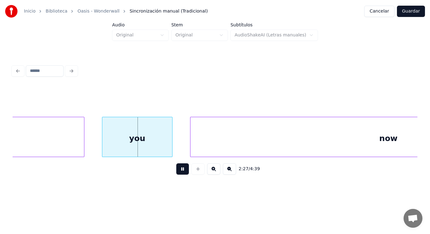
click at [179, 173] on button at bounding box center [182, 169] width 13 height 11
click at [162, 151] on div at bounding box center [162, 137] width 2 height 40
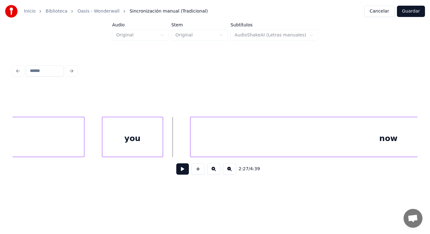
click at [176, 171] on button at bounding box center [182, 169] width 13 height 11
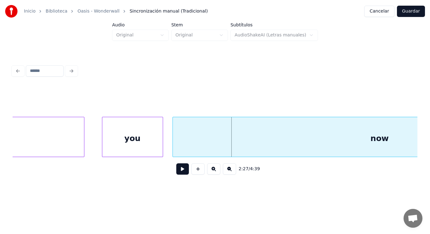
click at [173, 147] on div at bounding box center [174, 137] width 2 height 40
click at [176, 173] on button at bounding box center [182, 169] width 13 height 11
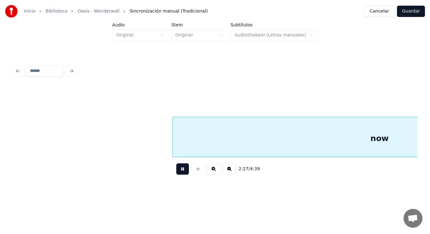
scroll to position [0, 65112]
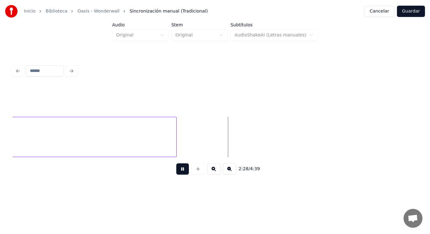
click at [176, 173] on button at bounding box center [182, 169] width 13 height 11
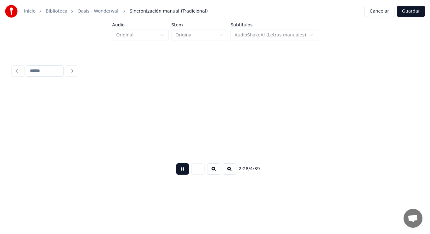
scroll to position [0, 65522]
click at [176, 173] on button at bounding box center [182, 169] width 13 height 11
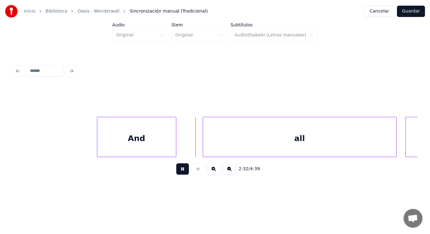
click at [176, 173] on button at bounding box center [182, 169] width 13 height 11
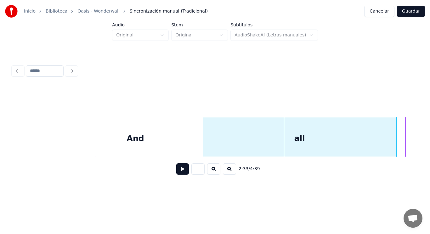
click at [96, 147] on div at bounding box center [96, 137] width 2 height 40
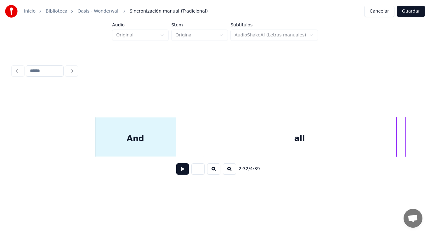
click at [180, 172] on button at bounding box center [182, 169] width 13 height 11
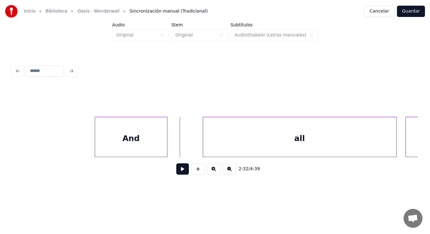
click at [167, 150] on div at bounding box center [166, 137] width 2 height 40
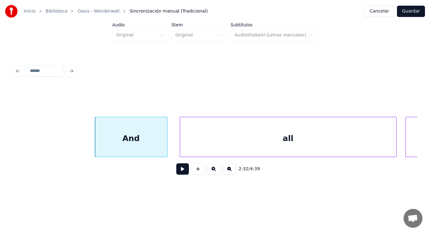
click at [180, 147] on div at bounding box center [181, 137] width 2 height 40
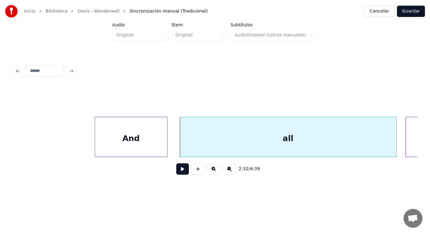
click at [181, 168] on button at bounding box center [182, 169] width 13 height 11
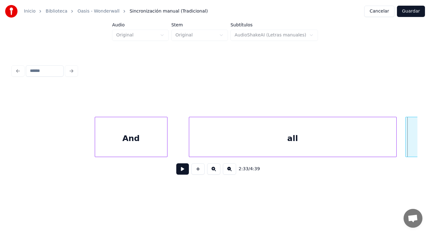
click at [189, 147] on div at bounding box center [190, 137] width 2 height 40
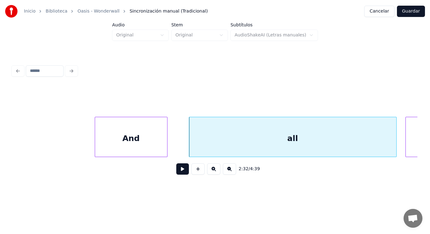
click at [179, 170] on button at bounding box center [182, 169] width 13 height 11
click at [179, 149] on div at bounding box center [179, 137] width 2 height 40
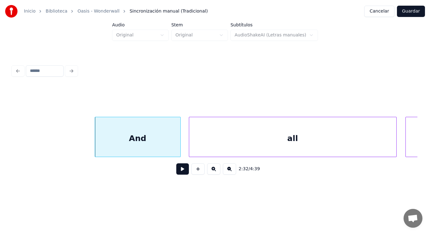
click at [179, 171] on button at bounding box center [182, 169] width 13 height 11
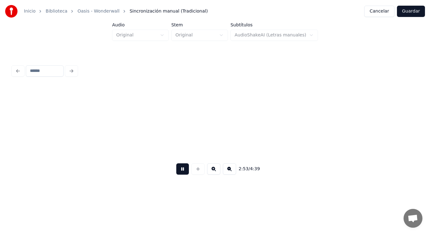
scroll to position [0, 76583]
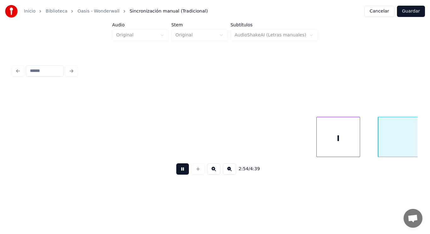
click at [179, 171] on button at bounding box center [182, 169] width 13 height 11
click at [313, 145] on div at bounding box center [313, 137] width 2 height 40
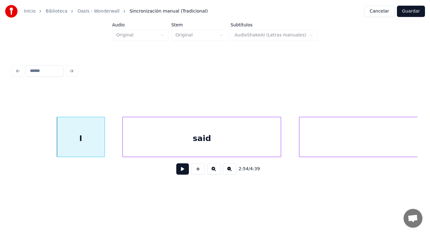
scroll to position [0, 76847]
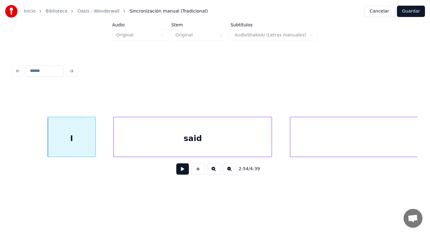
click at [237, 137] on div "said" at bounding box center [193, 138] width 158 height 43
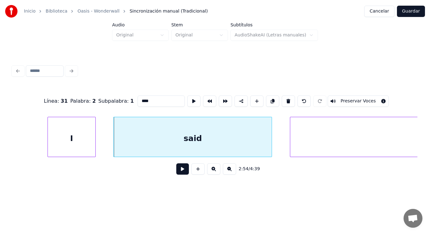
click at [178, 171] on button at bounding box center [182, 169] width 13 height 11
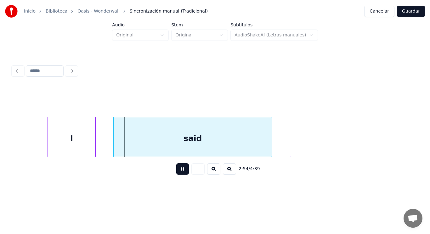
click at [178, 171] on button at bounding box center [182, 169] width 13 height 11
click at [92, 147] on div "I" at bounding box center [72, 138] width 48 height 43
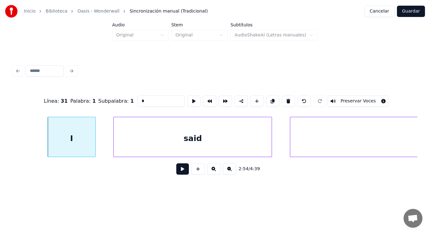
click at [179, 172] on button at bounding box center [182, 169] width 13 height 11
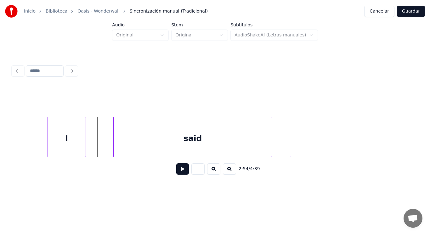
click at [84, 145] on div at bounding box center [85, 137] width 2 height 40
click at [176, 174] on button at bounding box center [182, 169] width 13 height 11
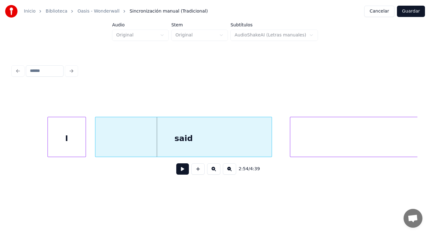
click at [96, 145] on div at bounding box center [96, 137] width 2 height 40
click at [180, 173] on button at bounding box center [182, 169] width 13 height 11
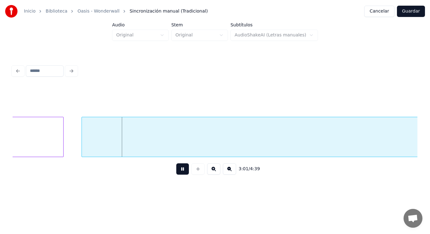
click at [180, 173] on button at bounding box center [182, 169] width 13 height 11
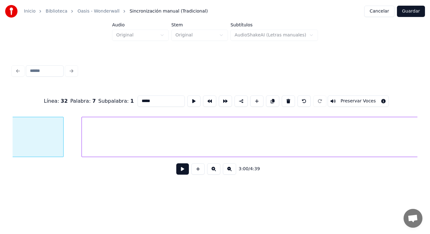
scroll to position [0, 79538]
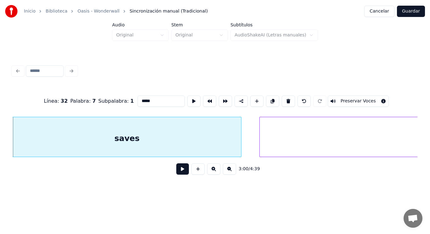
click at [180, 175] on button at bounding box center [182, 169] width 13 height 11
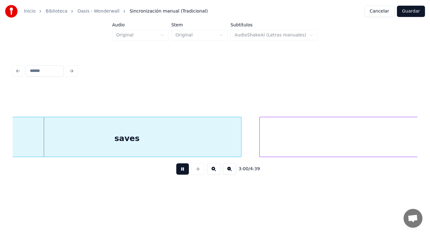
click at [180, 175] on button at bounding box center [182, 169] width 13 height 11
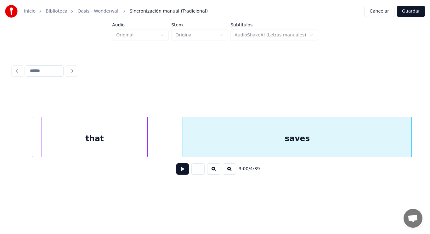
scroll to position [0, 79362]
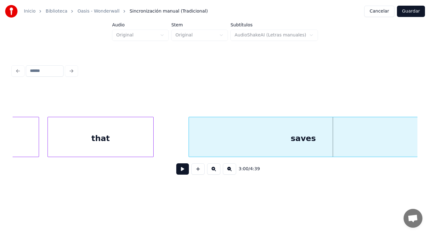
click at [81, 148] on div "that" at bounding box center [100, 138] width 105 height 43
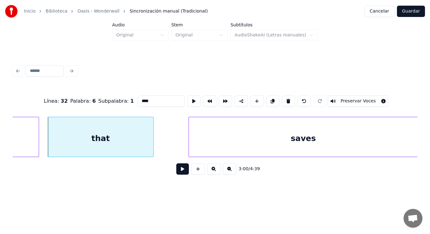
click at [178, 172] on button at bounding box center [182, 169] width 13 height 11
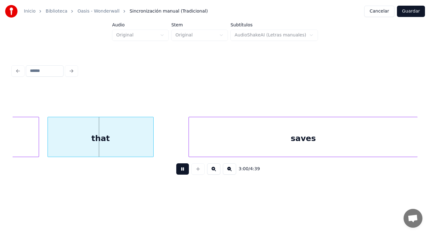
click at [178, 172] on button at bounding box center [182, 169] width 13 height 11
click at [130, 146] on div at bounding box center [130, 137] width 2 height 40
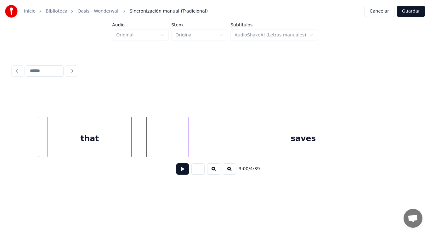
click at [177, 169] on button at bounding box center [182, 169] width 13 height 11
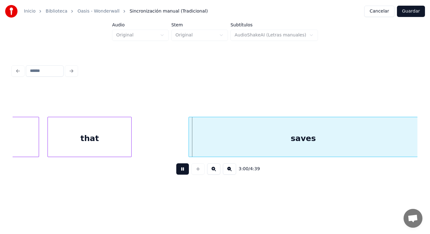
click at [177, 169] on button at bounding box center [182, 169] width 13 height 11
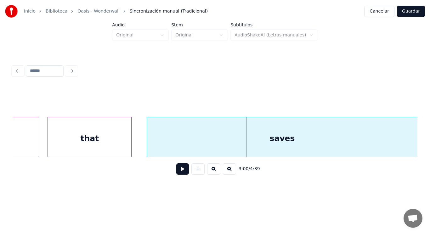
click at [147, 145] on div at bounding box center [148, 137] width 2 height 40
click at [176, 172] on button at bounding box center [182, 169] width 13 height 11
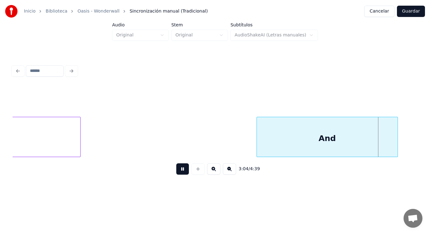
scroll to position [0, 81414]
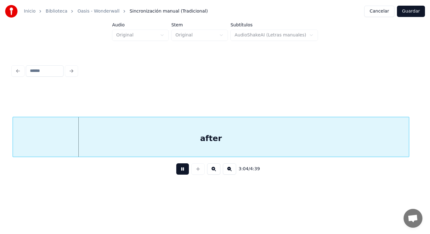
click at [176, 172] on button at bounding box center [182, 169] width 13 height 11
click at [50, 149] on div "after" at bounding box center [211, 138] width 396 height 43
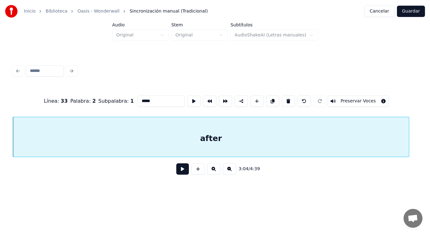
click at [179, 170] on button at bounding box center [182, 169] width 13 height 11
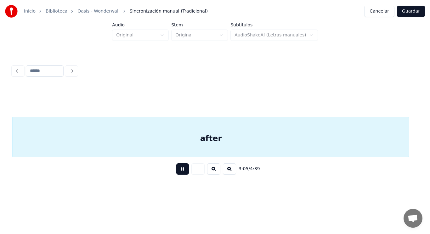
click at [179, 170] on button at bounding box center [182, 169] width 13 height 11
click at [177, 171] on button at bounding box center [182, 169] width 13 height 11
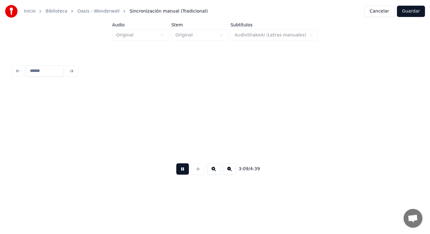
scroll to position [0, 83465]
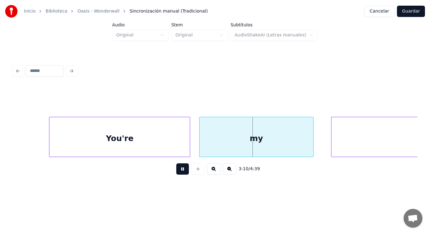
click at [177, 171] on button at bounding box center [182, 169] width 13 height 11
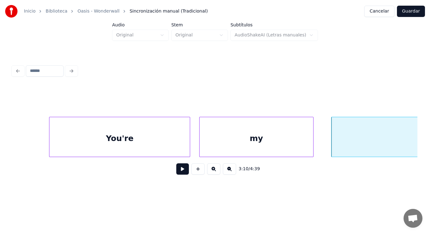
click at [12, 157] on div "3:10 / 4:39" at bounding box center [215, 121] width 410 height 125
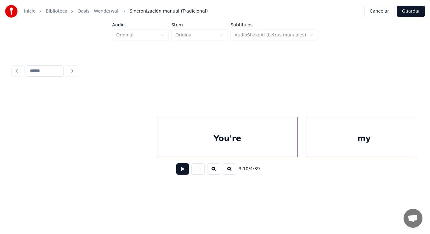
scroll to position [0, 83352]
click at [179, 171] on button at bounding box center [182, 169] width 13 height 11
click at [146, 148] on div at bounding box center [147, 137] width 2 height 40
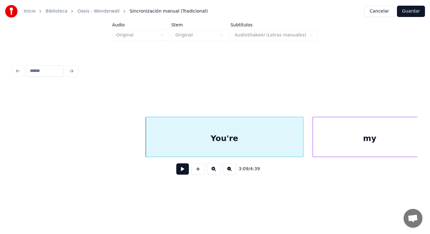
click at [176, 171] on button at bounding box center [182, 169] width 13 height 11
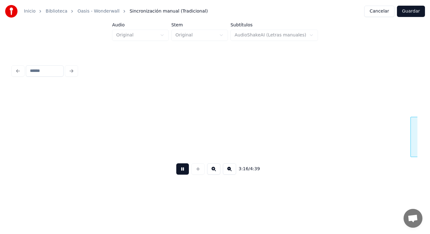
scroll to position [0, 86634]
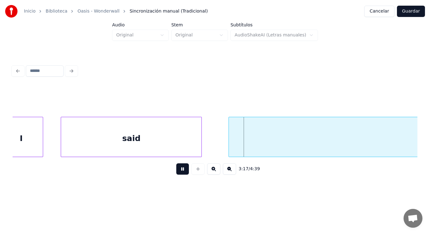
click at [176, 171] on button at bounding box center [182, 169] width 13 height 11
click at [170, 145] on div "said" at bounding box center [131, 138] width 140 height 43
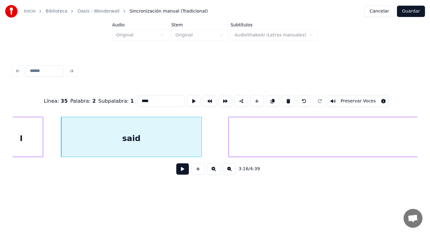
click at [176, 173] on button at bounding box center [182, 169] width 13 height 11
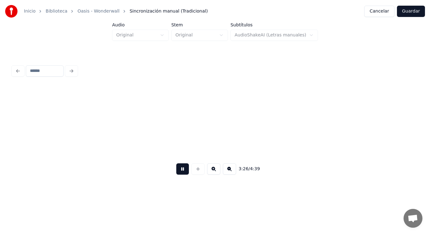
scroll to position [0, 91141]
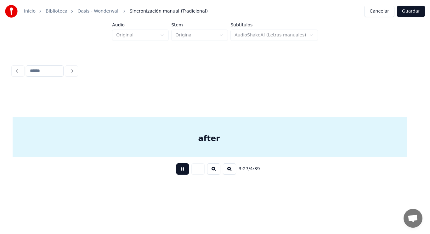
click at [176, 173] on button at bounding box center [182, 169] width 13 height 11
click at [170, 134] on div "after" at bounding box center [209, 138] width 396 height 43
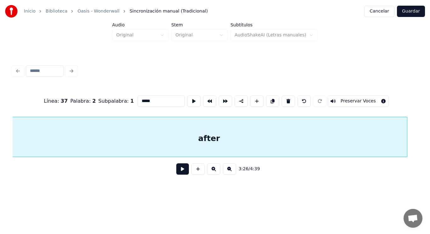
scroll to position [0, 91140]
click at [178, 175] on button at bounding box center [182, 169] width 13 height 11
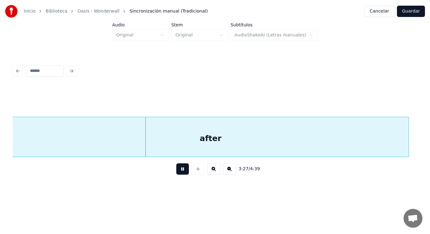
click at [178, 175] on button at bounding box center [182, 169] width 13 height 11
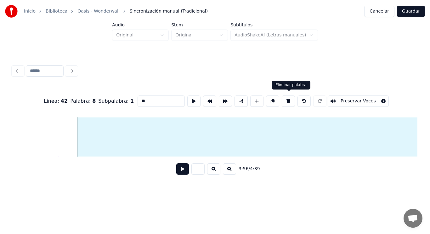
click at [291, 103] on button at bounding box center [288, 101] width 13 height 11
type input "*****"
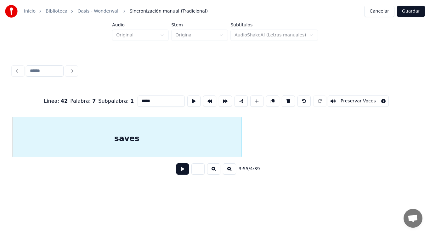
click at [179, 171] on button at bounding box center [182, 169] width 13 height 11
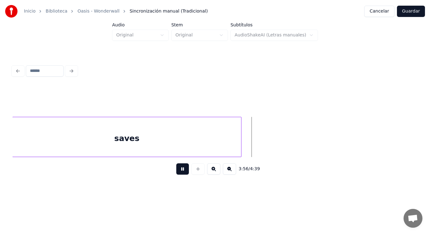
click at [179, 171] on button at bounding box center [182, 169] width 13 height 11
click at [198, 171] on button at bounding box center [197, 169] width 13 height 11
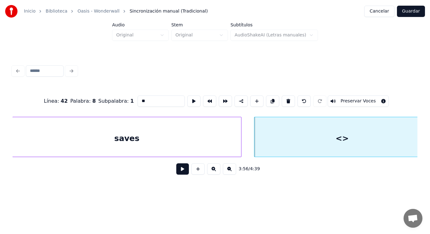
drag, startPoint x: 137, startPoint y: 98, endPoint x: 116, endPoint y: 99, distance: 21.4
click at [116, 99] on div "Línea : 42 Palabra : 8 Subpalabra : 1 ** Preservar Voces" at bounding box center [215, 101] width 405 height 31
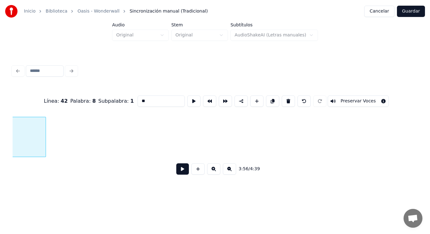
scroll to position [0, 104233]
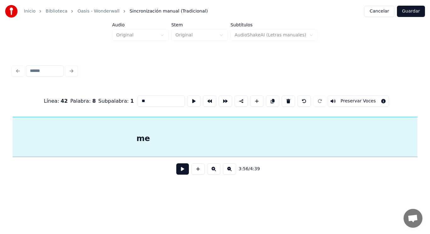
click at [422, 131] on div "Inicio Biblioteca Oasis - Wonderwall Sincronización manual (Tradicional) Cancel…" at bounding box center [215, 96] width 430 height 192
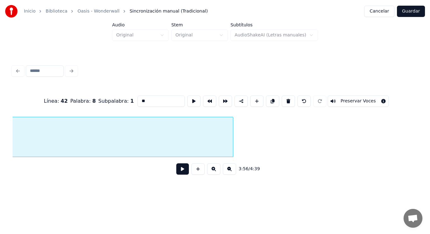
scroll to position [0, 104521]
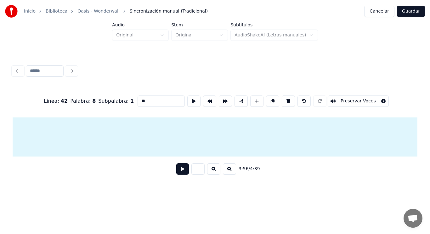
click at [429, 138] on div "Inicio Biblioteca Oasis - Wonderwall Sincronización manual (Tradicional) Cancel…" at bounding box center [215, 96] width 430 height 192
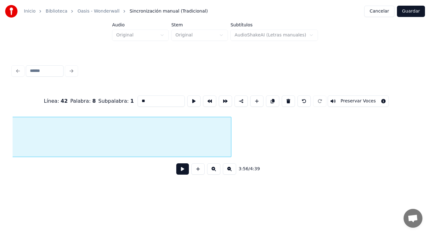
scroll to position [0, 104820]
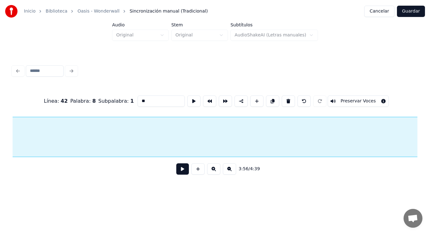
click at [429, 137] on div "Inicio Biblioteca Oasis - Wonderwall Sincronización manual (Tradicional) Cancel…" at bounding box center [215, 96] width 430 height 192
type input "**"
click at [179, 170] on button at bounding box center [182, 169] width 13 height 11
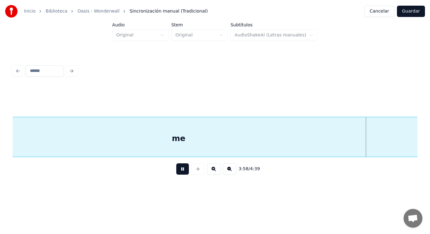
scroll to position [0, 104906]
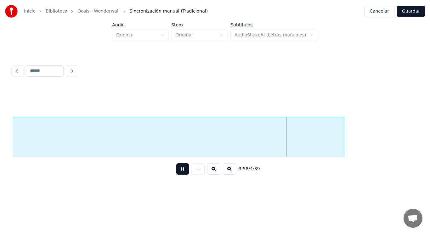
click at [179, 170] on button at bounding box center [182, 169] width 13 height 11
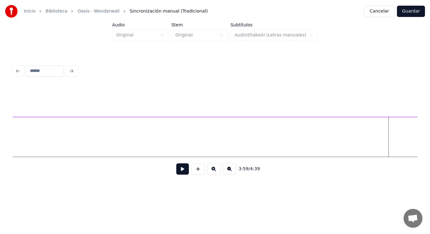
click at [429, 141] on div "Inicio Biblioteca Oasis - Wonderwall Sincronización manual (Tradicional) Cancel…" at bounding box center [215, 96] width 430 height 192
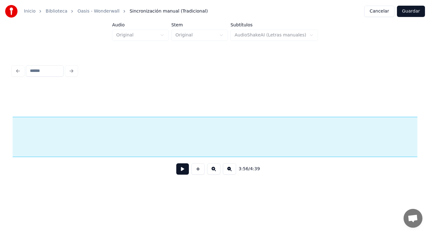
scroll to position [0, 104084]
click at [177, 173] on button at bounding box center [182, 169] width 13 height 11
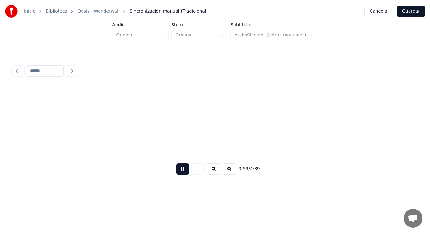
scroll to position [0, 105319]
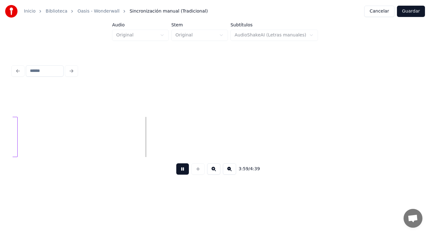
click at [177, 173] on button at bounding box center [182, 169] width 13 height 11
click at [58, 138] on div at bounding box center [58, 137] width 2 height 40
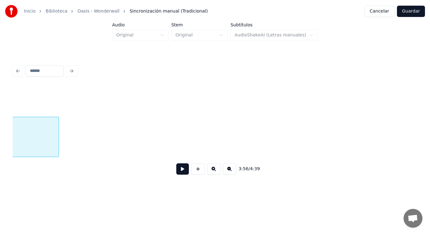
scroll to position [0, 104084]
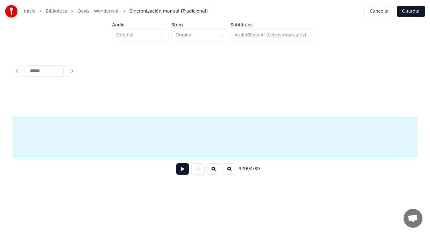
click at [180, 172] on button at bounding box center [182, 169] width 13 height 11
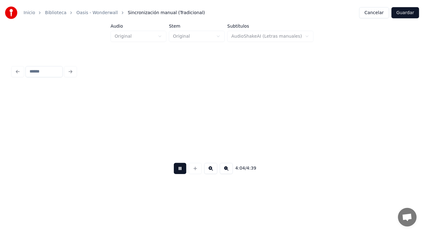
scroll to position [0, 107777]
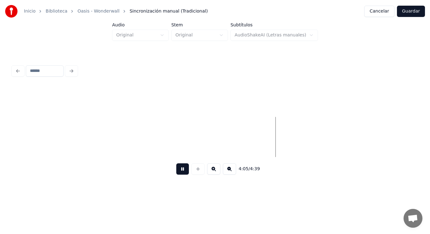
click at [180, 172] on button at bounding box center [182, 169] width 13 height 11
click at [409, 14] on button "Guardar" at bounding box center [411, 11] width 28 height 11
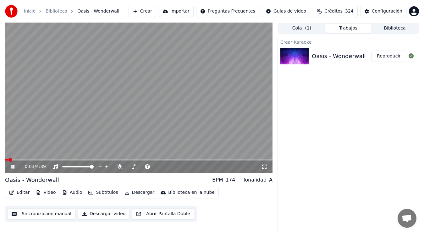
click at [12, 168] on icon at bounding box center [12, 167] width 3 height 4
click at [137, 193] on button "Descargar" at bounding box center [139, 192] width 35 height 9
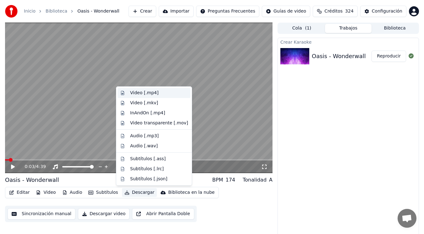
click at [143, 93] on div "Video [.mp4]" at bounding box center [144, 93] width 28 height 6
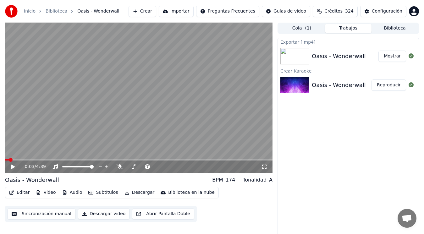
click at [394, 58] on button "Mostrar" at bounding box center [393, 56] width 28 height 11
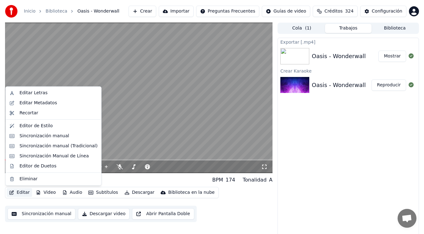
click at [22, 192] on button "Editar" at bounding box center [19, 192] width 25 height 9
click at [28, 179] on div "Eliminar" at bounding box center [29, 179] width 18 height 6
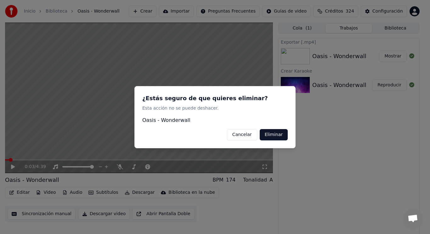
click at [272, 136] on button "Eliminar" at bounding box center [274, 134] width 28 height 11
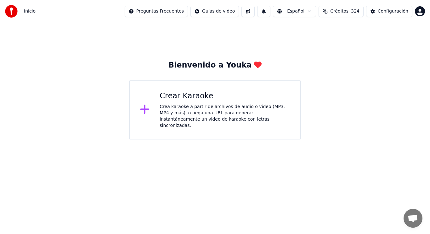
click at [207, 109] on div "Crea karaoke a partir de archivos de audio o video (MP3, MP4 y más), o pega una…" at bounding box center [225, 116] width 131 height 25
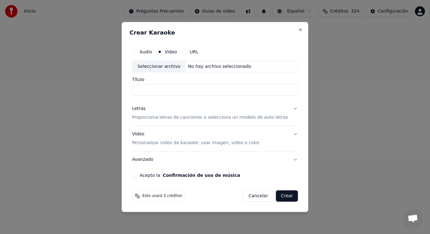
click at [287, 109] on button "Letras Proporciona letras de canciones o selecciona un modelo de auto letras" at bounding box center [215, 113] width 166 height 25
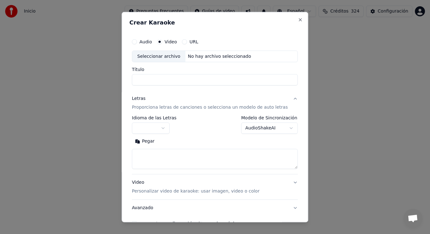
select select "**"
click at [191, 158] on textarea at bounding box center [215, 159] width 166 height 20
paste textarea "**********"
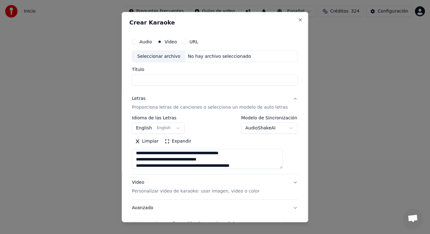
scroll to position [109, 0]
click at [173, 166] on textarea at bounding box center [207, 159] width 151 height 20
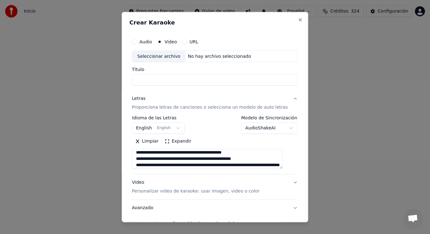
scroll to position [53, 0]
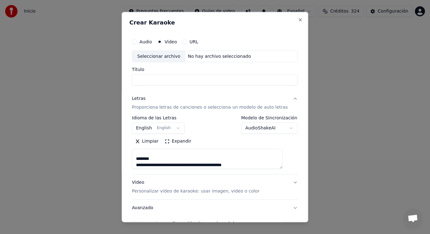
click at [160, 158] on textarea at bounding box center [207, 159] width 151 height 20
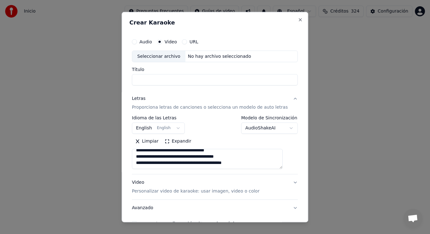
scroll to position [137, 0]
click at [261, 164] on textarea at bounding box center [207, 159] width 151 height 20
paste textarea "**********"
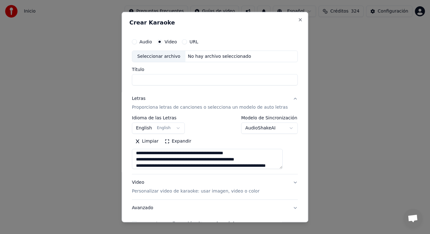
click at [169, 159] on textarea at bounding box center [207, 159] width 151 height 20
click at [161, 160] on textarea at bounding box center [207, 159] width 151 height 20
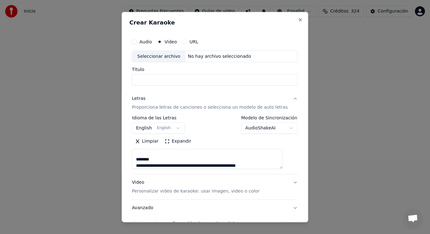
scroll to position [190, 0]
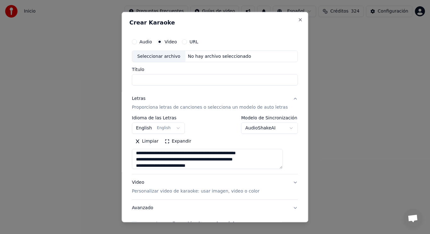
click at [160, 162] on textarea at bounding box center [207, 159] width 151 height 20
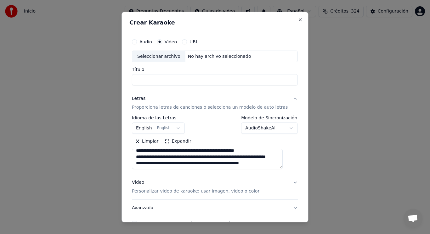
scroll to position [300, 0]
type textarea "**********"
click at [159, 56] on div "Seleccionar archivo" at bounding box center [158, 56] width 53 height 11
type input "**********"
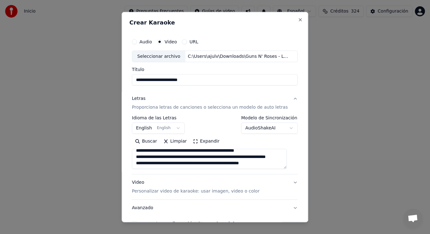
click at [268, 165] on textarea at bounding box center [209, 159] width 155 height 20
paste textarea "**********"
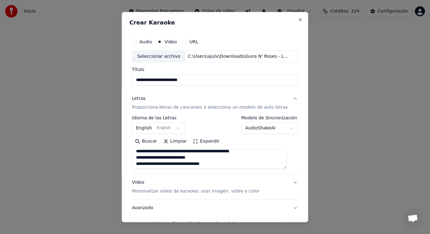
scroll to position [404, 0]
click at [166, 154] on textarea at bounding box center [209, 159] width 155 height 20
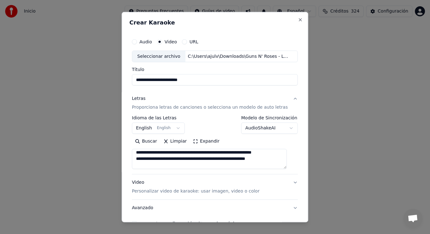
scroll to position [361, 0]
click at [171, 159] on textarea at bounding box center [209, 159] width 155 height 20
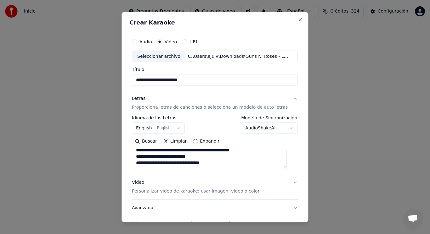
scroll to position [407, 0]
click at [241, 164] on textarea at bounding box center [209, 159] width 155 height 20
paste textarea "**********"
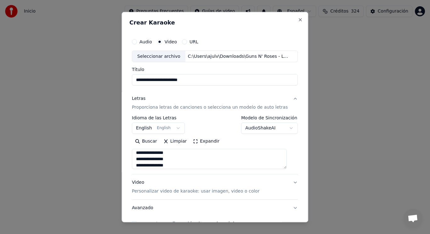
scroll to position [517, 0]
click at [161, 161] on textarea at bounding box center [209, 159] width 155 height 20
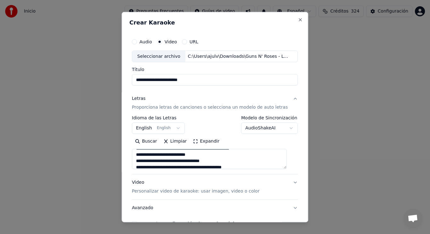
scroll to position [467, 0]
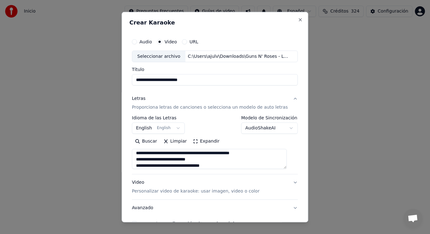
click at [170, 152] on textarea at bounding box center [209, 159] width 155 height 20
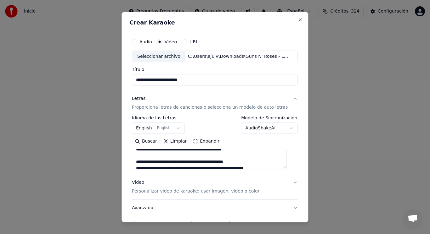
scroll to position [138, 0]
click at [250, 156] on textarea at bounding box center [209, 159] width 155 height 20
click at [154, 162] on textarea at bounding box center [209, 159] width 155 height 20
click at [254, 154] on textarea at bounding box center [209, 159] width 155 height 20
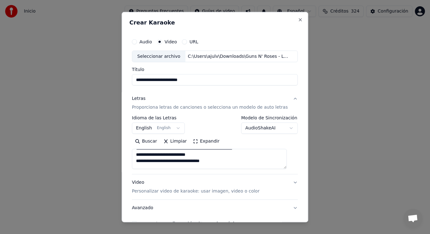
scroll to position [201, 0]
click at [216, 155] on textarea at bounding box center [209, 159] width 155 height 20
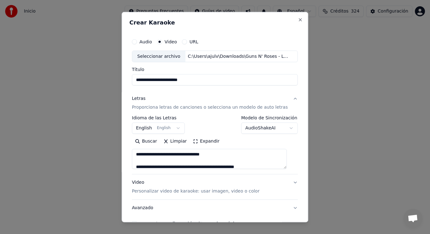
scroll to position [415, 0]
click at [217, 154] on textarea at bounding box center [209, 159] width 155 height 20
click at [175, 155] on textarea at bounding box center [209, 159] width 155 height 20
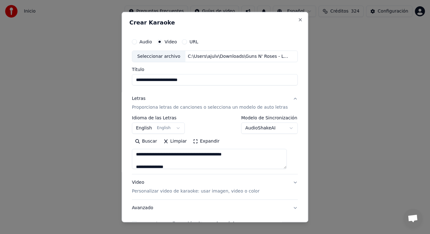
click at [219, 161] on textarea at bounding box center [209, 159] width 155 height 20
click at [175, 161] on textarea at bounding box center [209, 159] width 155 height 20
click at [176, 167] on textarea at bounding box center [209, 159] width 155 height 20
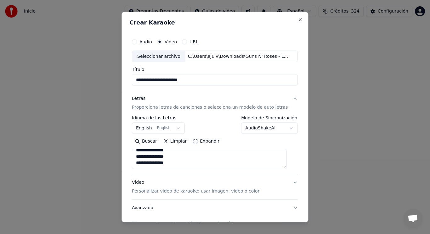
type textarea "**********"
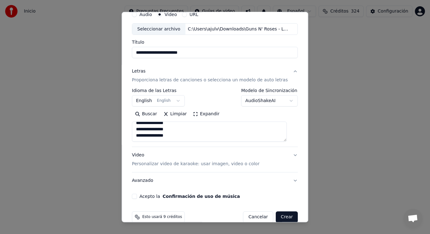
scroll to position [38, 0]
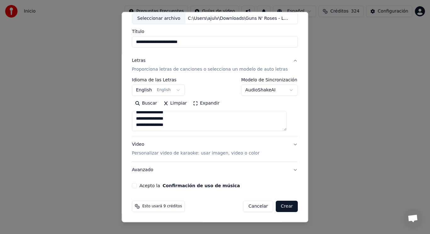
click at [137, 186] on button "Acepto la Confirmación de uso de música" at bounding box center [134, 185] width 5 height 5
click at [278, 209] on button "Crear" at bounding box center [287, 206] width 22 height 11
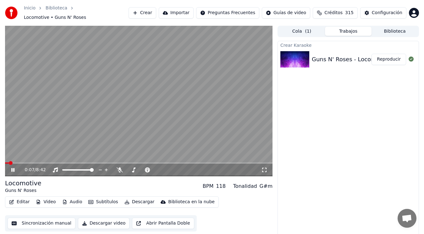
click at [12, 168] on icon at bounding box center [12, 170] width 3 height 4
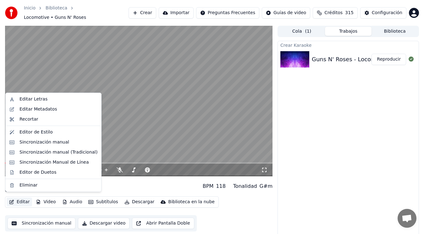
click at [20, 198] on button "Editar" at bounding box center [19, 202] width 25 height 9
click at [43, 108] on div "Editar Metadatos" at bounding box center [38, 109] width 37 height 6
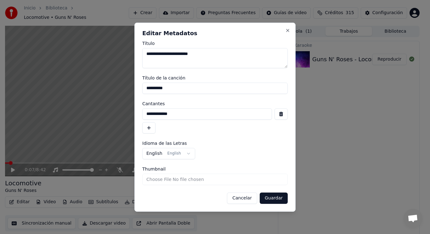
click at [277, 113] on button "button" at bounding box center [280, 114] width 13 height 11
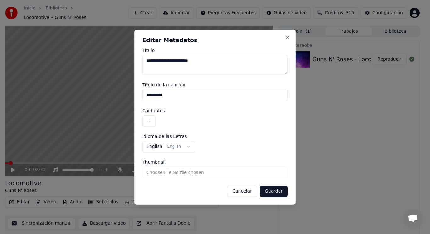
drag, startPoint x: 171, startPoint y: 95, endPoint x: 134, endPoint y: 97, distance: 36.9
click at [134, 97] on body "**********" at bounding box center [212, 117] width 424 height 234
click at [272, 191] on button "Guardar" at bounding box center [274, 191] width 28 height 11
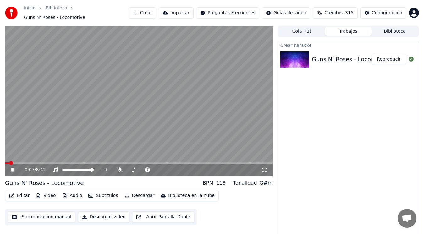
click at [12, 168] on icon at bounding box center [12, 170] width 3 height 4
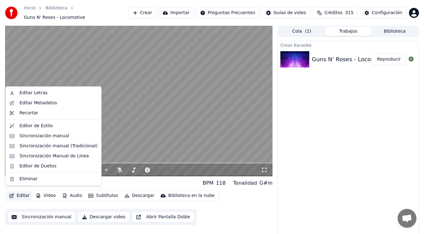
click at [21, 193] on button "Editar" at bounding box center [19, 196] width 25 height 9
click at [51, 148] on div "Sincronización manual (Tradicional)" at bounding box center [59, 146] width 78 height 6
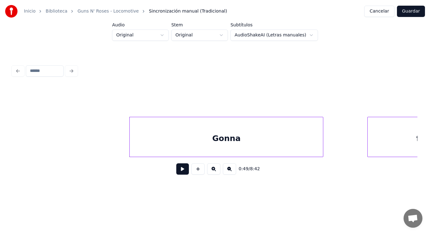
scroll to position [0, 21850]
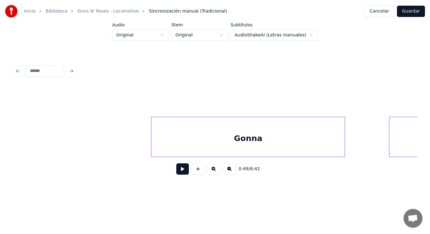
click at [176, 172] on button at bounding box center [182, 169] width 13 height 11
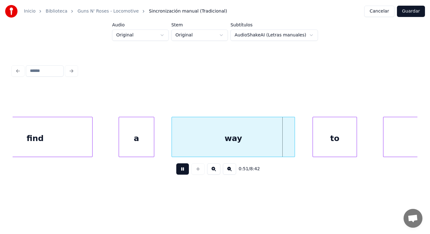
click at [176, 172] on button at bounding box center [182, 169] width 13 height 11
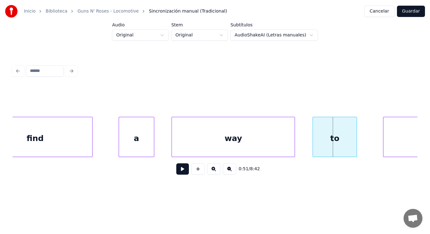
click at [66, 129] on div "find" at bounding box center [35, 138] width 114 height 43
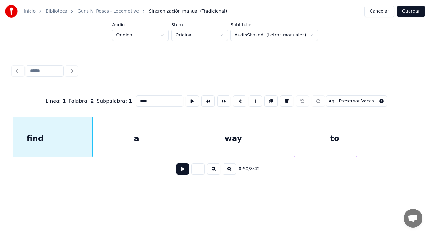
scroll to position [0, 22226]
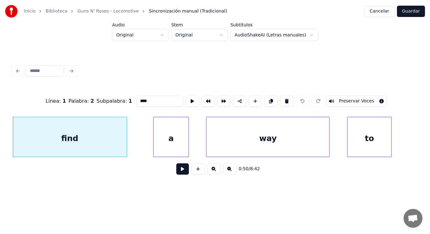
click at [179, 173] on button at bounding box center [182, 169] width 13 height 11
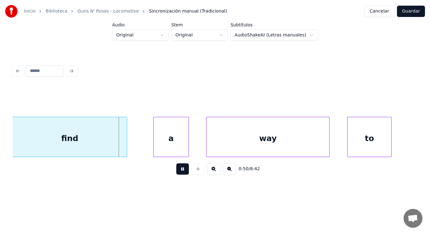
click at [179, 173] on button at bounding box center [182, 169] width 13 height 11
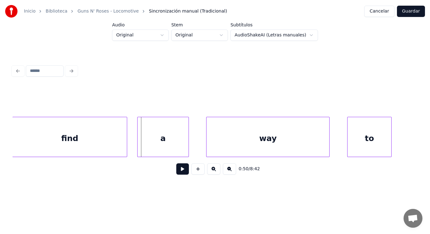
click at [139, 146] on div at bounding box center [138, 137] width 2 height 40
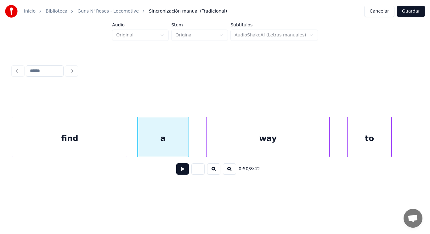
click at [176, 174] on button at bounding box center [182, 169] width 13 height 11
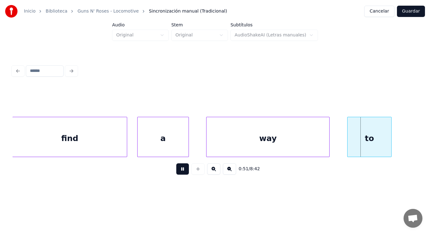
click at [176, 174] on button at bounding box center [182, 169] width 13 height 11
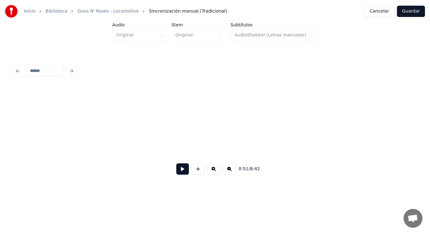
scroll to position [0, 22632]
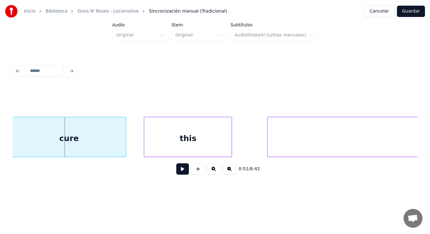
click at [176, 174] on button at bounding box center [182, 169] width 13 height 11
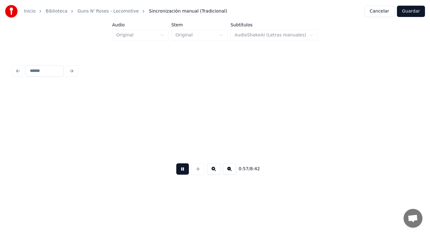
scroll to position [0, 25086]
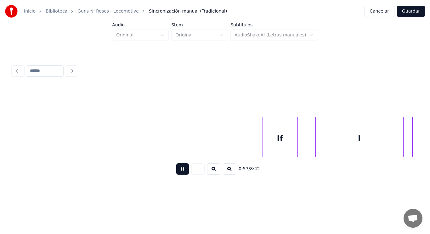
click at [176, 174] on button at bounding box center [182, 169] width 13 height 11
click at [176, 175] on button at bounding box center [182, 169] width 13 height 11
click at [223, 147] on div at bounding box center [223, 137] width 2 height 40
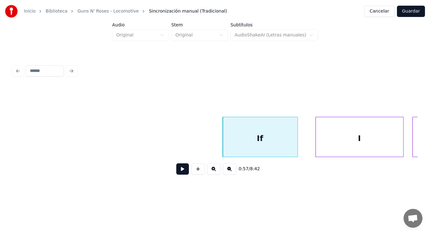
click at [179, 170] on button at bounding box center [182, 169] width 13 height 11
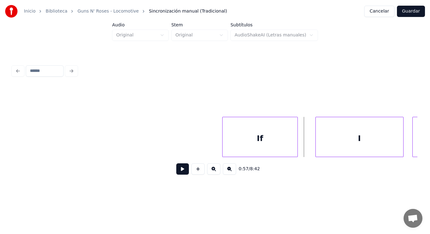
click at [179, 171] on button at bounding box center [182, 169] width 13 height 11
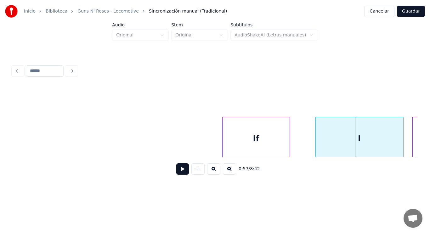
click at [288, 143] on div at bounding box center [289, 137] width 2 height 40
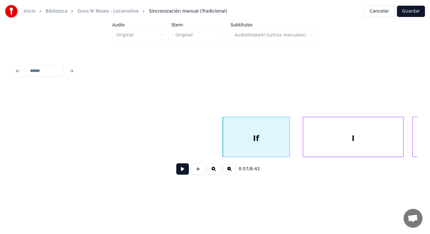
click at [305, 149] on div at bounding box center [304, 137] width 2 height 40
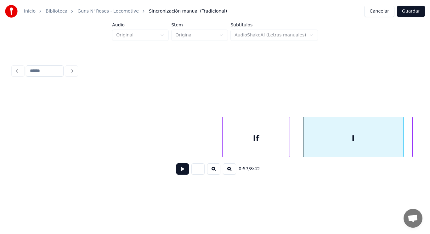
click at [176, 173] on button at bounding box center [182, 169] width 13 height 11
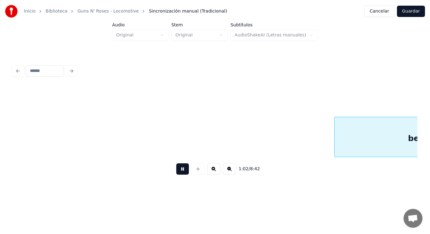
scroll to position [0, 27549]
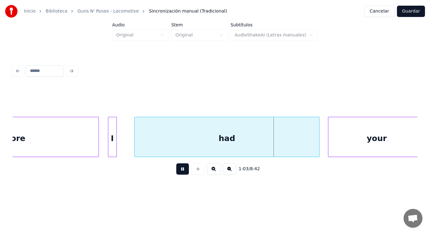
click at [176, 173] on button at bounding box center [182, 169] width 13 height 11
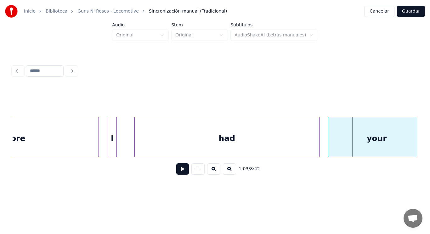
click at [68, 150] on div "before" at bounding box center [11, 138] width 176 height 43
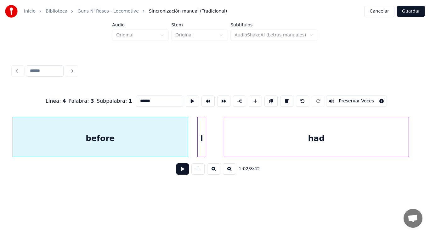
click at [179, 172] on button at bounding box center [182, 169] width 13 height 11
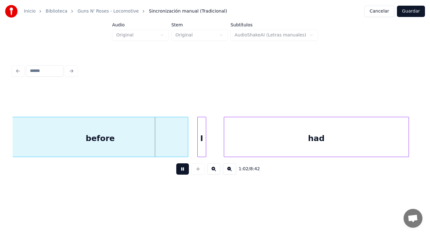
click at [179, 172] on button at bounding box center [182, 169] width 13 height 11
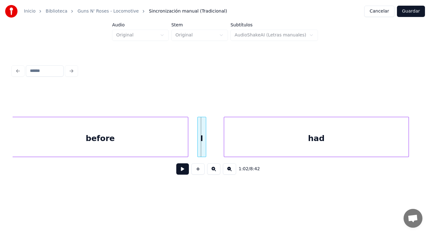
click at [172, 149] on div "before" at bounding box center [100, 138] width 176 height 43
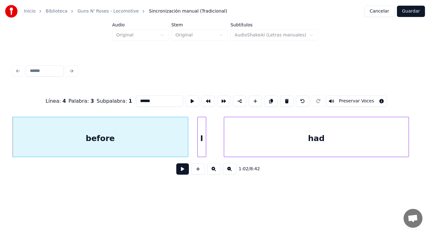
click at [179, 172] on button at bounding box center [182, 169] width 13 height 11
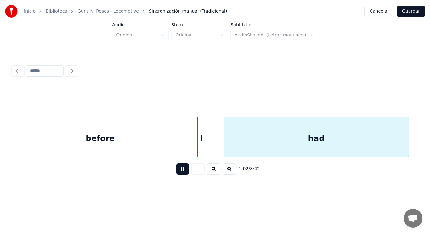
click at [179, 172] on button at bounding box center [182, 169] width 13 height 11
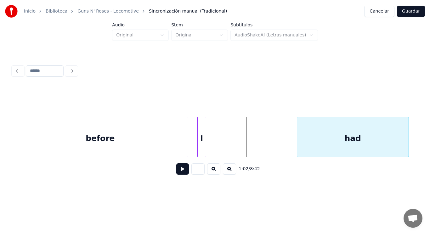
click at [299, 146] on div at bounding box center [298, 137] width 2 height 40
click at [135, 141] on div "before" at bounding box center [100, 138] width 176 height 43
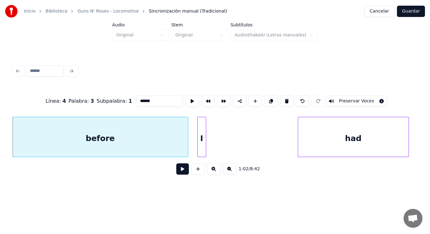
click at [178, 171] on button at bounding box center [182, 169] width 13 height 11
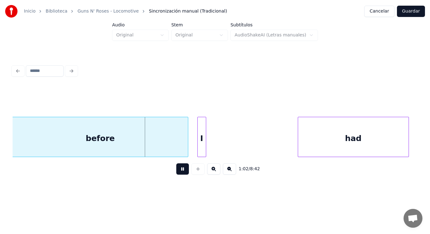
click at [178, 171] on button at bounding box center [182, 169] width 13 height 11
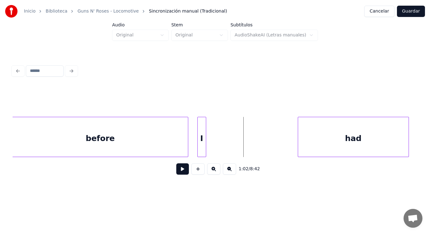
click at [180, 148] on div "before" at bounding box center [100, 138] width 176 height 43
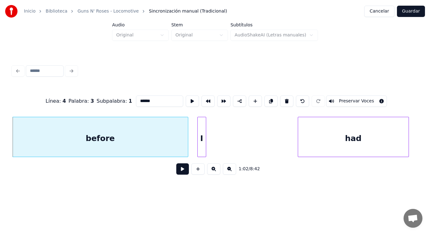
click at [179, 175] on button at bounding box center [182, 169] width 13 height 11
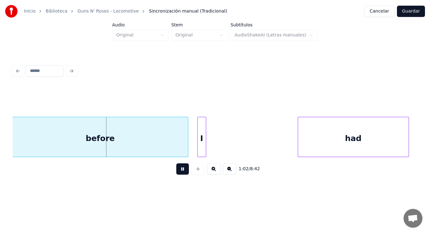
click at [179, 175] on button at bounding box center [182, 169] width 13 height 11
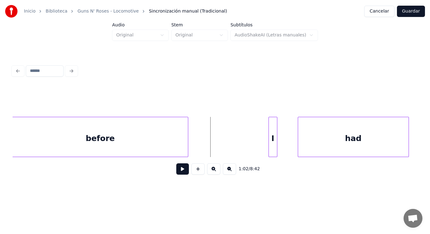
click at [273, 145] on div "I" at bounding box center [273, 138] width 8 height 43
click at [212, 147] on div at bounding box center [212, 137] width 2 height 40
click at [180, 173] on button at bounding box center [182, 169] width 13 height 11
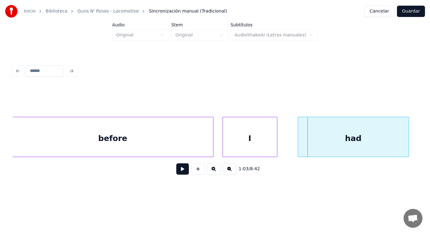
click at [224, 150] on div at bounding box center [224, 137] width 2 height 40
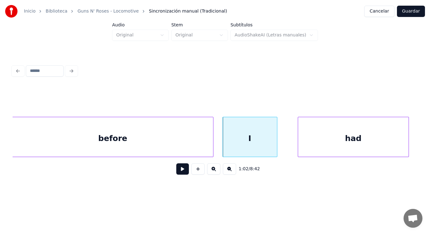
click at [176, 170] on button at bounding box center [182, 169] width 13 height 11
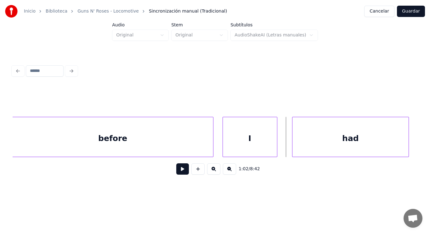
click at [292, 147] on div at bounding box center [293, 137] width 2 height 40
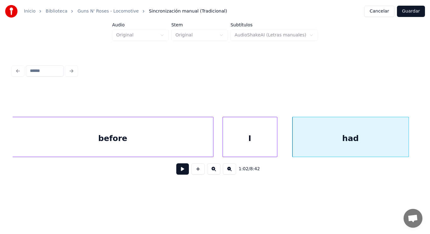
click at [262, 147] on div "I" at bounding box center [250, 138] width 54 height 43
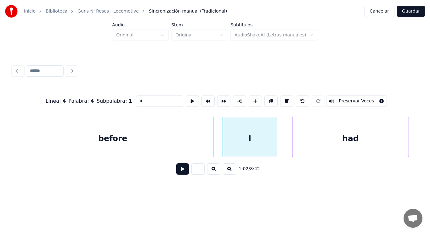
click at [176, 171] on button at bounding box center [182, 169] width 13 height 11
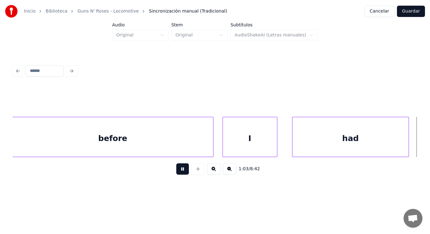
scroll to position [0, 27870]
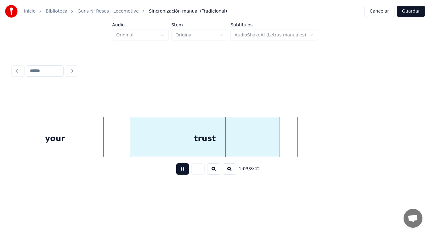
click at [176, 171] on button at bounding box center [182, 169] width 13 height 11
click at [53, 141] on div "your" at bounding box center [55, 138] width 97 height 43
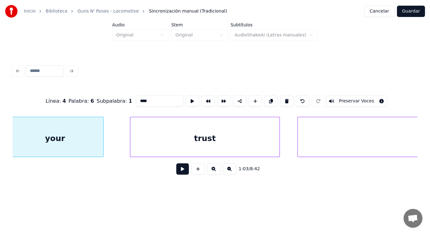
scroll to position [0, 27864]
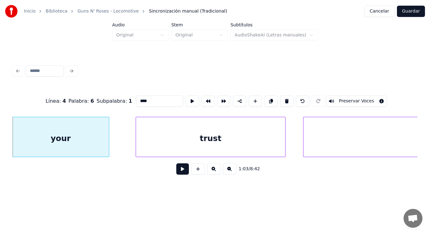
click at [182, 173] on button at bounding box center [182, 169] width 13 height 11
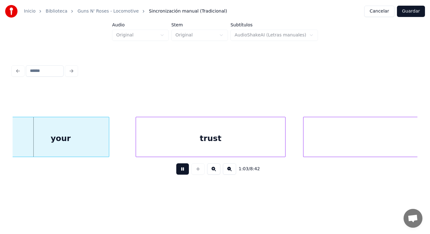
click at [182, 173] on button at bounding box center [182, 169] width 13 height 11
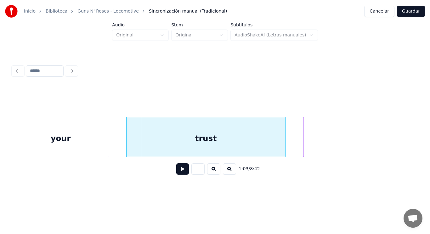
click at [127, 146] on div at bounding box center [127, 137] width 2 height 40
click at [176, 170] on button at bounding box center [182, 169] width 13 height 11
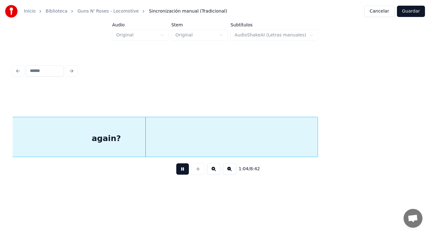
click at [176, 170] on button at bounding box center [182, 169] width 13 height 11
click at [183, 146] on div "again?" at bounding box center [106, 138] width 422 height 43
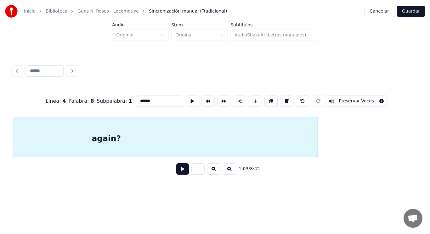
scroll to position [0, 28155]
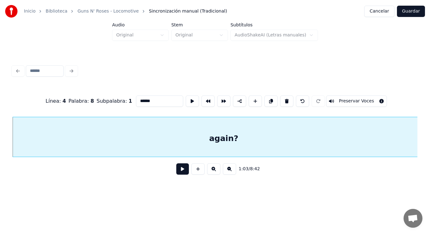
click at [180, 168] on button at bounding box center [182, 169] width 13 height 11
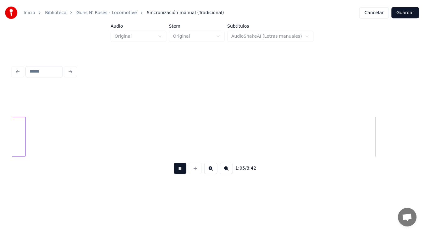
scroll to position [0, 28975]
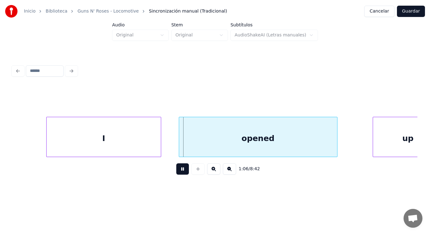
click at [180, 168] on button at bounding box center [182, 169] width 13 height 11
click at [36, 144] on div at bounding box center [36, 137] width 2 height 40
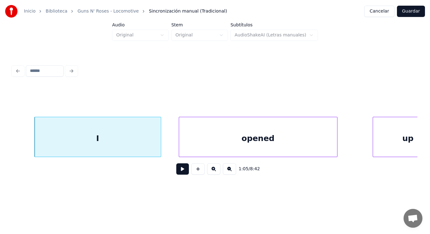
click at [412, 14] on button "Guardar" at bounding box center [411, 11] width 28 height 11
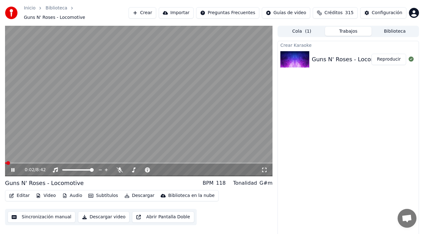
click at [12, 168] on icon at bounding box center [12, 170] width 3 height 4
